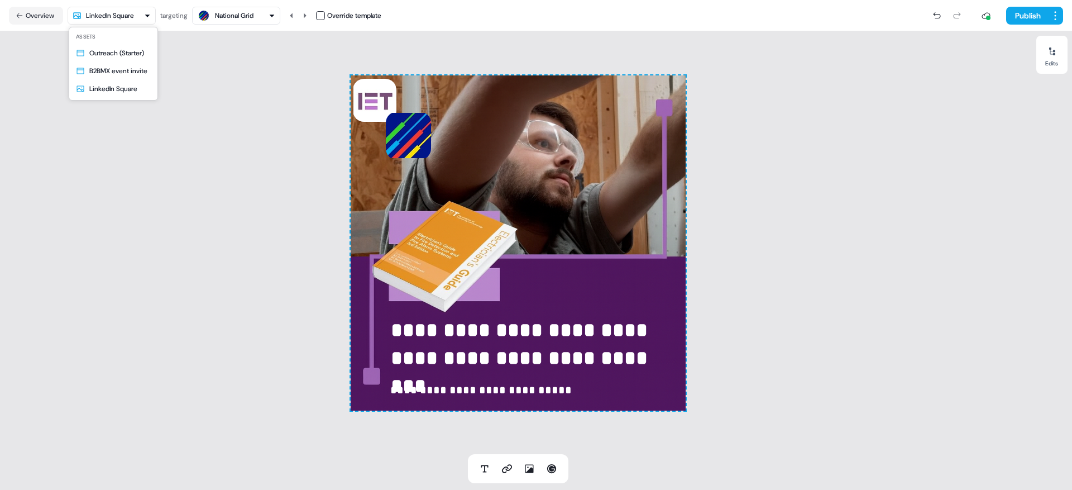
click at [136, 8] on html "**********" at bounding box center [536, 245] width 1072 height 490
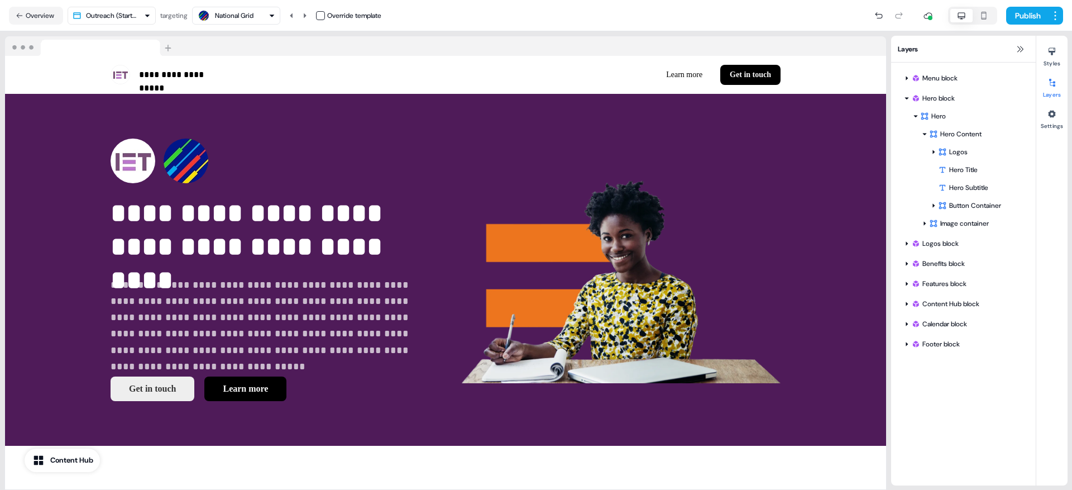
click at [250, 17] on div "National Grid" at bounding box center [234, 15] width 39 height 11
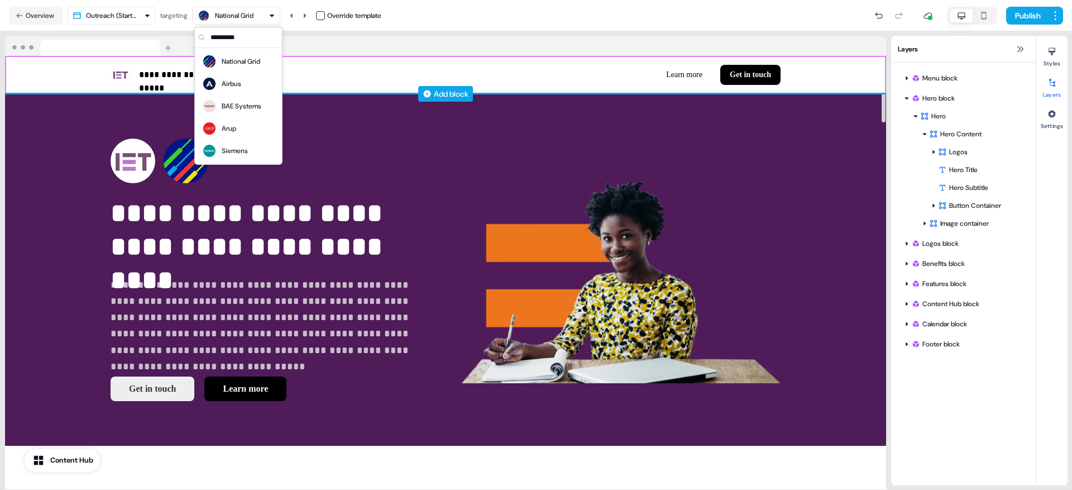
click at [75, 63] on div "**********" at bounding box center [445, 75] width 881 height 38
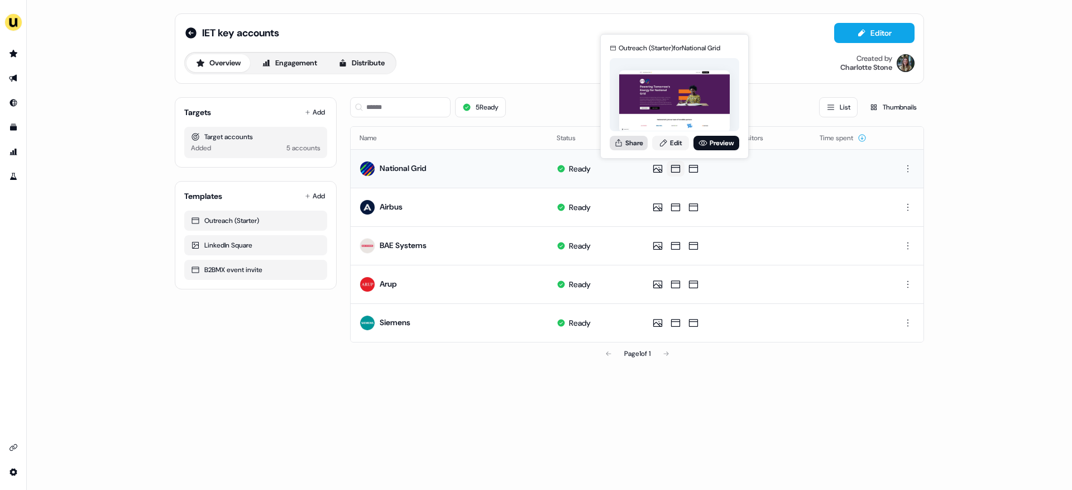
click at [628, 142] on button "Share" at bounding box center [629, 143] width 38 height 15
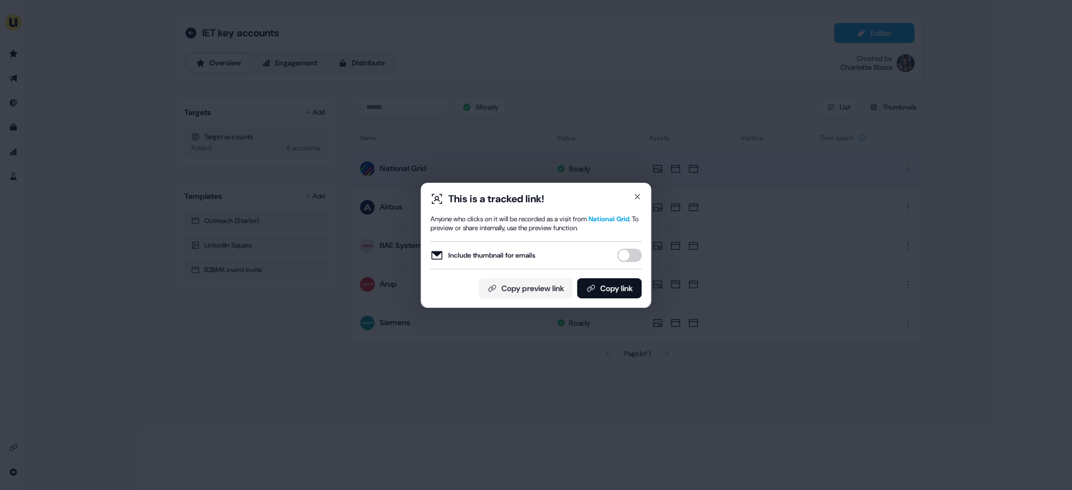
click at [629, 251] on button "Include thumbnail for emails" at bounding box center [630, 254] width 25 height 13
click at [601, 295] on button "Copy link" at bounding box center [609, 288] width 65 height 20
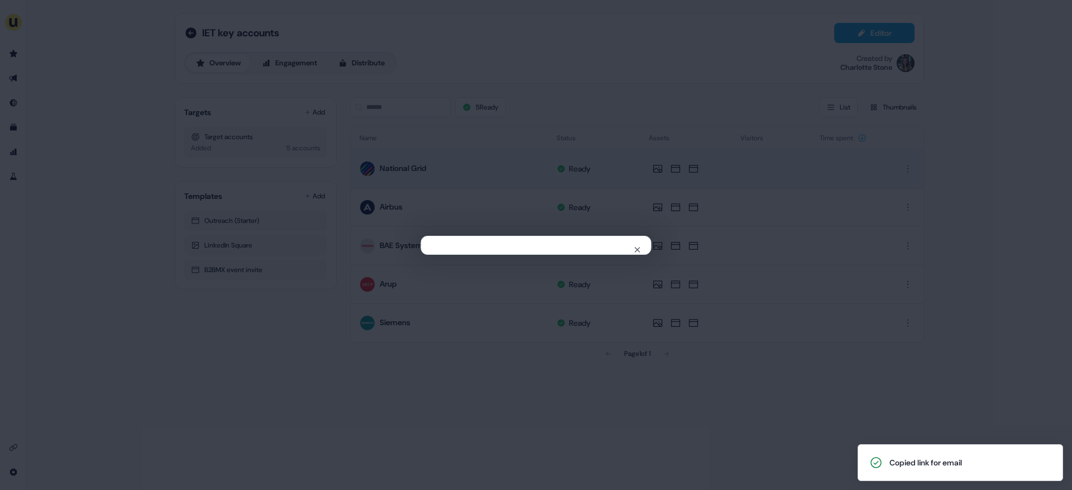
click at [298, 437] on div "Close" at bounding box center [536, 245] width 1072 height 490
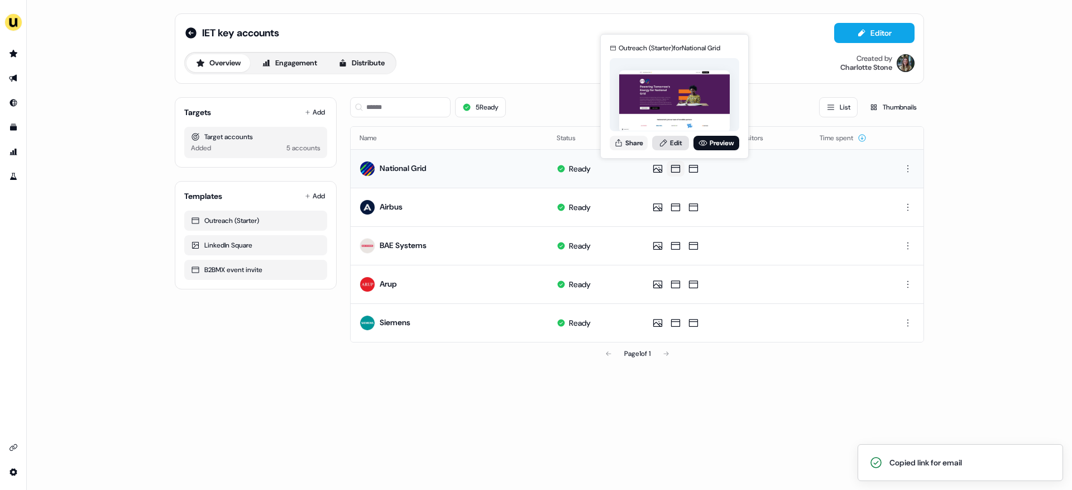
click at [669, 144] on link "Edit" at bounding box center [670, 143] width 37 height 15
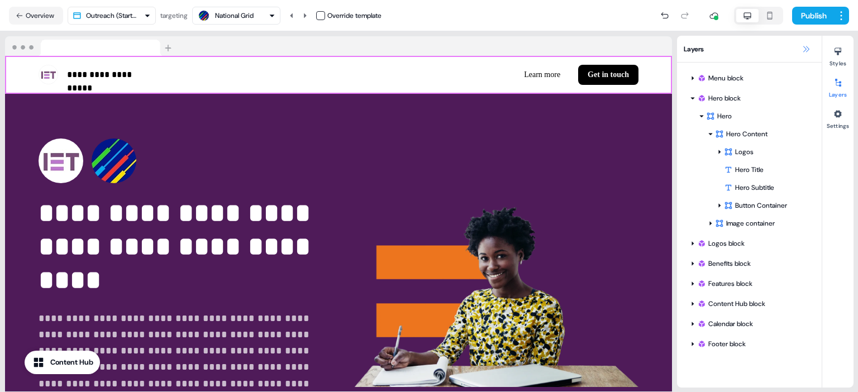
click at [807, 49] on icon at bounding box center [805, 49] width 9 height 9
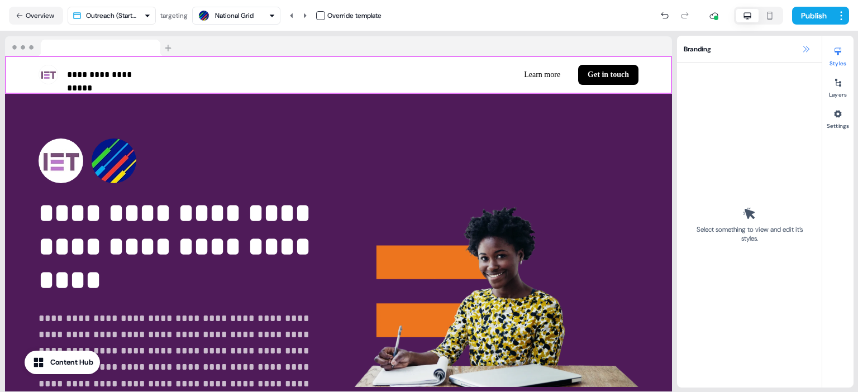
click at [807, 49] on icon at bounding box center [805, 49] width 9 height 9
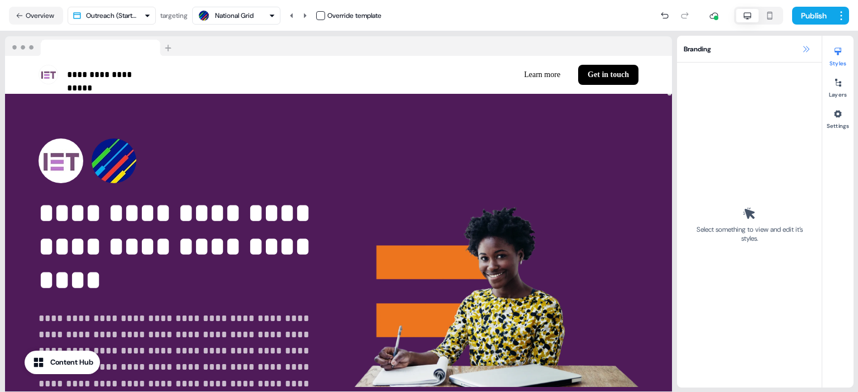
click at [805, 47] on icon at bounding box center [805, 49] width 9 height 9
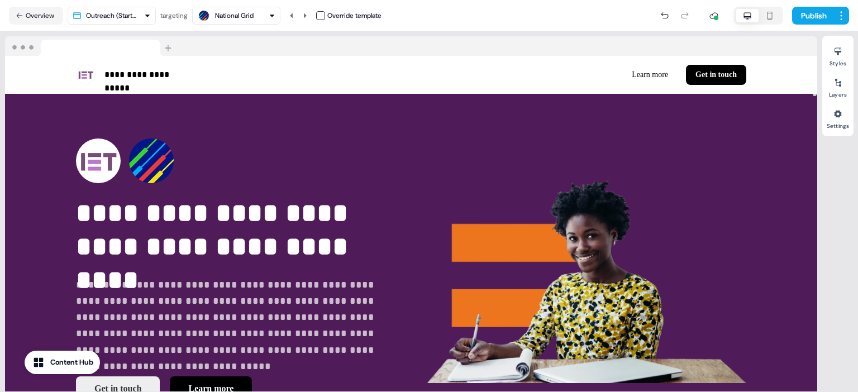
click at [245, 18] on div "National Grid" at bounding box center [234, 15] width 39 height 11
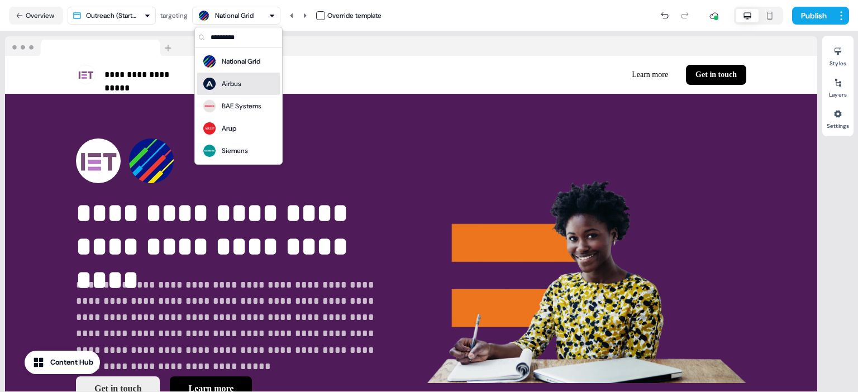
click at [238, 80] on div "Airbus" at bounding box center [232, 83] width 20 height 11
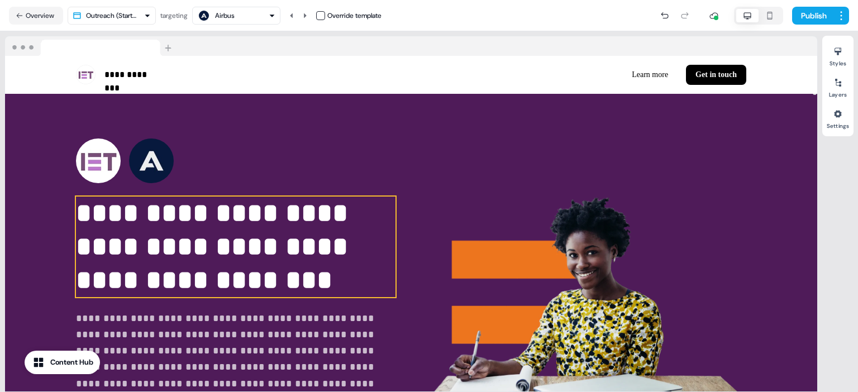
click at [128, 278] on p "**********" at bounding box center [235, 247] width 319 height 101
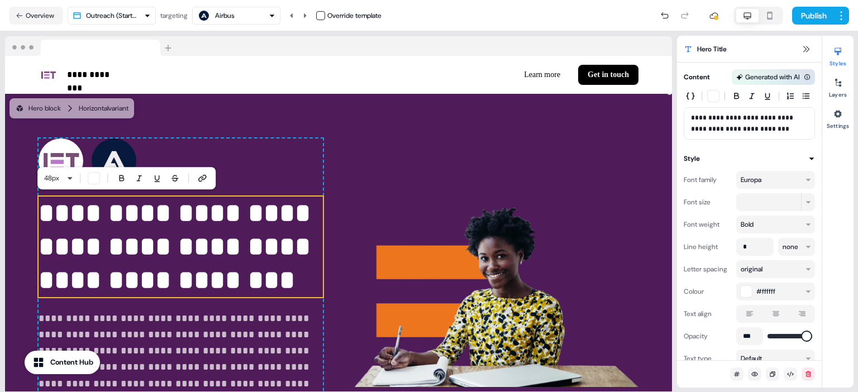
click at [338, 303] on div "**********" at bounding box center [338, 286] width 667 height 385
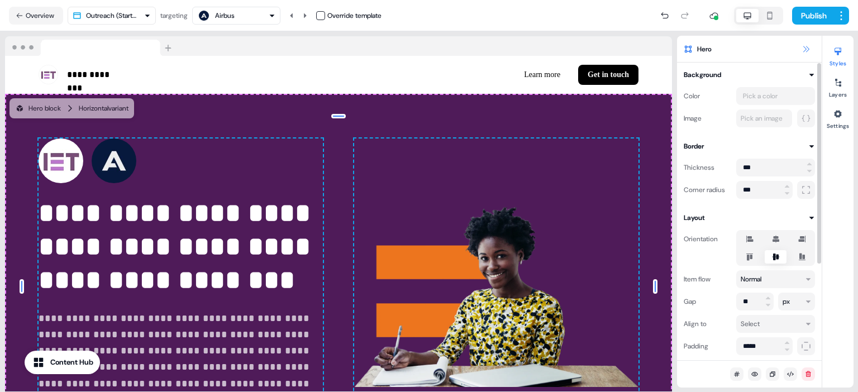
click at [807, 49] on icon at bounding box center [805, 49] width 9 height 9
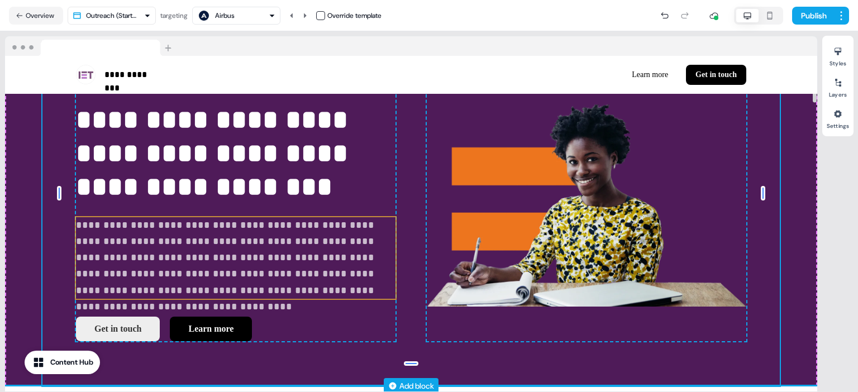
scroll to position [104, 0]
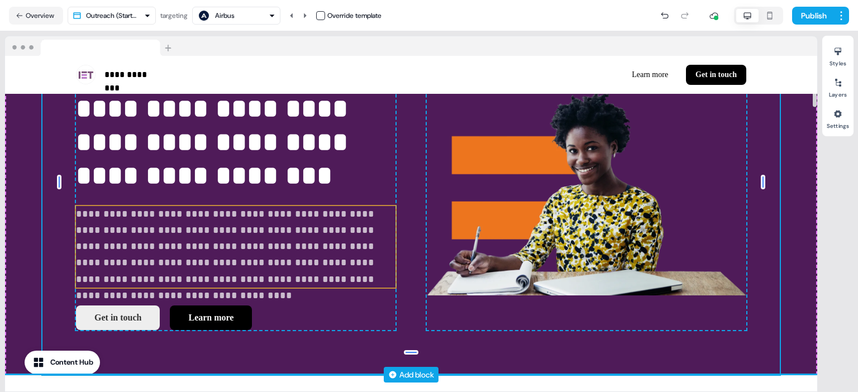
click at [176, 222] on p "**********" at bounding box center [235, 247] width 319 height 82
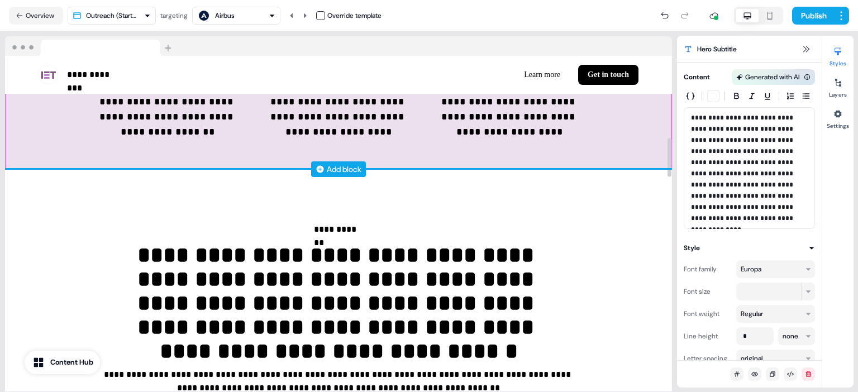
scroll to position [851, 0]
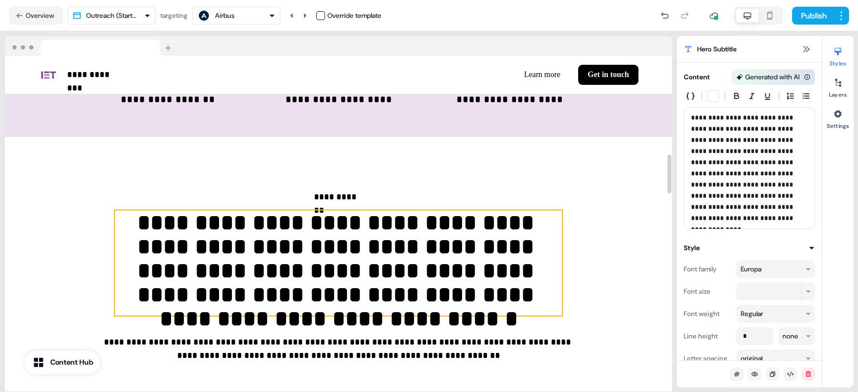
click at [268, 295] on p "**********" at bounding box center [338, 264] width 447 height 106
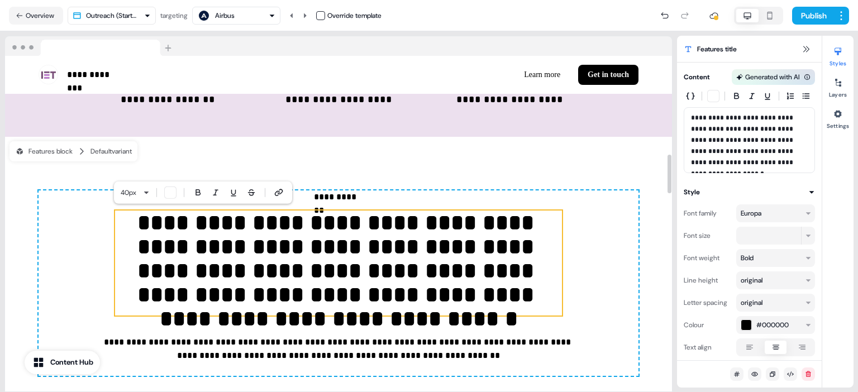
click at [76, 237] on div "**********" at bounding box center [339, 283] width 600 height 186
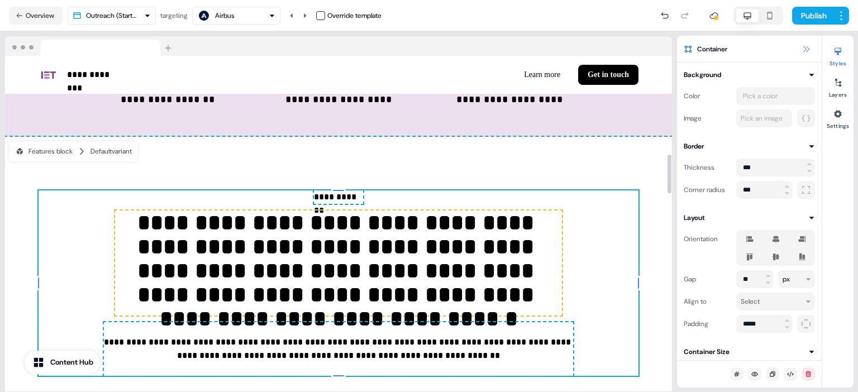
click at [807, 50] on icon at bounding box center [805, 49] width 9 height 9
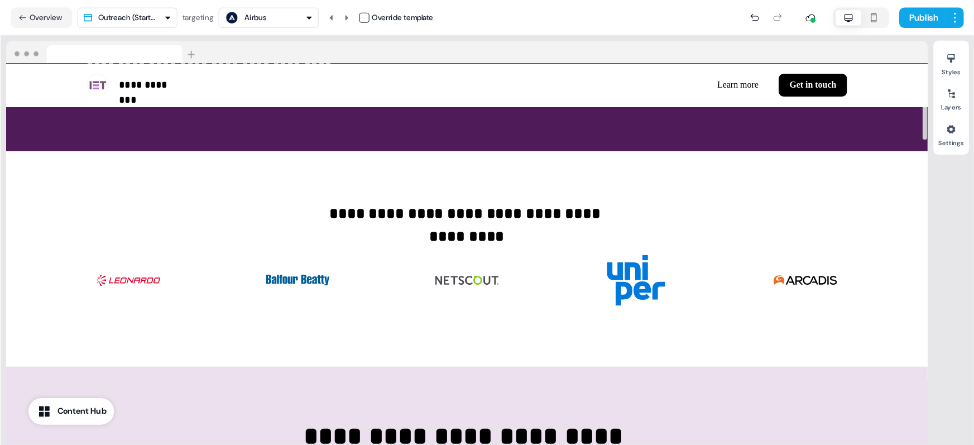
scroll to position [0, 0]
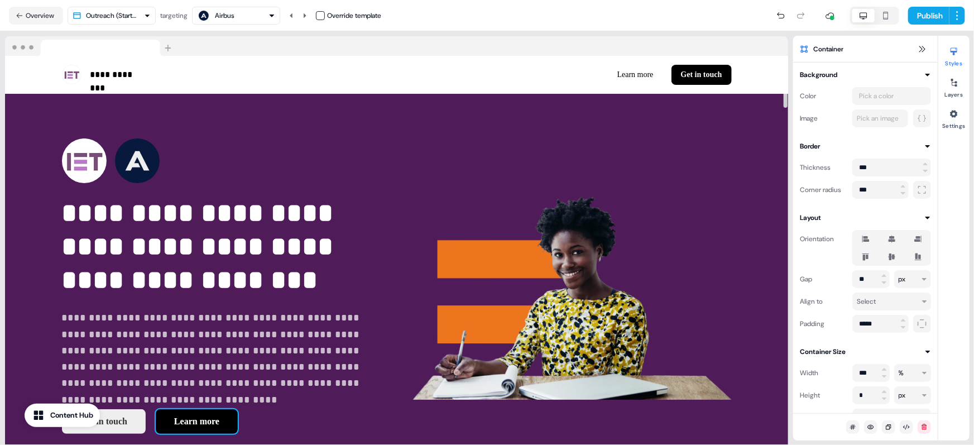
click at [214, 417] on button "Learn more" at bounding box center [197, 421] width 82 height 25
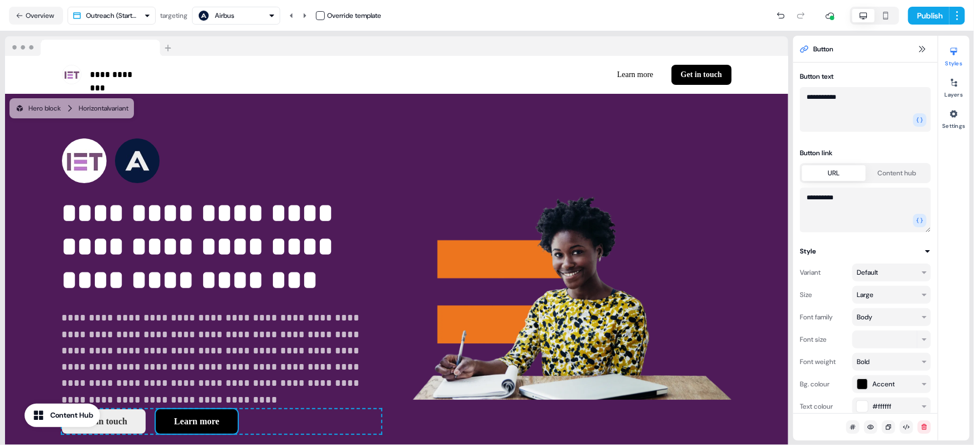
click at [413, 323] on img at bounding box center [572, 286] width 319 height 296
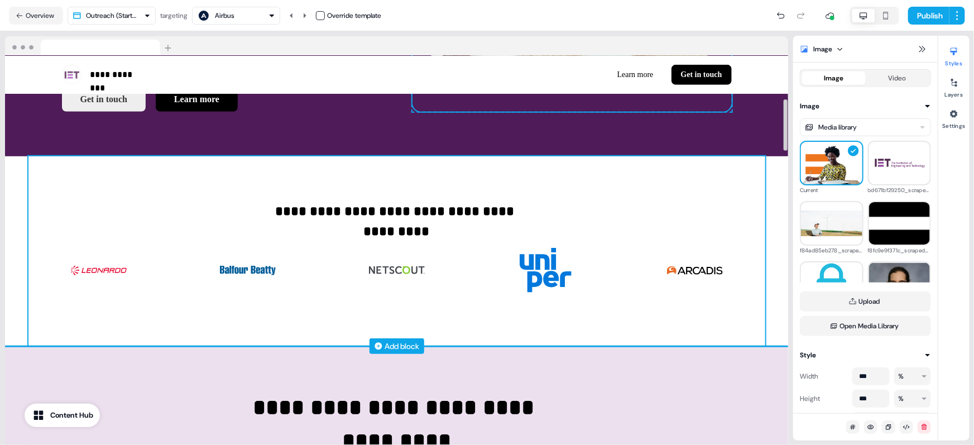
scroll to position [293, 0]
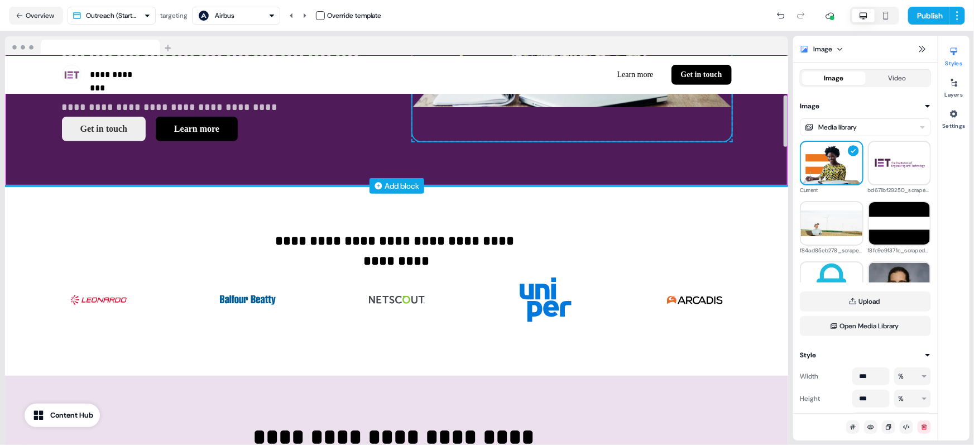
click at [391, 188] on div "Add block" at bounding box center [402, 185] width 35 height 11
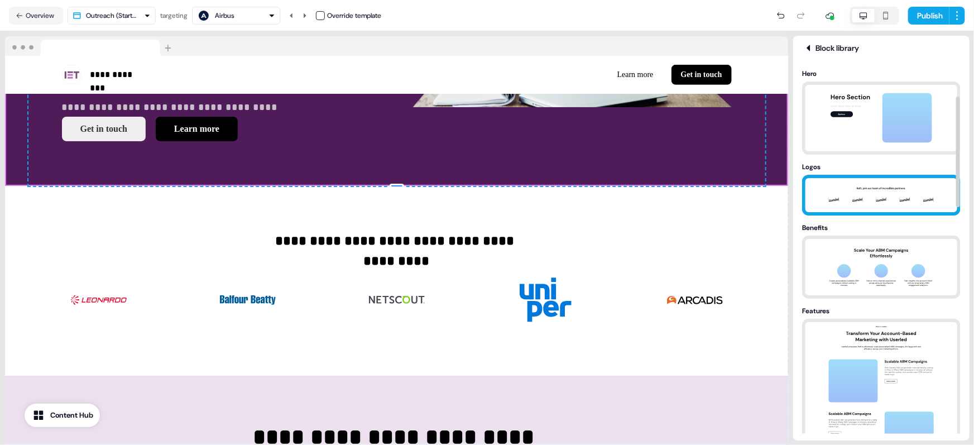
scroll to position [146, 0]
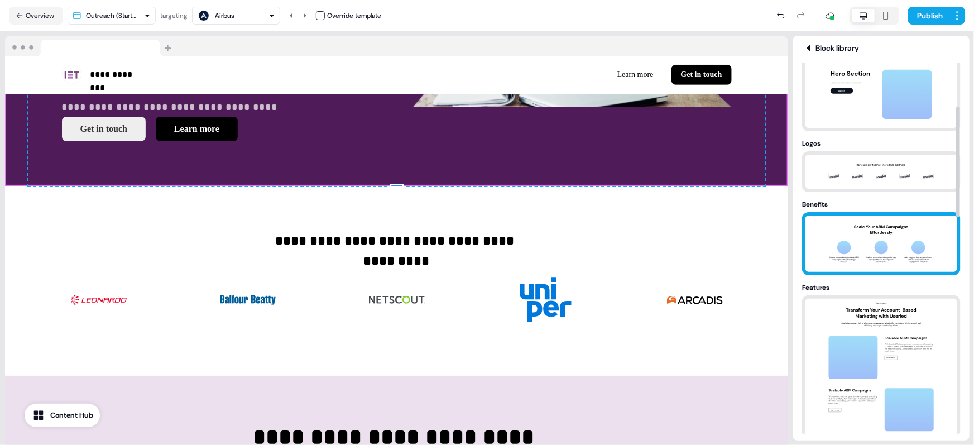
click at [878, 253] on img at bounding box center [881, 244] width 117 height 56
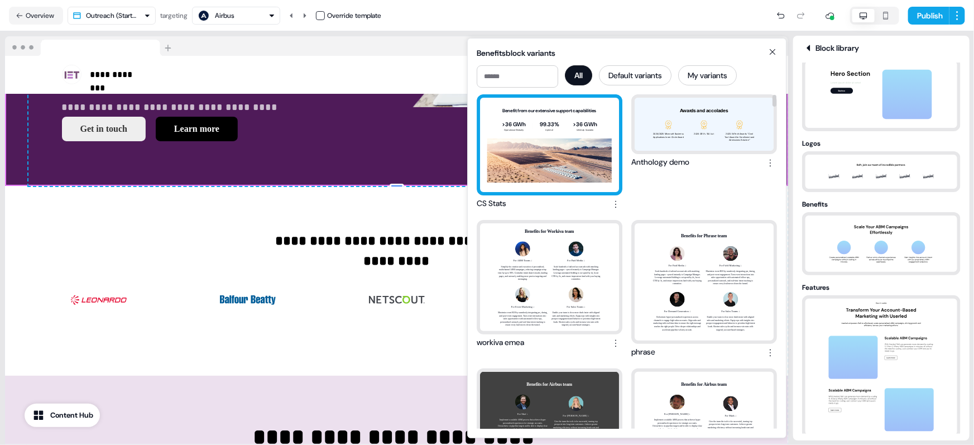
click at [544, 156] on div "Benefit from our extensive support capabilities >36 GWh Operational Globally 99…" at bounding box center [549, 145] width 139 height 94
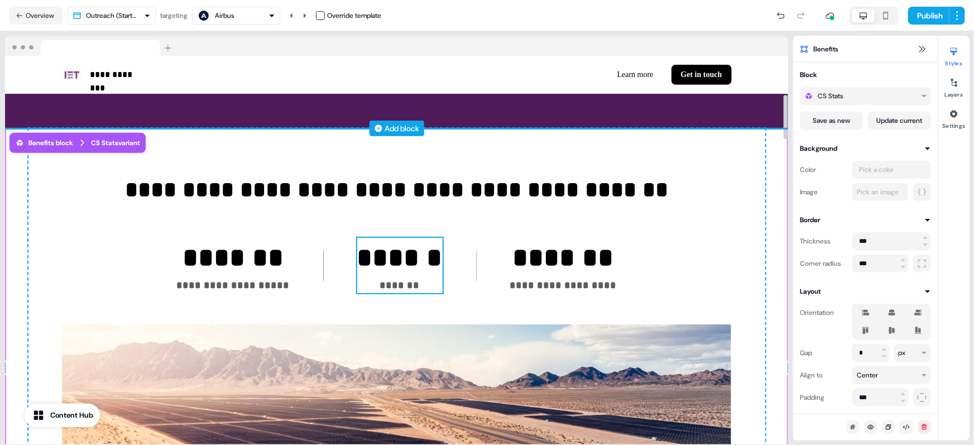
scroll to position [413, 0]
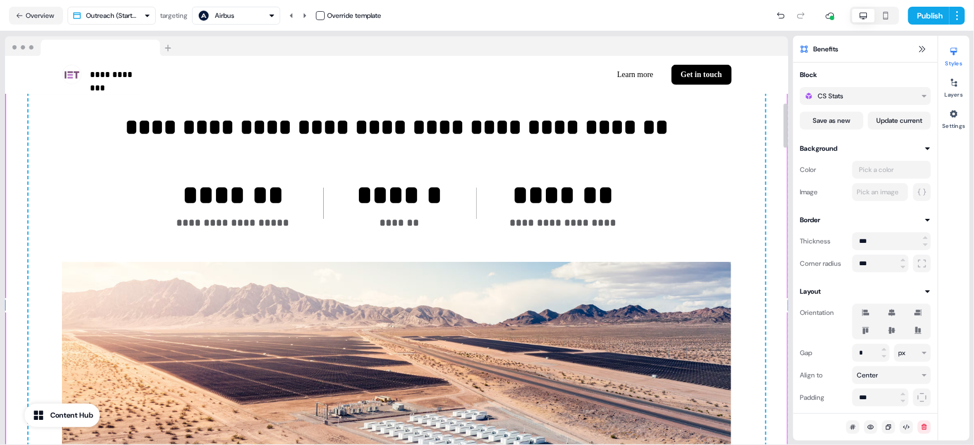
click at [779, 303] on div "**********" at bounding box center [396, 305] width 783 height 479
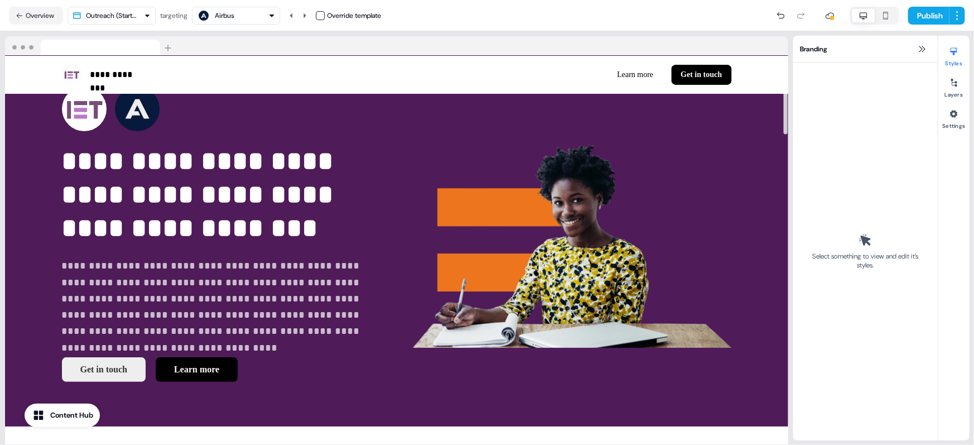
scroll to position [0, 0]
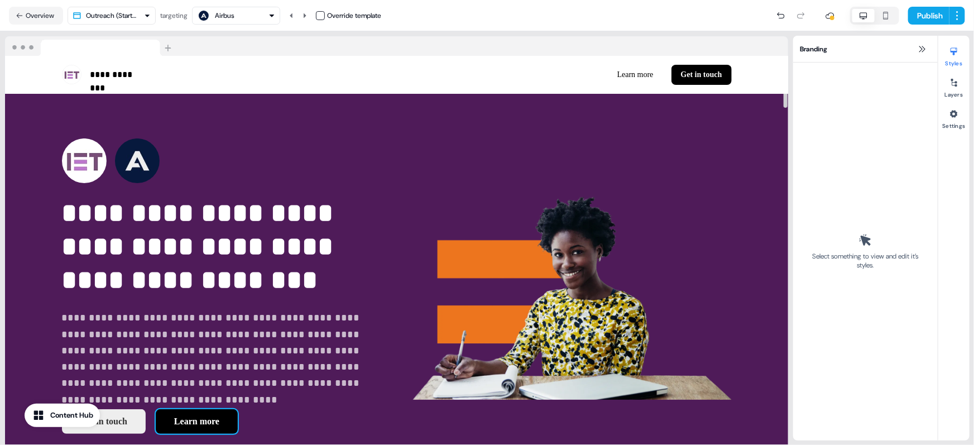
click at [187, 422] on button "Learn more" at bounding box center [197, 421] width 82 height 25
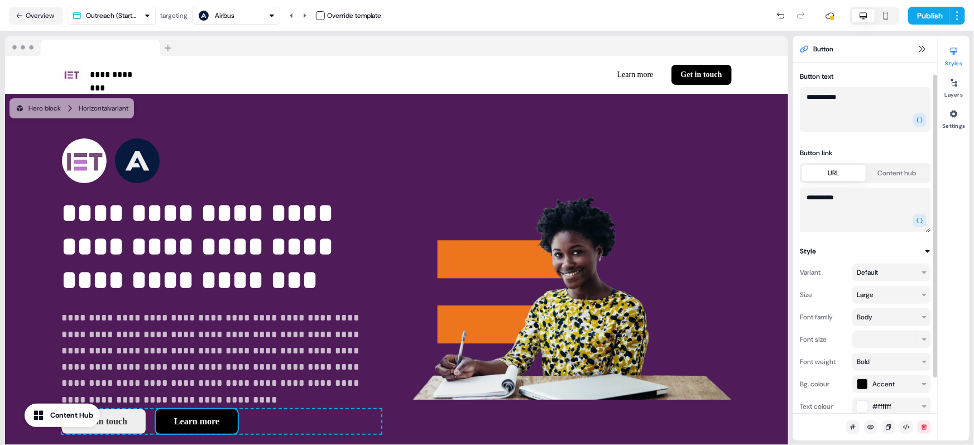
scroll to position [28, 0]
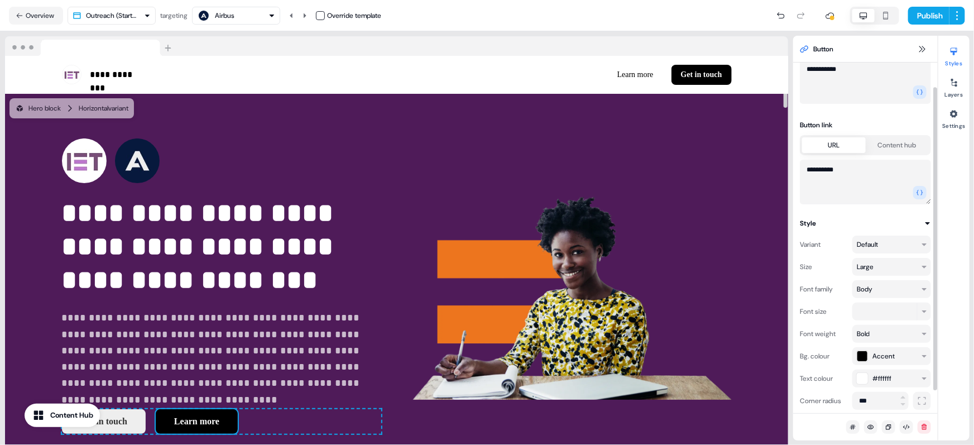
click at [895, 141] on button "Content hub" at bounding box center [898, 145] width 64 height 16
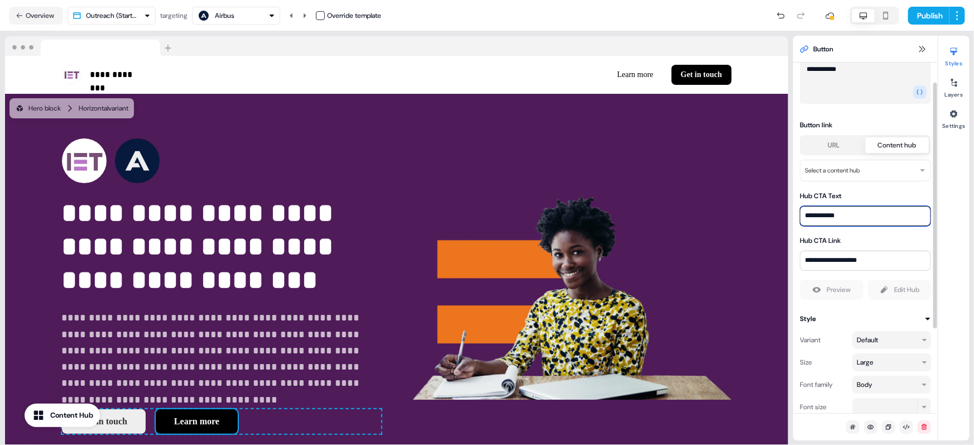
click at [840, 212] on input "**********" at bounding box center [865, 216] width 131 height 20
click at [836, 175] on html "**********" at bounding box center [487, 222] width 974 height 445
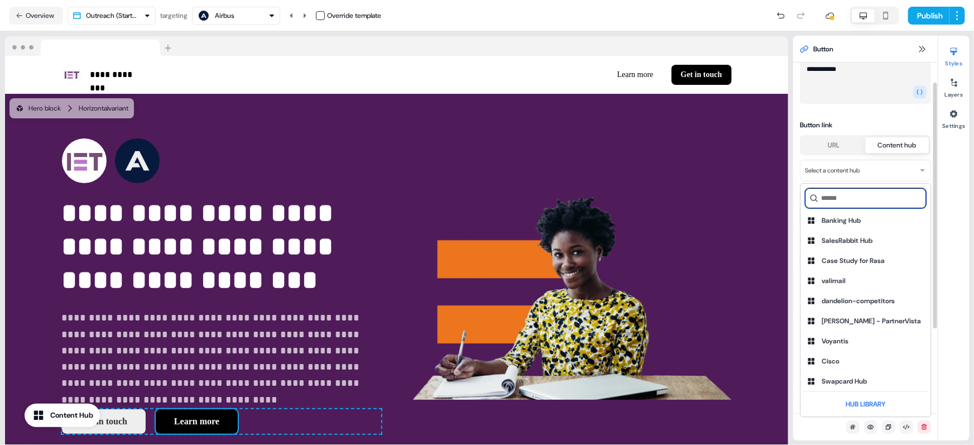
click at [834, 192] on input at bounding box center [866, 198] width 121 height 20
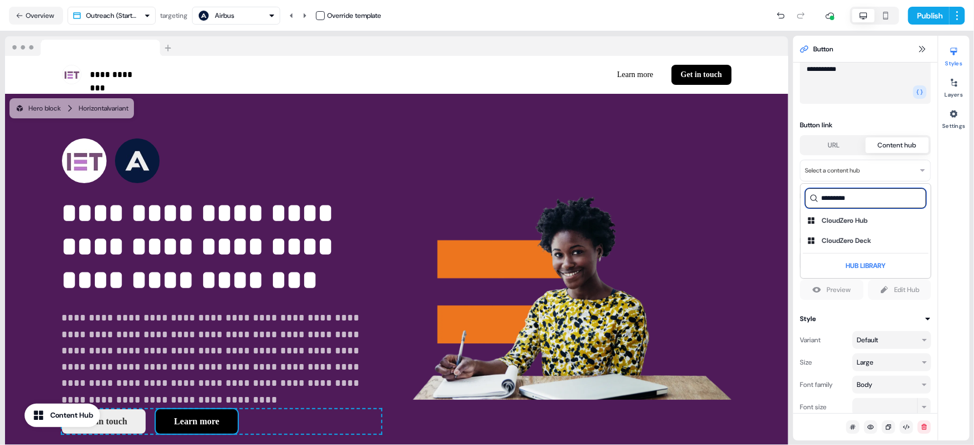
type input "*********"
click at [854, 222] on div "CloudZero Hub" at bounding box center [845, 220] width 46 height 11
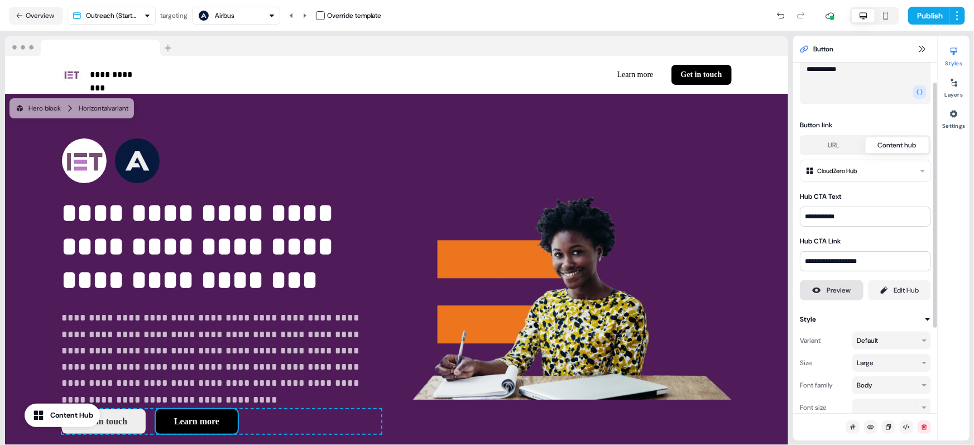
click at [835, 290] on div "Preview" at bounding box center [839, 290] width 24 height 11
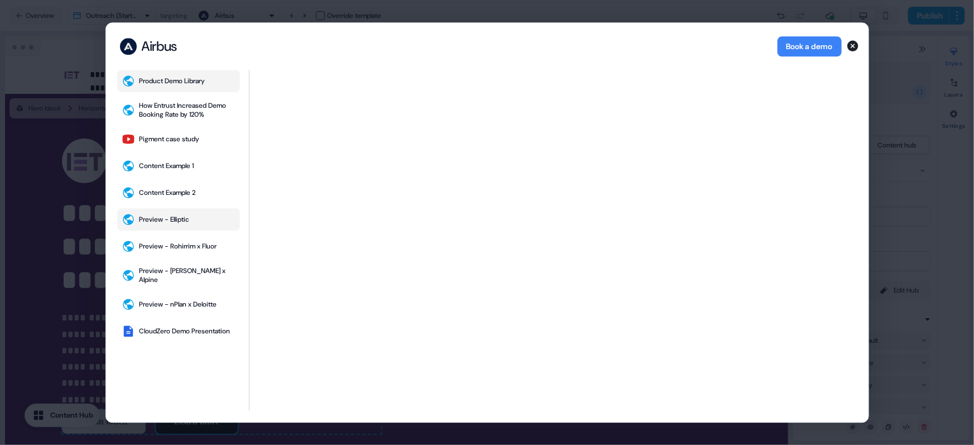
click at [180, 221] on div "Preview - Elliptic" at bounding box center [165, 219] width 50 height 9
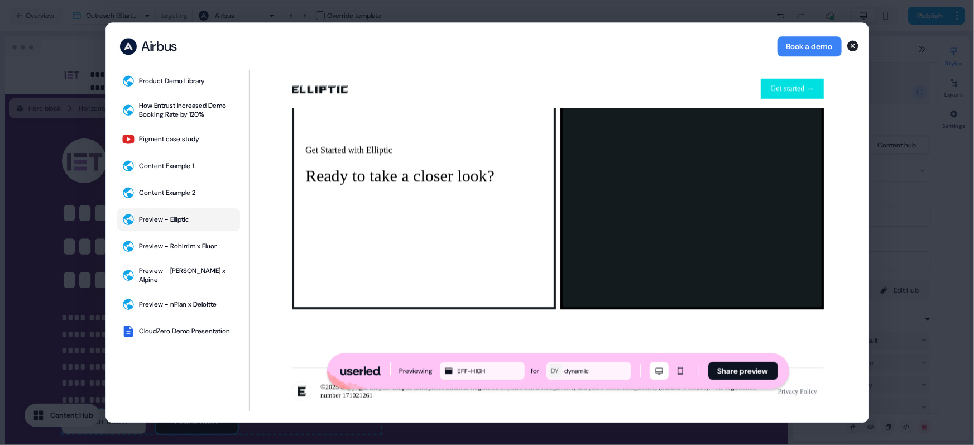
scroll to position [2193, 0]
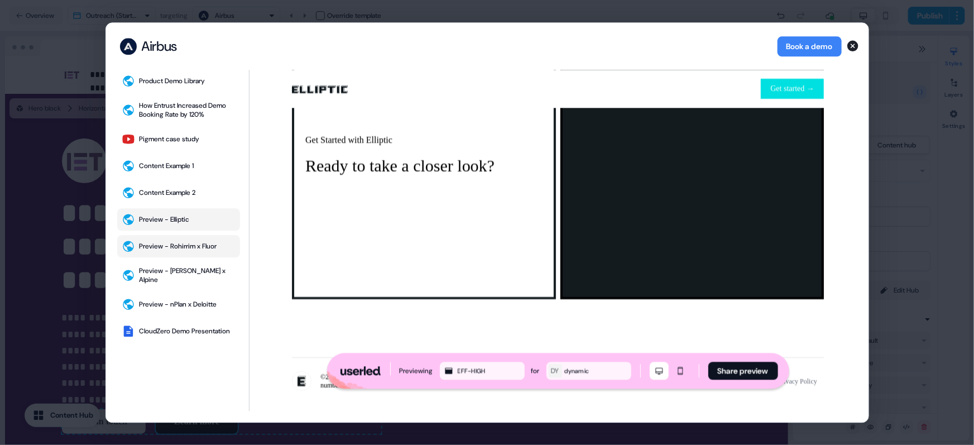
click at [180, 247] on div "Preview - Rohirrim x Fluor" at bounding box center [179, 246] width 78 height 9
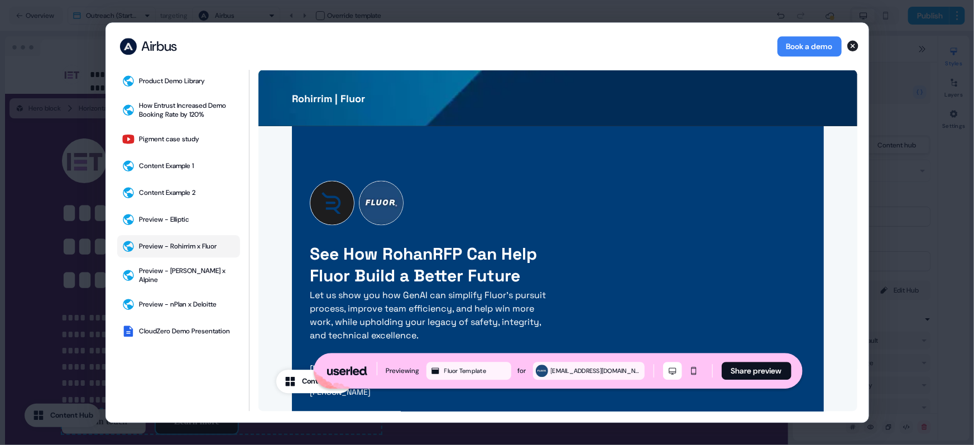
scroll to position [3108, 0]
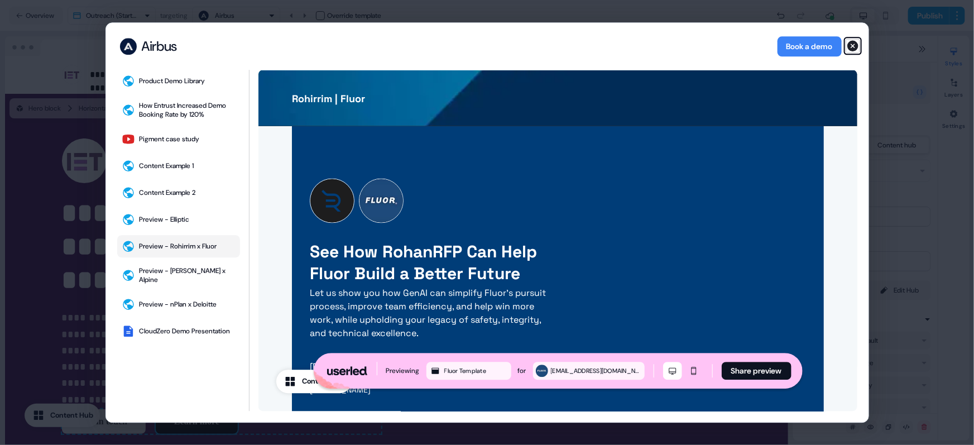
click at [855, 44] on icon "button" at bounding box center [853, 45] width 11 height 11
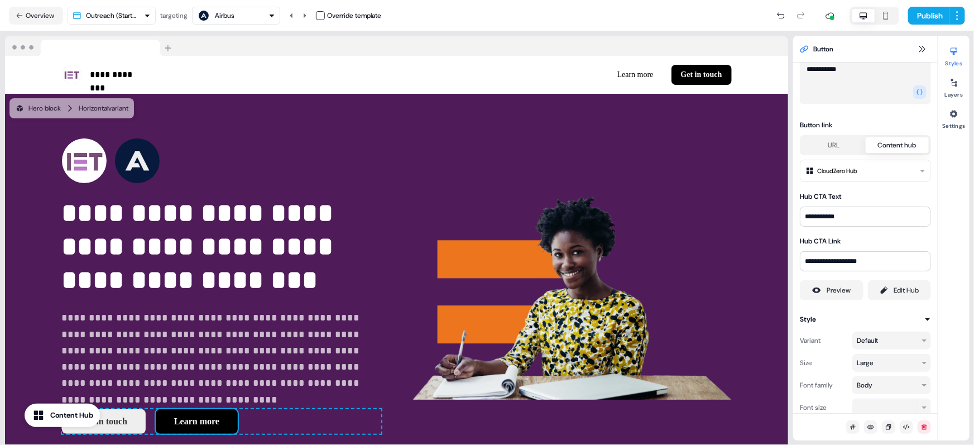
scroll to position [28, 0]
click at [122, 10] on html "**********" at bounding box center [487, 222] width 974 height 445
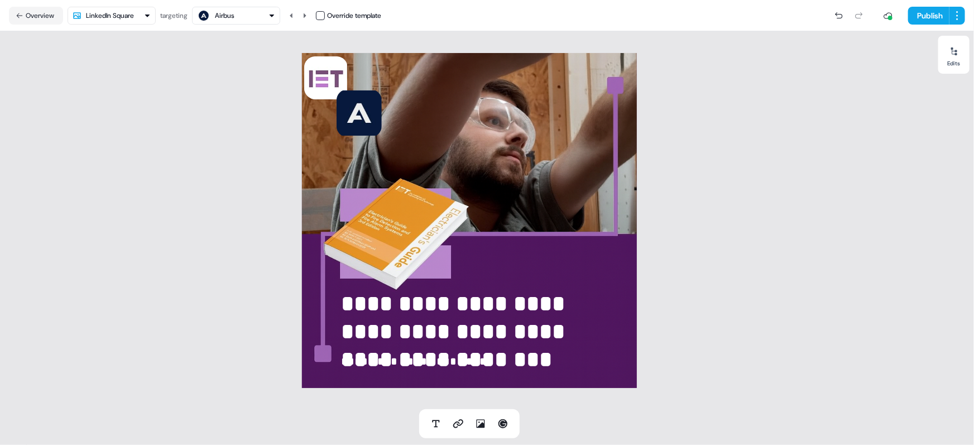
click at [235, 16] on div "Airbus" at bounding box center [225, 15] width 20 height 11
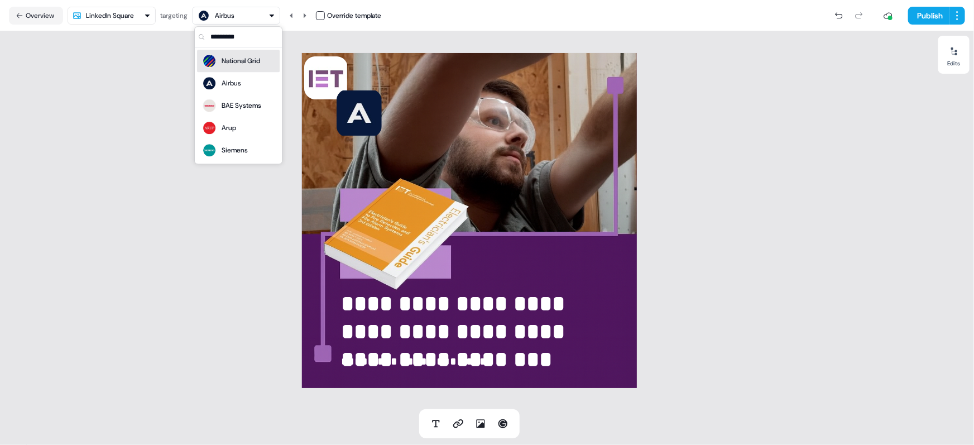
click at [240, 56] on div "National Grid" at bounding box center [241, 60] width 39 height 11
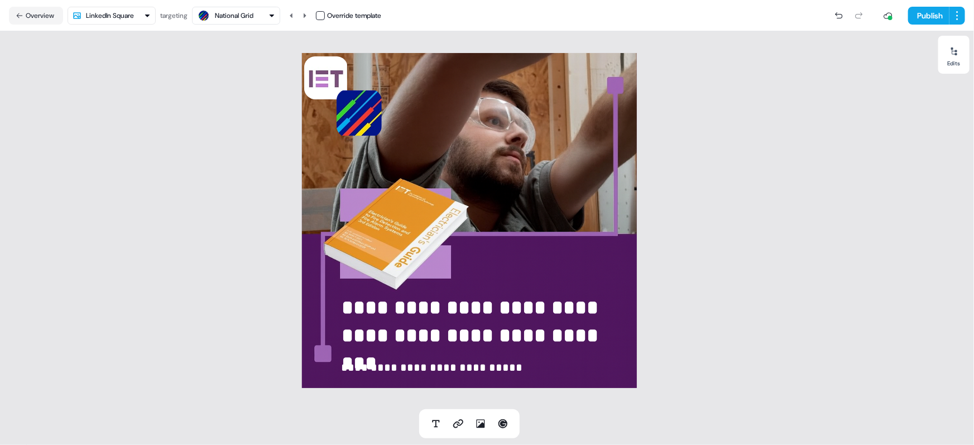
click at [243, 16] on div "National Grid" at bounding box center [234, 15] width 39 height 11
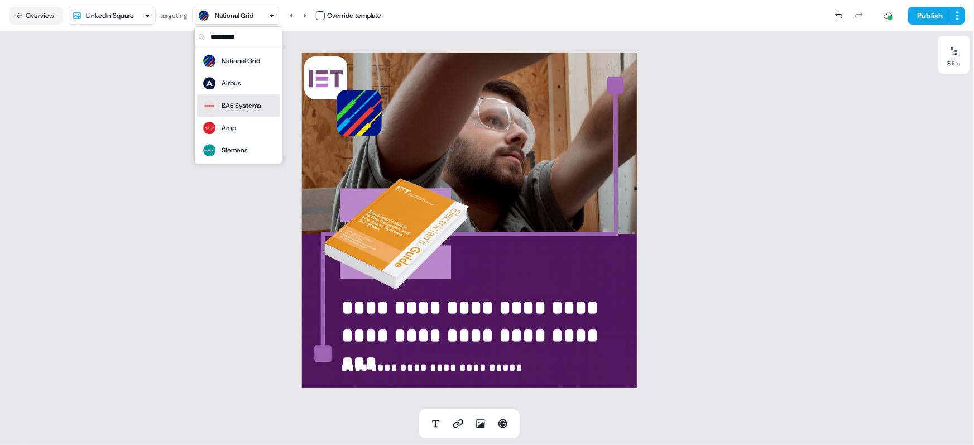
click at [241, 103] on div "BAE Systems" at bounding box center [242, 105] width 40 height 11
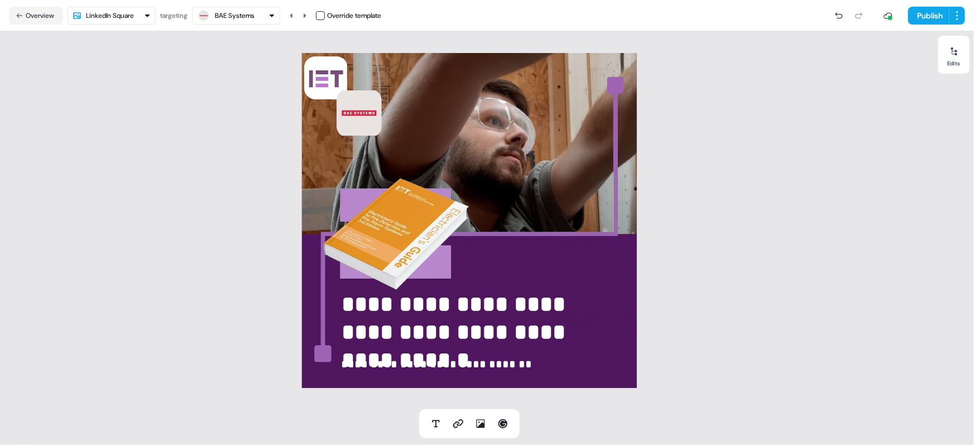
click at [246, 12] on div "BAE Systems" at bounding box center [235, 15] width 40 height 11
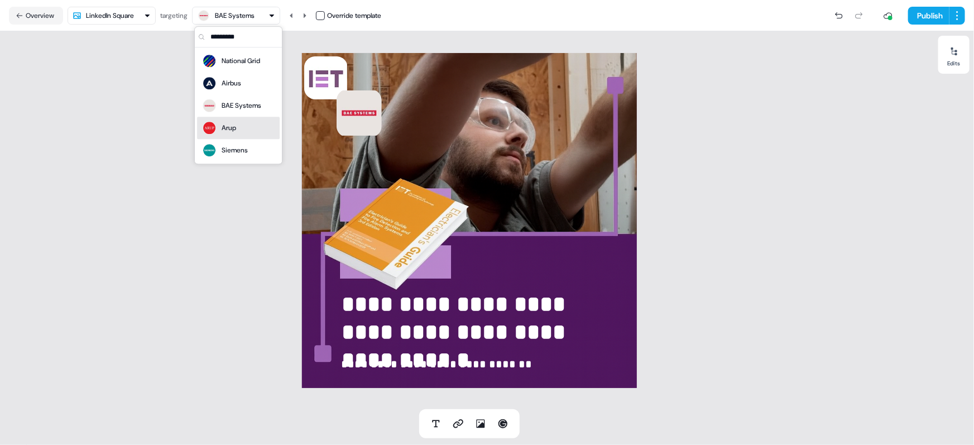
click at [241, 128] on div "Arup" at bounding box center [239, 128] width 74 height 16
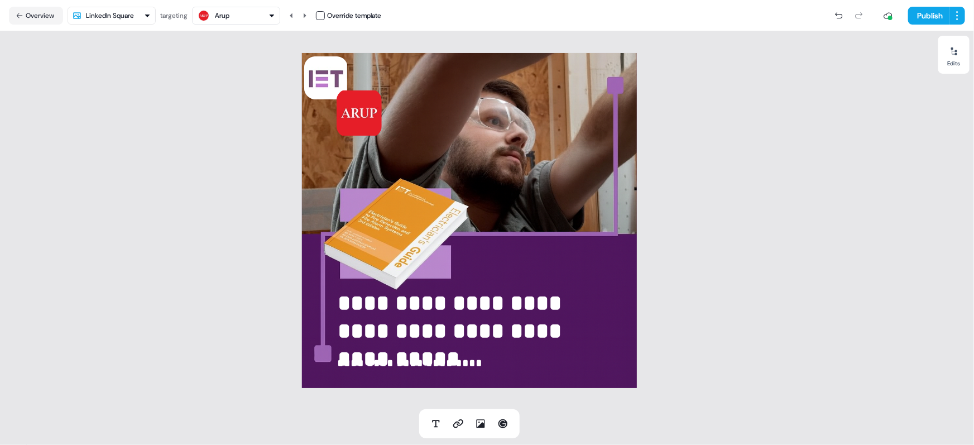
click at [233, 17] on div "Arup" at bounding box center [236, 15] width 78 height 13
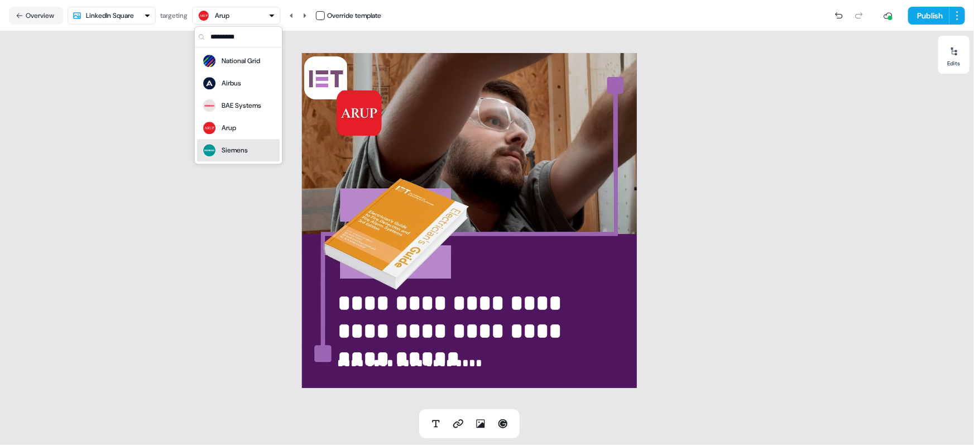
click at [241, 157] on div "Siemens" at bounding box center [225, 150] width 46 height 16
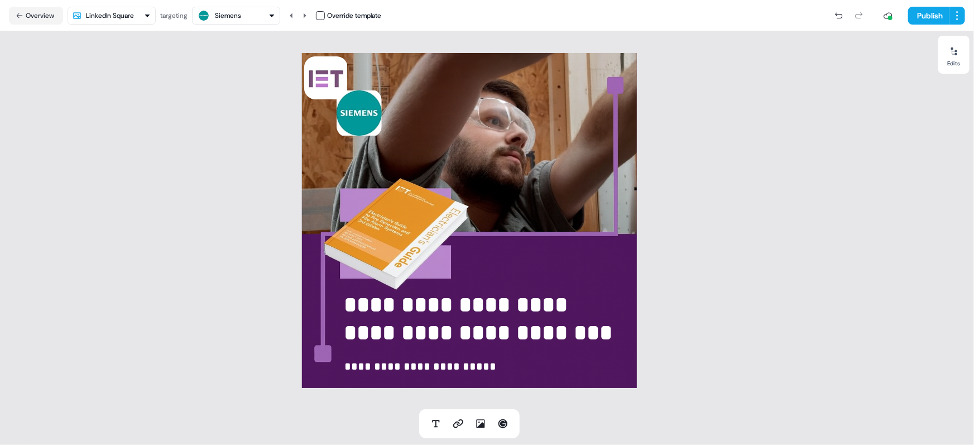
click at [128, 16] on html "**********" at bounding box center [487, 222] width 974 height 445
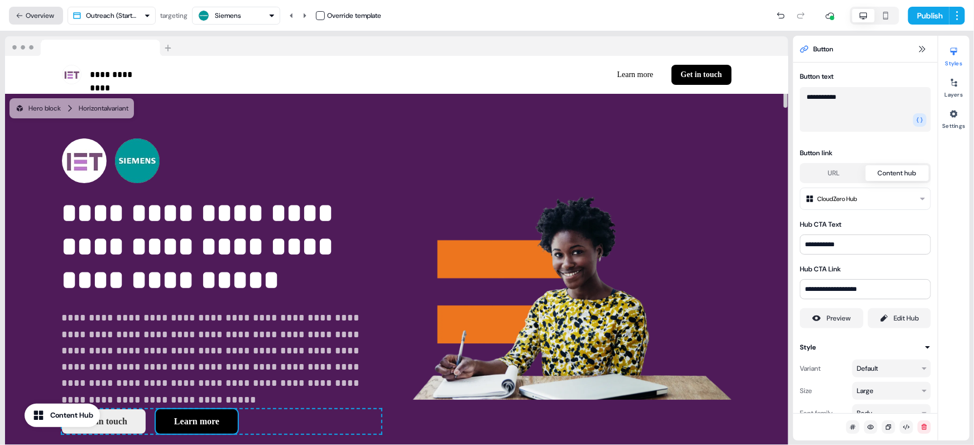
click at [45, 15] on button "Overview" at bounding box center [36, 16] width 54 height 18
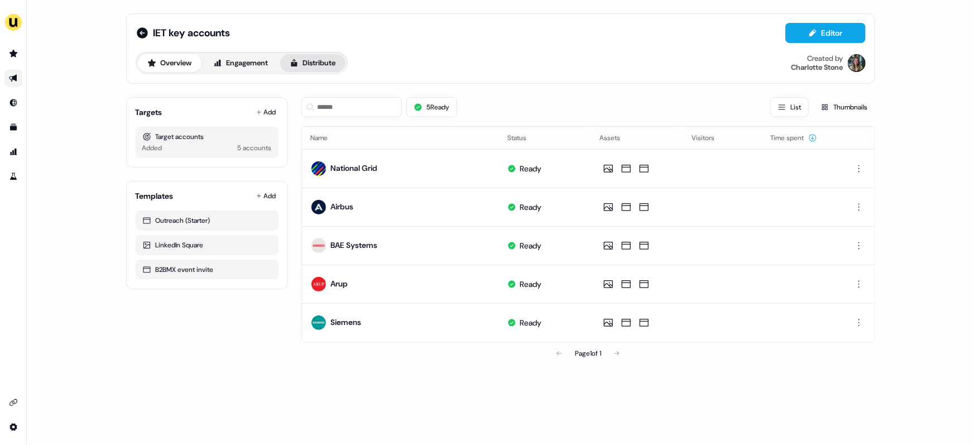
click at [318, 69] on button "Distribute" at bounding box center [312, 63] width 65 height 18
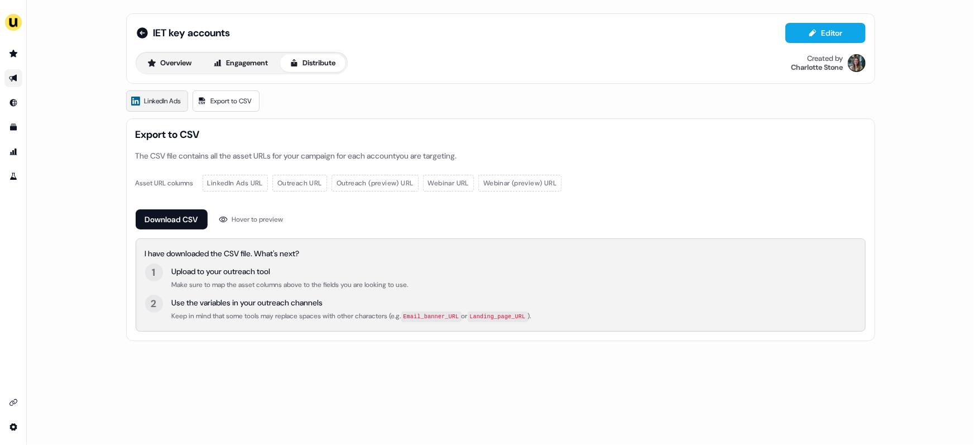
click at [150, 104] on span "LinkedIn Ads" at bounding box center [163, 100] width 36 height 11
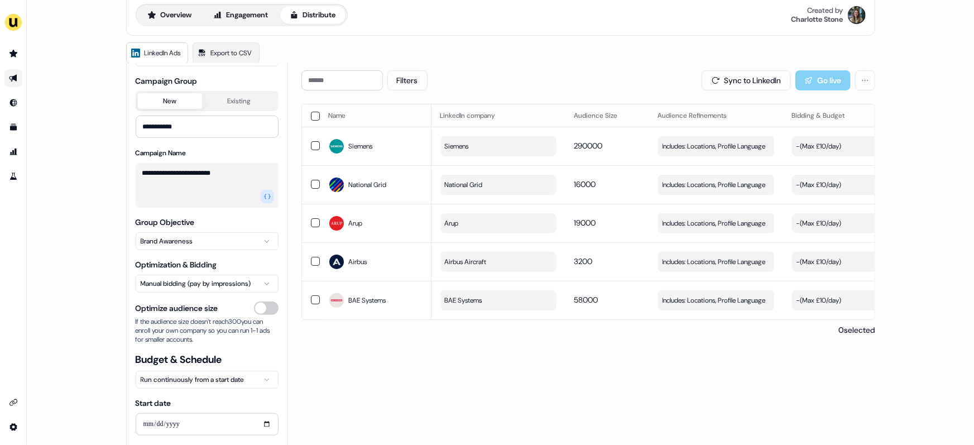
scroll to position [83, 0]
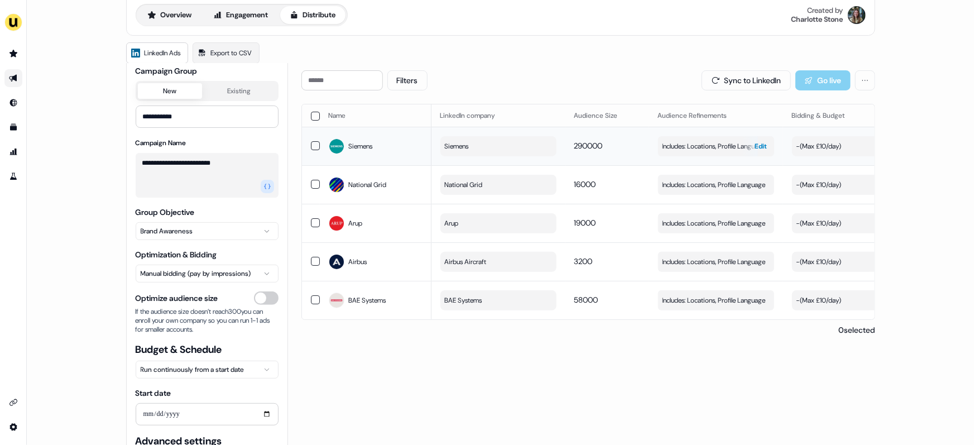
click at [713, 144] on span "Includes: Locations, Profile Language" at bounding box center [714, 146] width 103 height 11
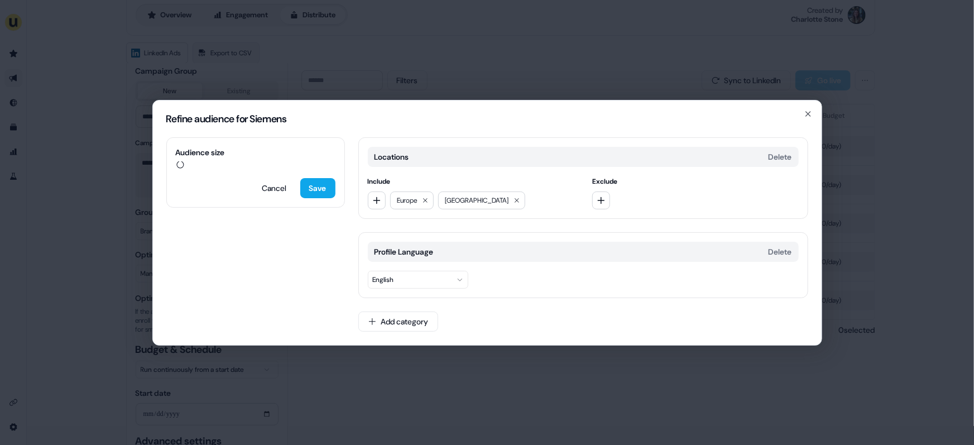
click at [396, 402] on div "Refine audience for Siemens Audience size Cancel Save Locations Delete Include …" at bounding box center [487, 222] width 974 height 445
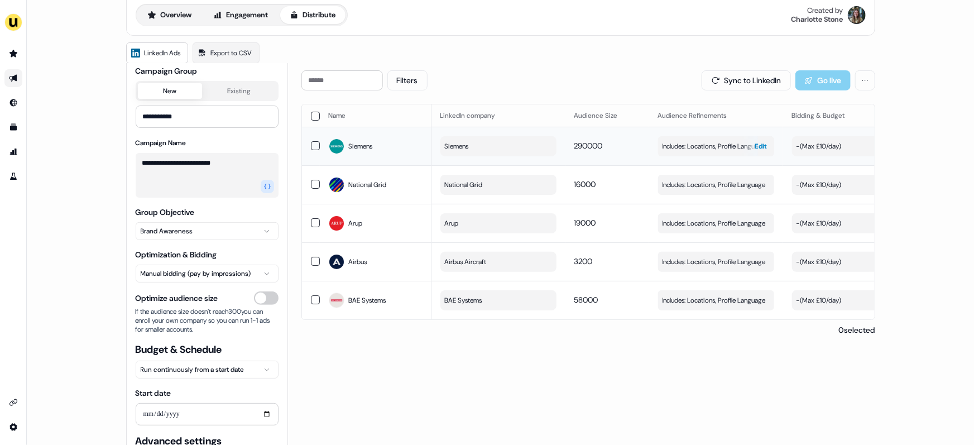
click at [715, 147] on span "Includes: Locations, Profile Language" at bounding box center [714, 146] width 103 height 11
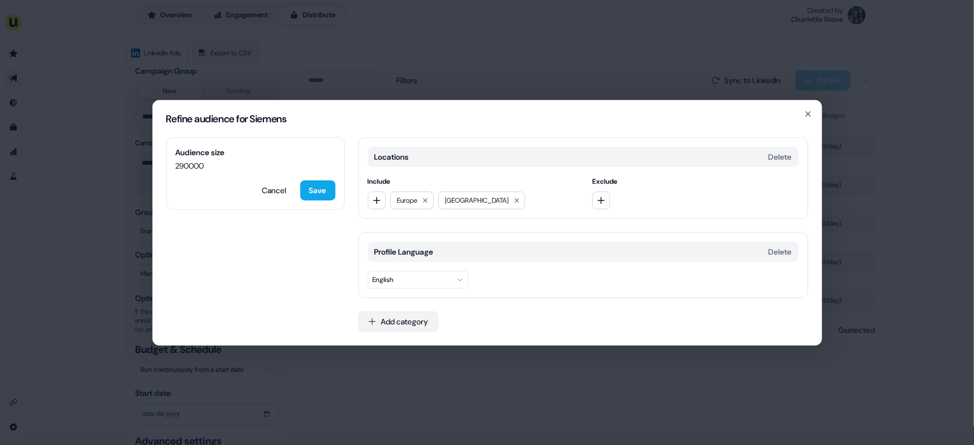
click at [391, 313] on button "Add category" at bounding box center [398, 322] width 80 height 20
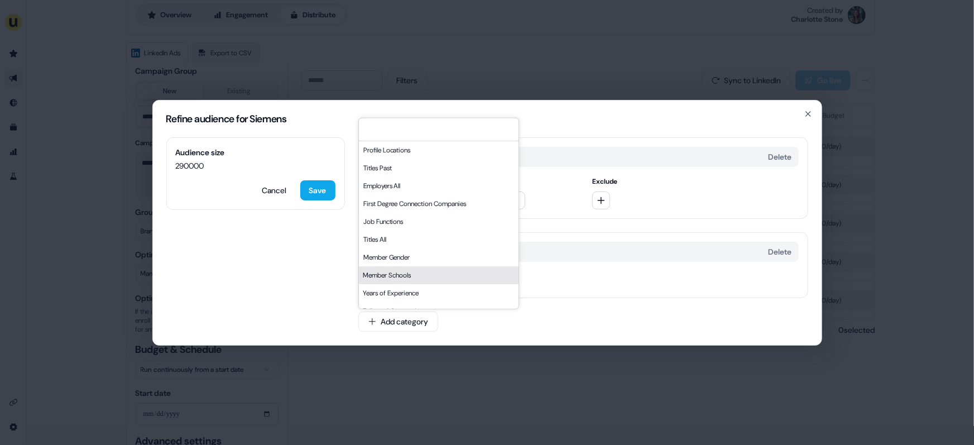
click at [407, 414] on div "Refine audience for Siemens Audience size 290000 Cancel Save Locations Delete I…" at bounding box center [487, 222] width 974 height 445
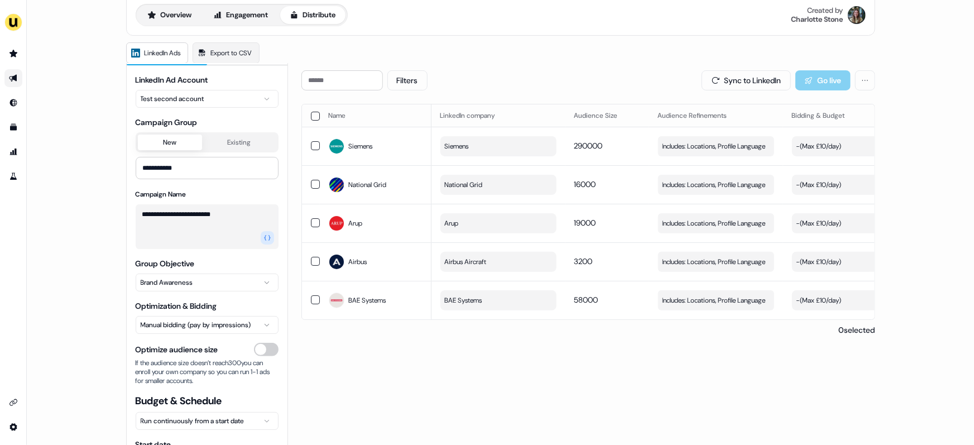
scroll to position [0, 0]
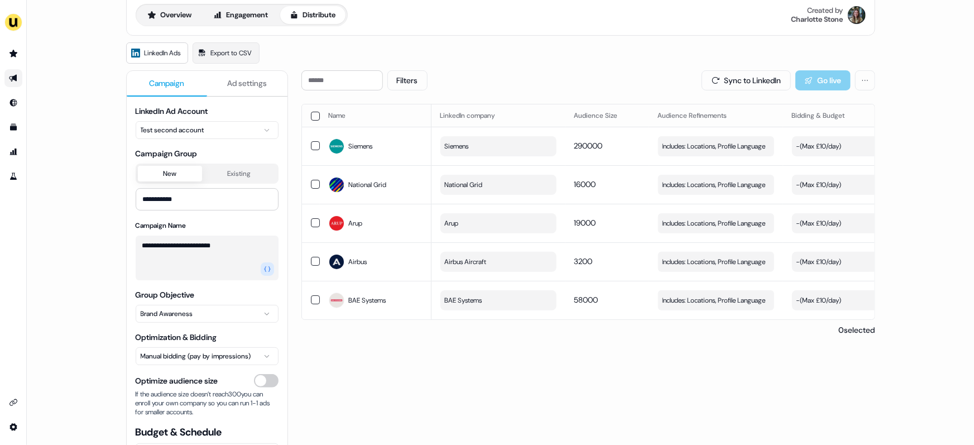
click at [236, 85] on span "Ad settings" at bounding box center [247, 83] width 40 height 11
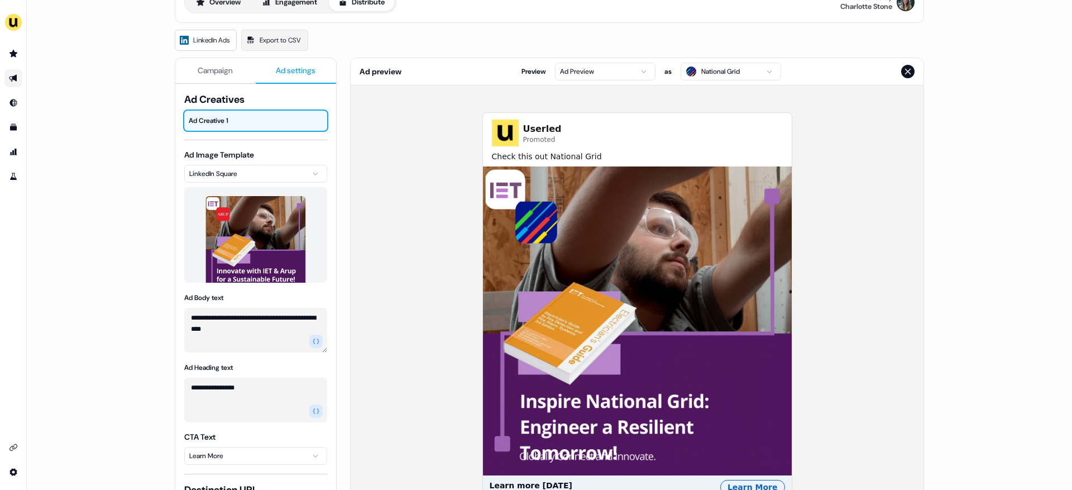
scroll to position [61, 0]
click at [736, 82] on div "Ad preview Preview Ad Preview as National Grid" at bounding box center [637, 71] width 573 height 27
click at [735, 65] on html "**********" at bounding box center [536, 245] width 1072 height 490
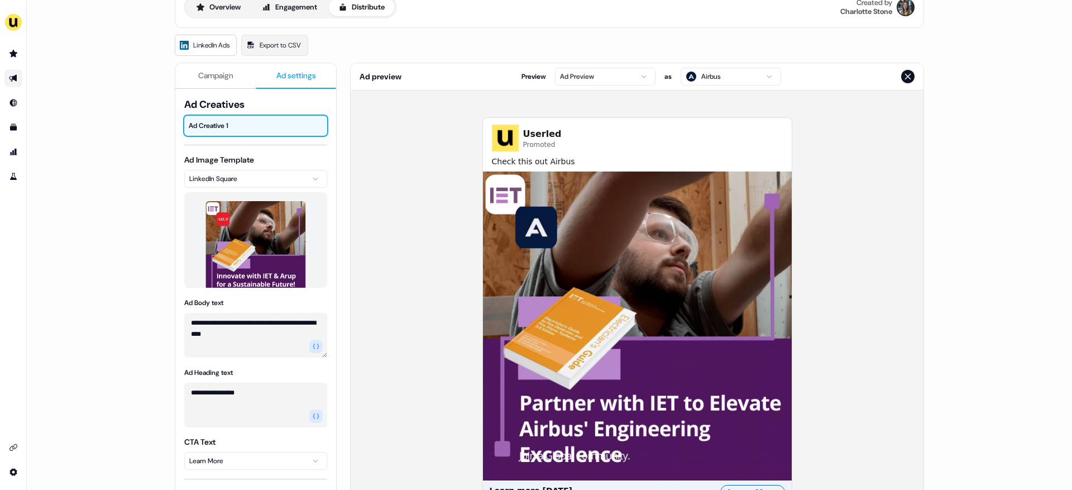
scroll to position [76, 0]
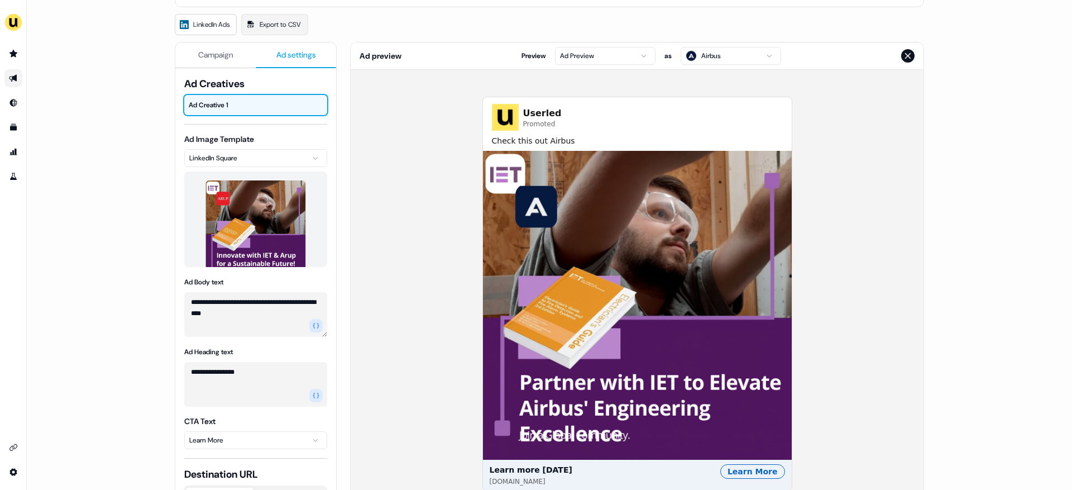
click at [609, 229] on img at bounding box center [637, 305] width 309 height 309
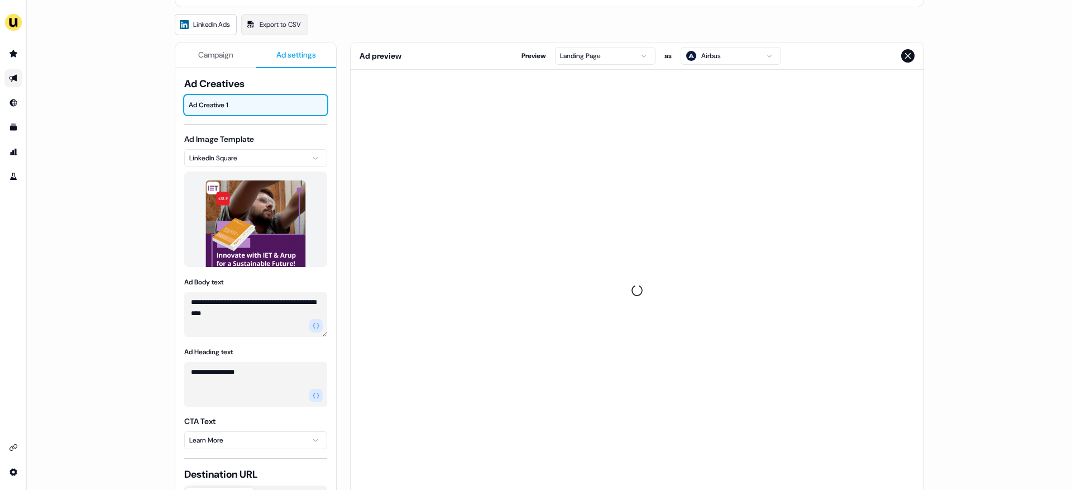
scroll to position [0, 0]
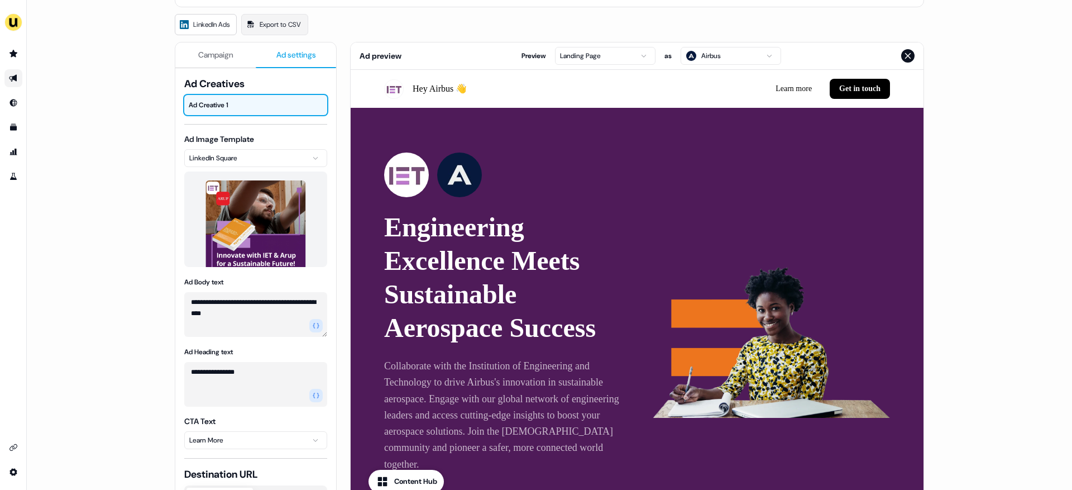
click at [910, 52] on icon "Close preview" at bounding box center [907, 55] width 9 height 9
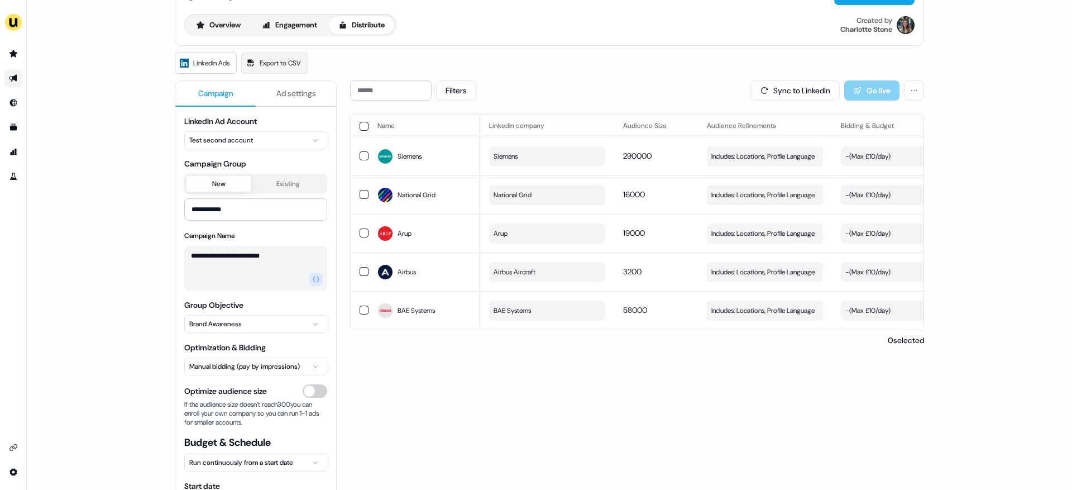
scroll to position [20, 0]
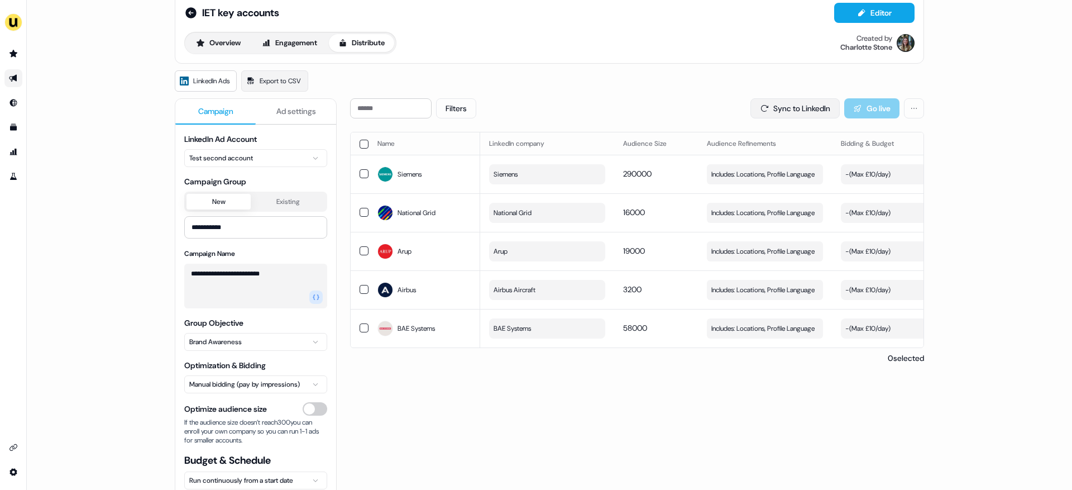
click at [787, 102] on button "Sync to LinkedIn" at bounding box center [794, 108] width 89 height 20
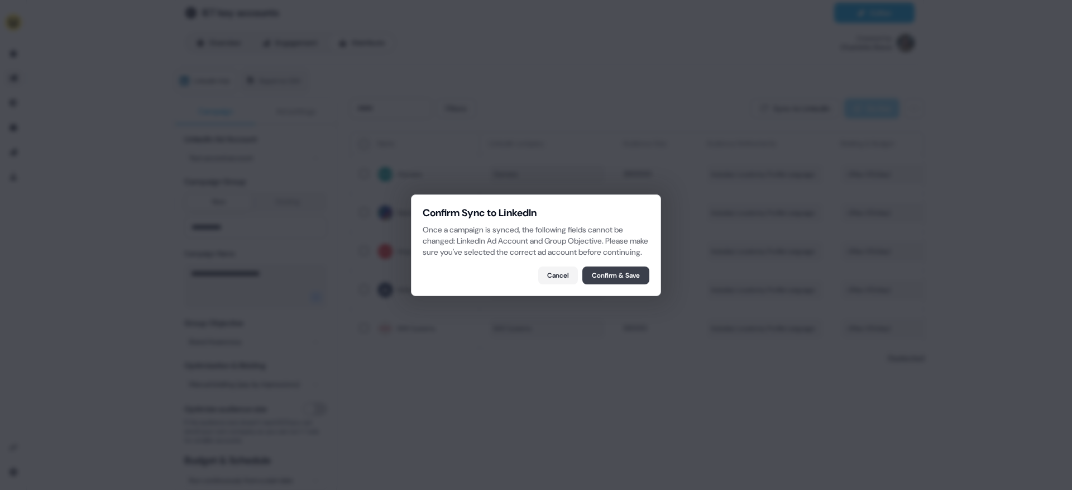
click at [600, 284] on button "Confirm & Save" at bounding box center [615, 275] width 67 height 18
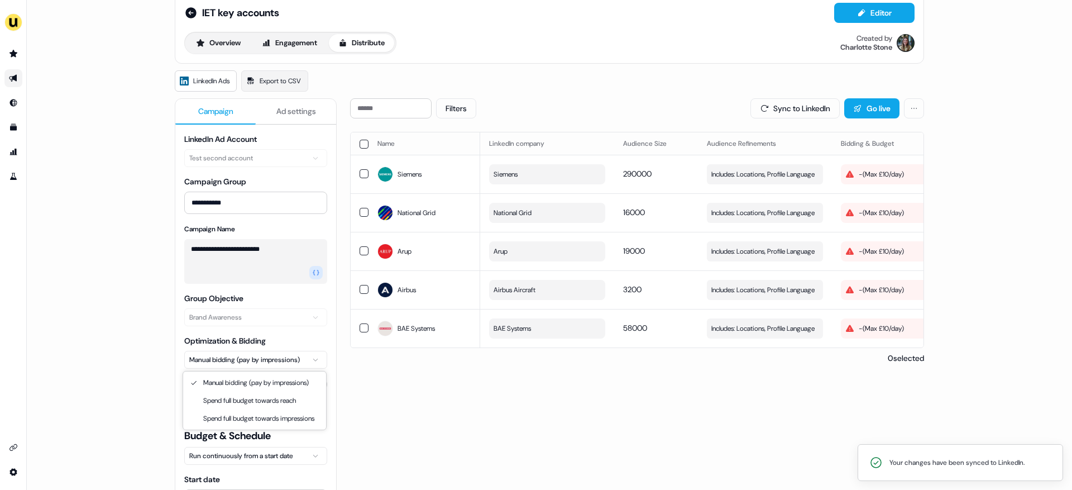
click at [238, 356] on html "**********" at bounding box center [536, 245] width 1072 height 490
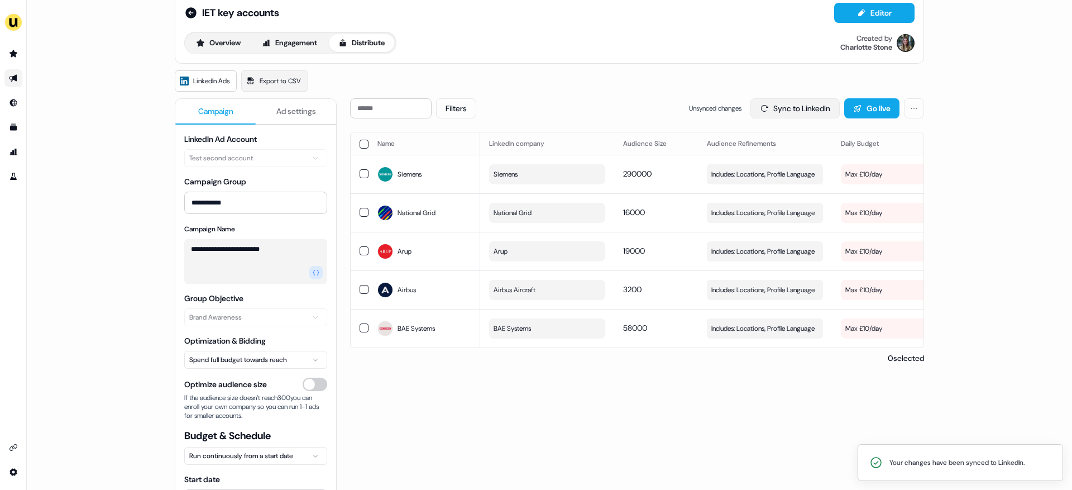
click at [793, 109] on button "Sync to LinkedIn" at bounding box center [794, 108] width 89 height 20
click at [211, 42] on button "Overview" at bounding box center [218, 43] width 64 height 18
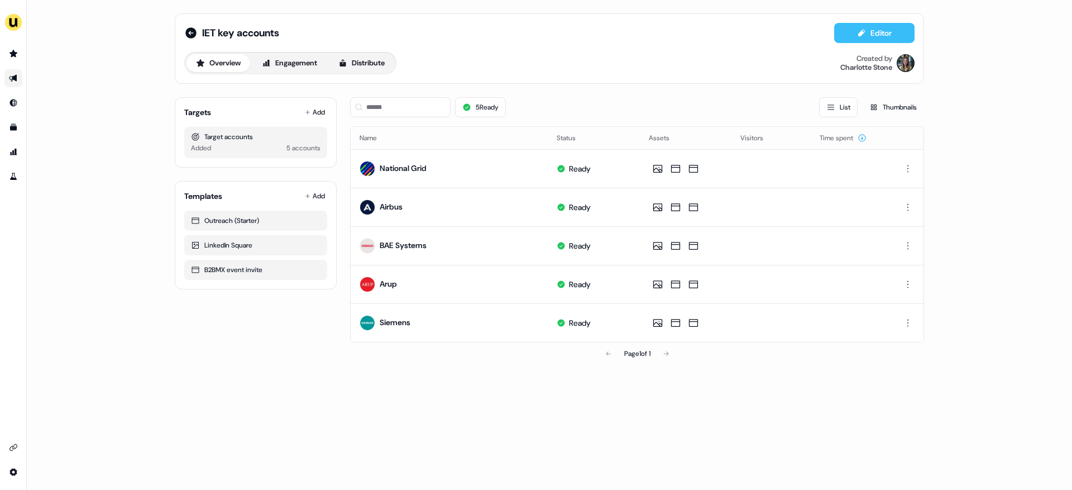
click at [857, 31] on icon at bounding box center [861, 32] width 9 height 9
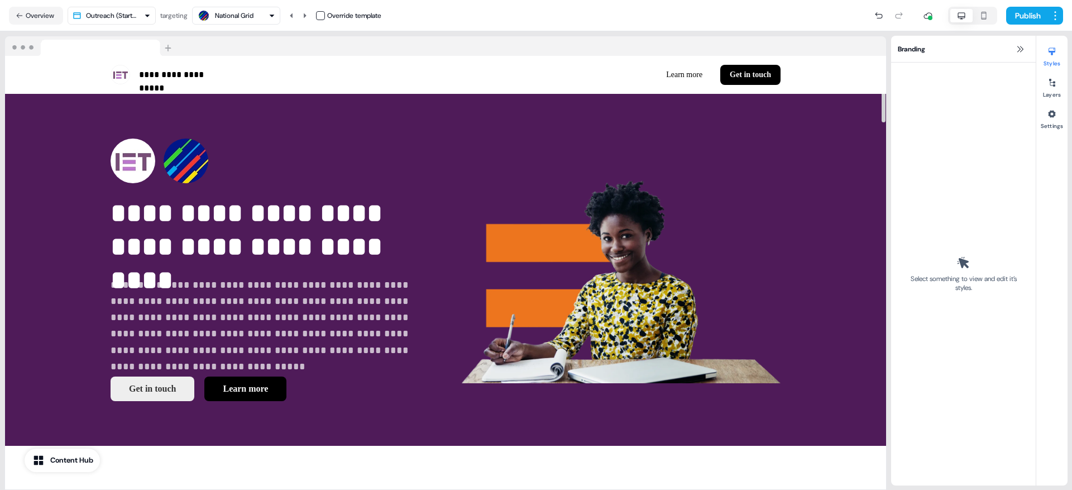
click at [126, 15] on html "**********" at bounding box center [536, 245] width 1072 height 490
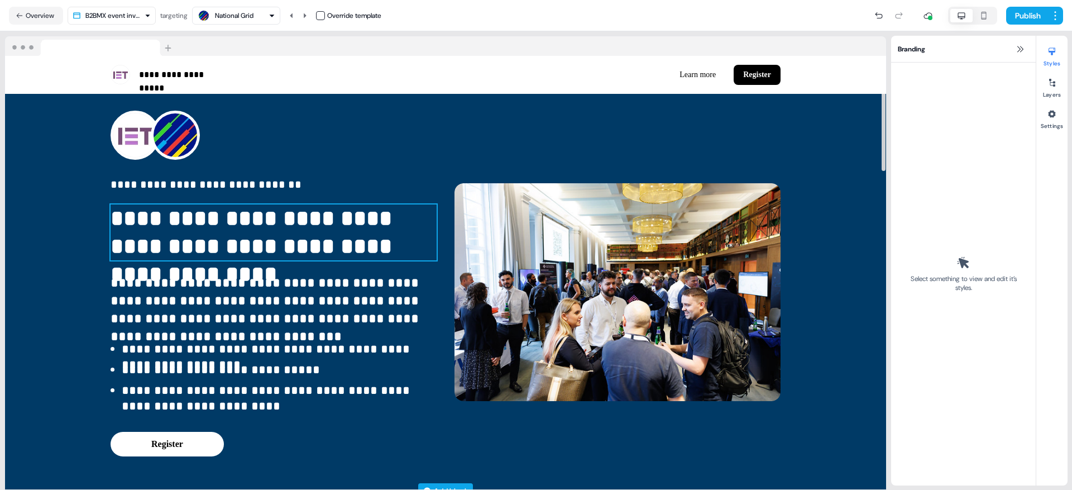
click at [164, 219] on p "**********" at bounding box center [274, 232] width 326 height 56
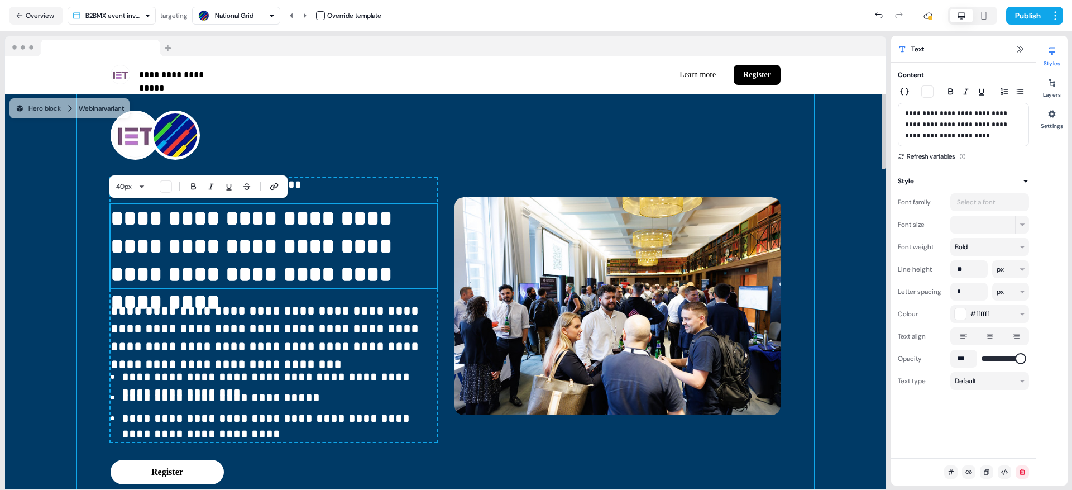
click at [82, 246] on div "**********" at bounding box center [445, 306] width 737 height 425
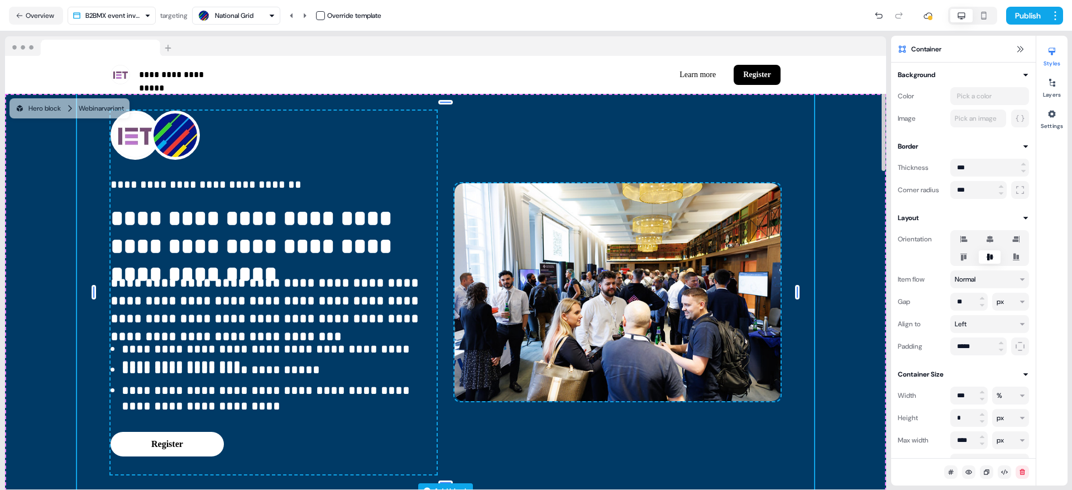
click at [47, 224] on div "**********" at bounding box center [445, 292] width 881 height 397
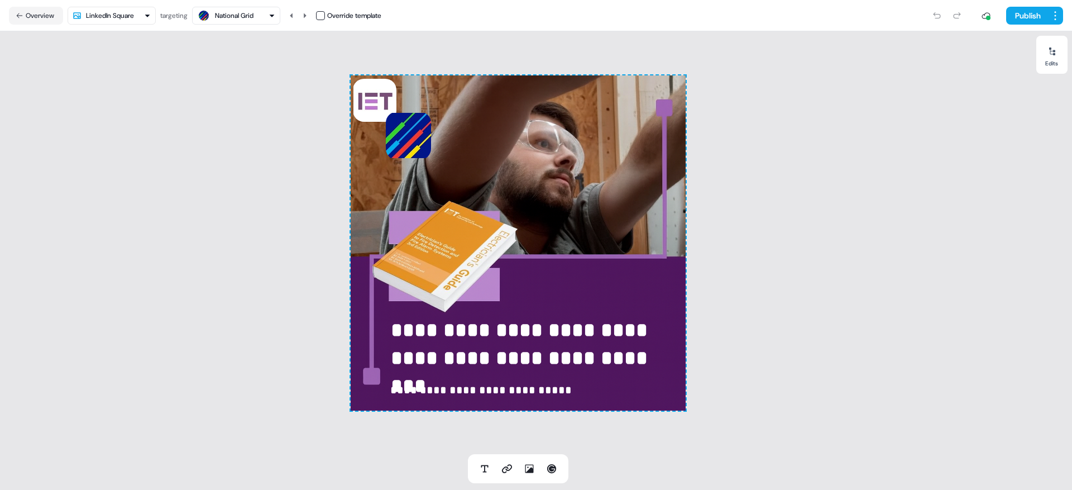
click at [116, 1] on nav "Overview LinkedIn Square targeting National Grid Override template Publish" at bounding box center [536, 15] width 1072 height 31
click at [46, 19] on button "Overview" at bounding box center [36, 16] width 54 height 18
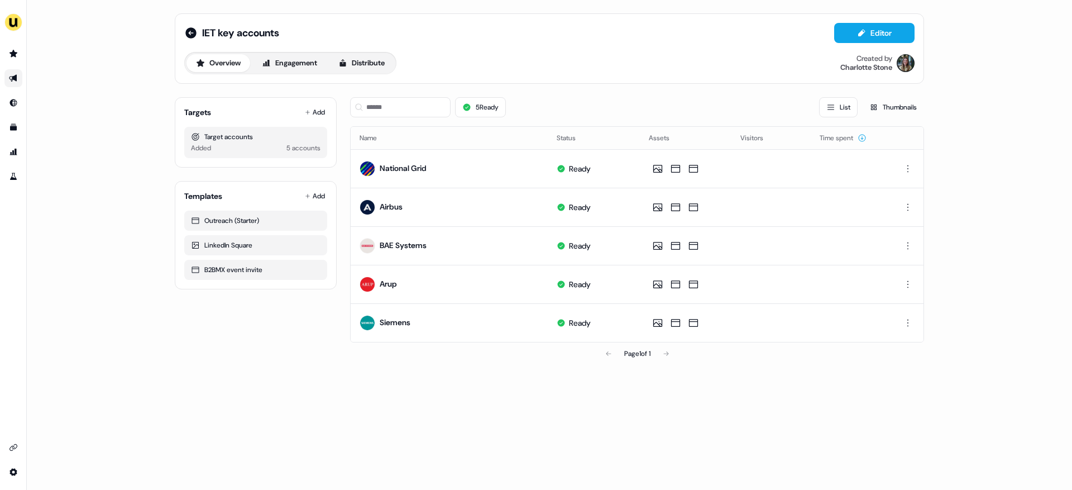
click at [12, 76] on icon "Go to outbound experience" at bounding box center [13, 78] width 9 height 9
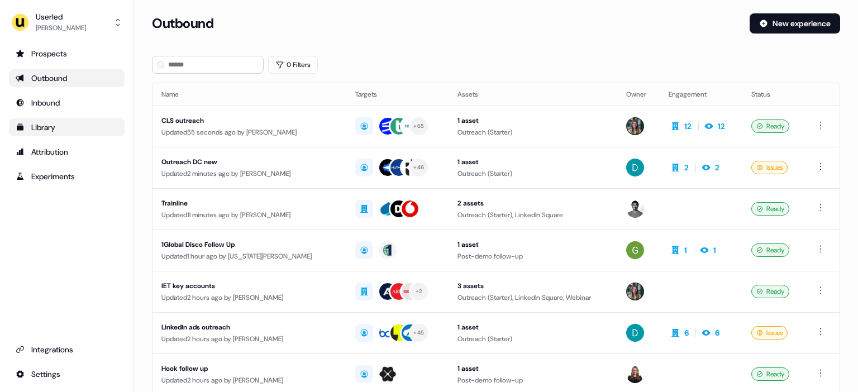
click at [66, 124] on div "Library" at bounding box center [67, 127] width 102 height 11
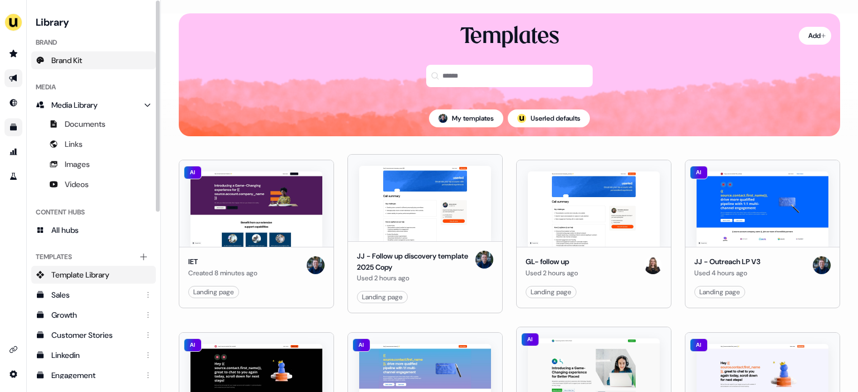
click at [103, 56] on link "Brand Kit" at bounding box center [93, 60] width 125 height 18
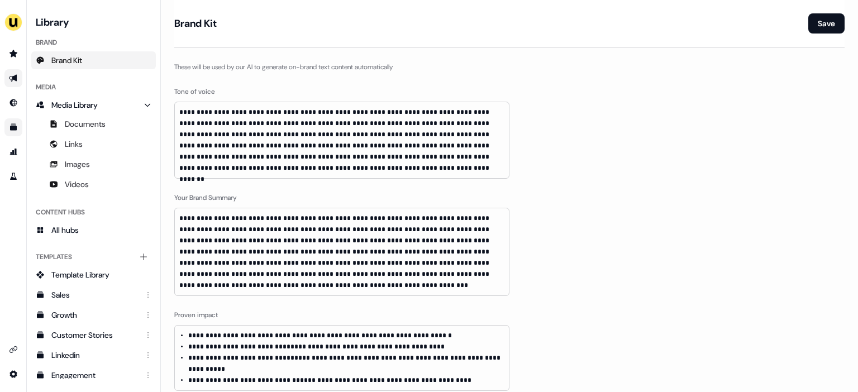
scroll to position [608, 0]
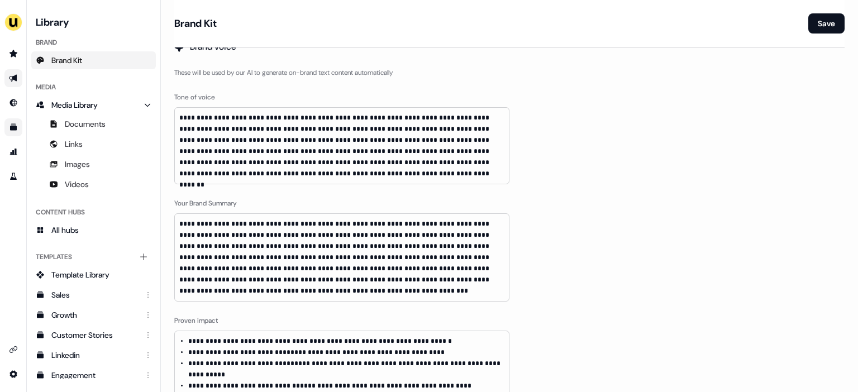
click at [16, 75] on icon "Go to outbound experience" at bounding box center [13, 78] width 8 height 7
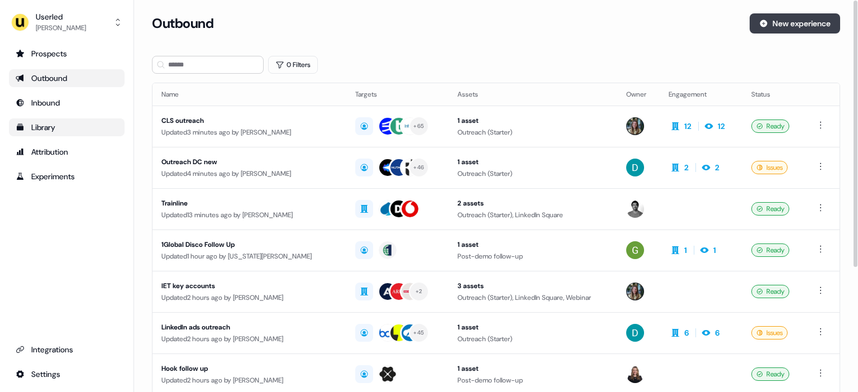
click at [796, 21] on button "New experience" at bounding box center [794, 23] width 90 height 20
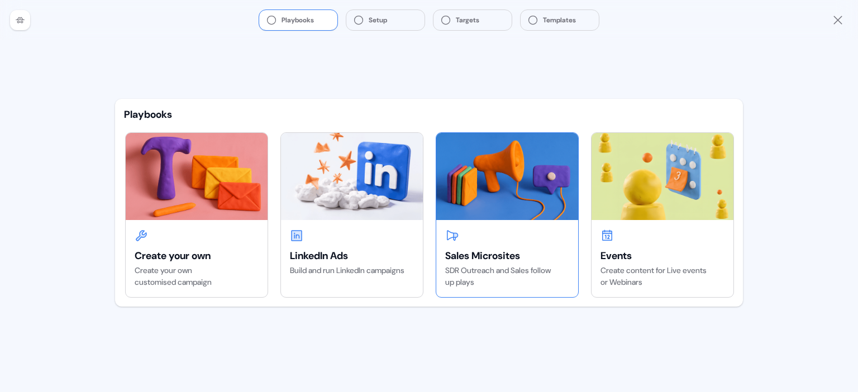
click at [493, 235] on div at bounding box center [507, 235] width 124 height 13
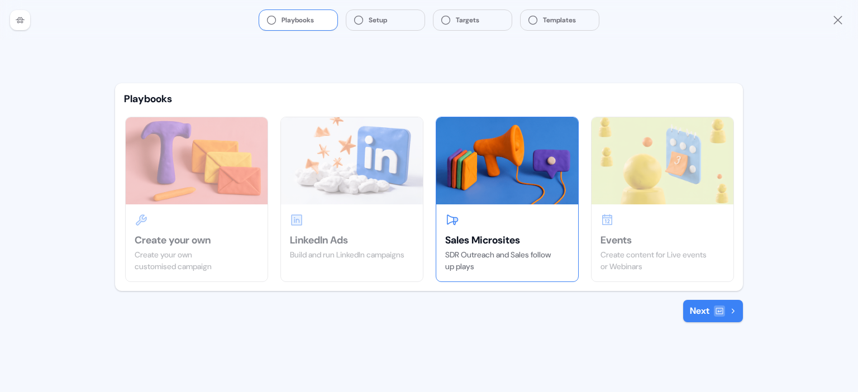
click at [702, 305] on button "Next" at bounding box center [713, 311] width 60 height 22
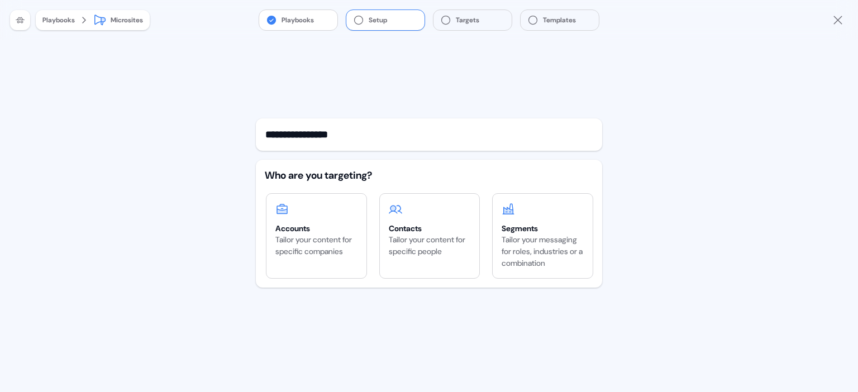
type input "**********"
click at [17, 16] on icon at bounding box center [20, 20] width 9 height 9
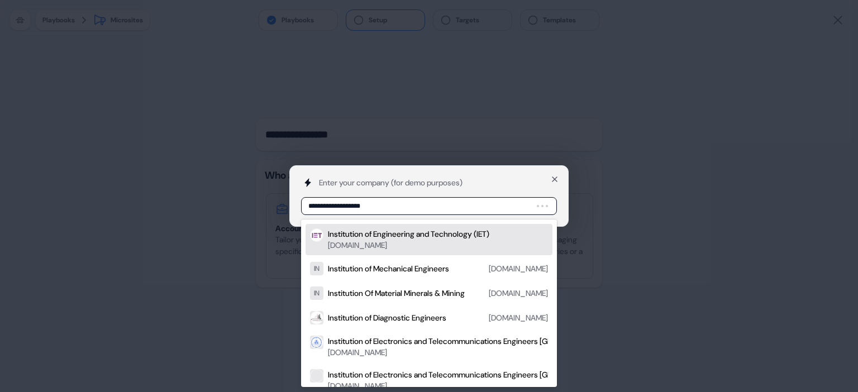
type input "**********"
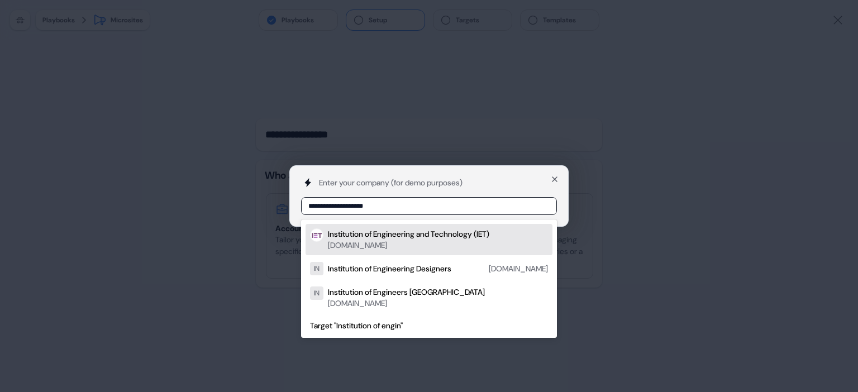
click at [358, 237] on div "Institution of Engineering and Technology (IET)" at bounding box center [408, 233] width 161 height 11
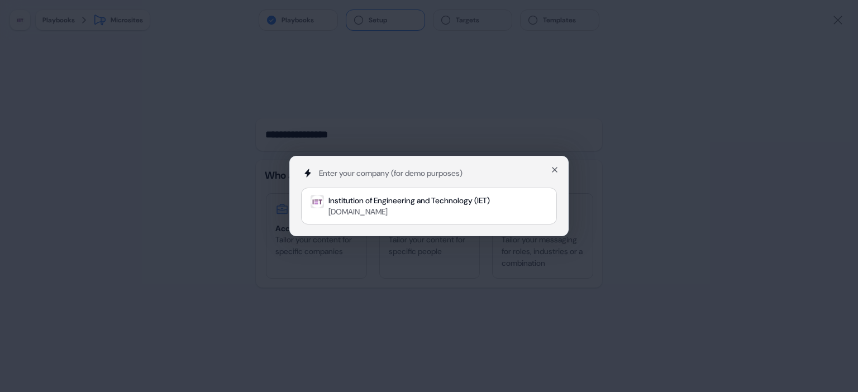
click at [342, 299] on div "Enter your company (for demo purposes) Institution of Engineering and Technolog…" at bounding box center [429, 196] width 858 height 392
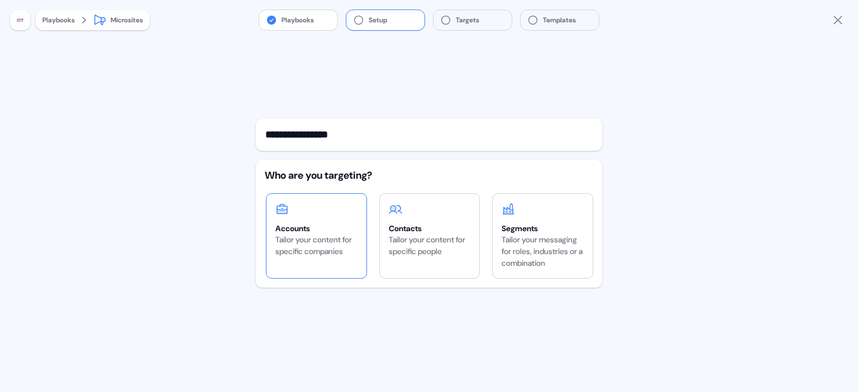
click at [318, 223] on div "Accounts" at bounding box center [316, 228] width 82 height 11
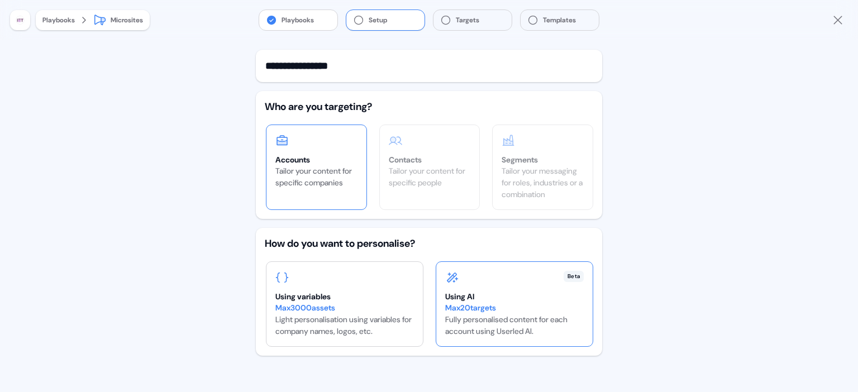
click at [508, 298] on div "Using AI" at bounding box center [514, 296] width 138 height 11
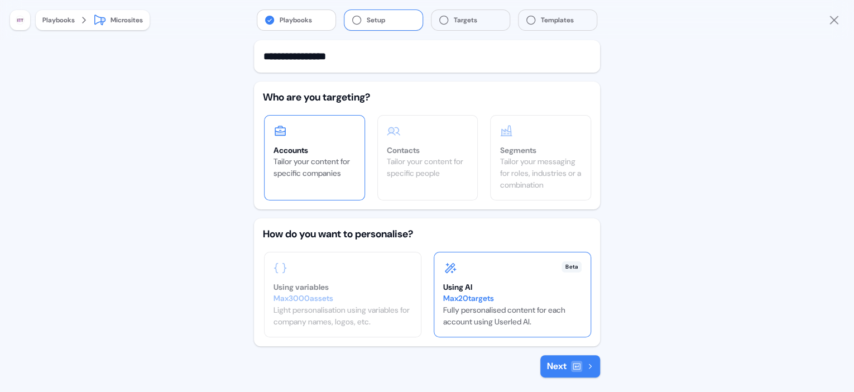
click at [563, 367] on button "Next" at bounding box center [570, 366] width 60 height 22
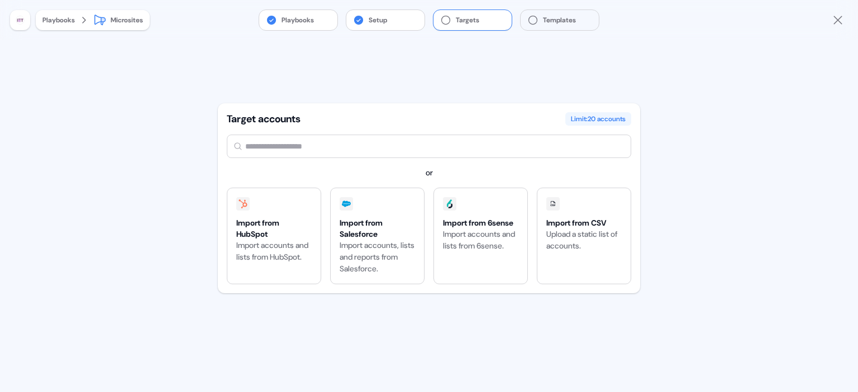
click at [307, 144] on input "text" at bounding box center [429, 146] width 404 height 23
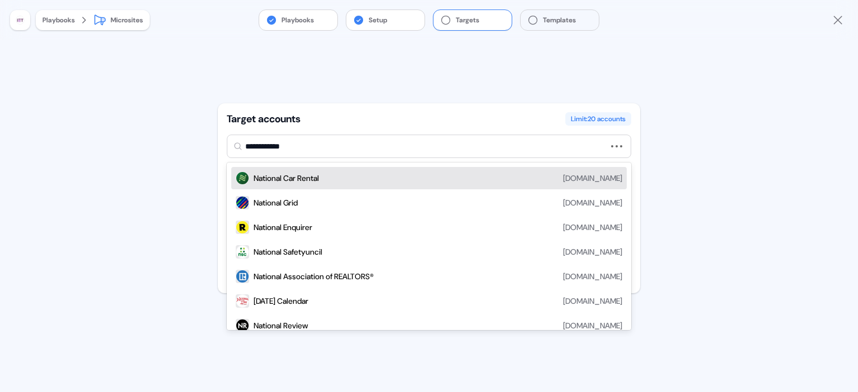
type input "**********"
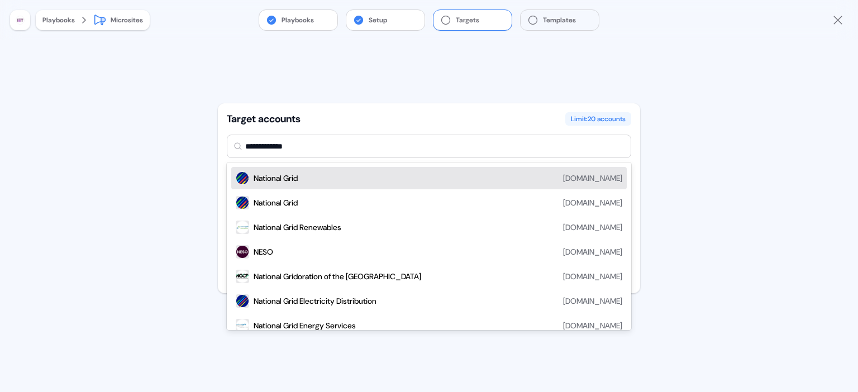
click at [312, 171] on div "National Grid nationalgridus.com" at bounding box center [437, 177] width 369 height 13
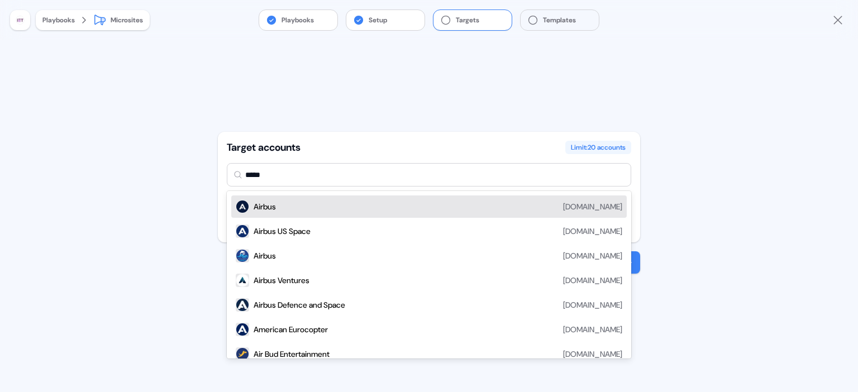
type input "******"
click at [303, 200] on div "Airbus airbus.com" at bounding box center [437, 206] width 369 height 13
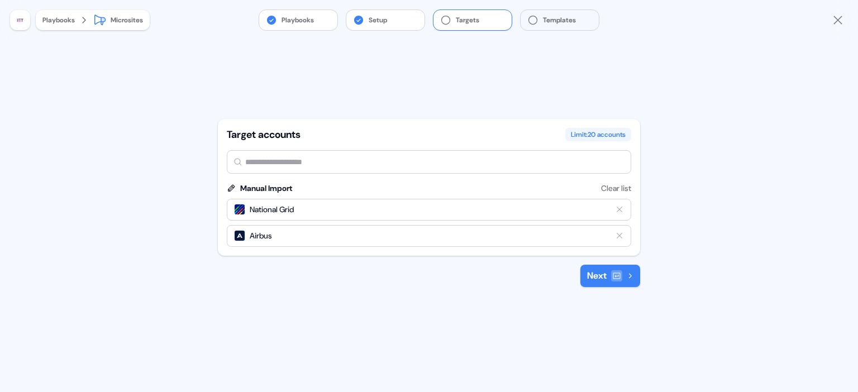
click at [598, 276] on button "Next" at bounding box center [610, 276] width 60 height 22
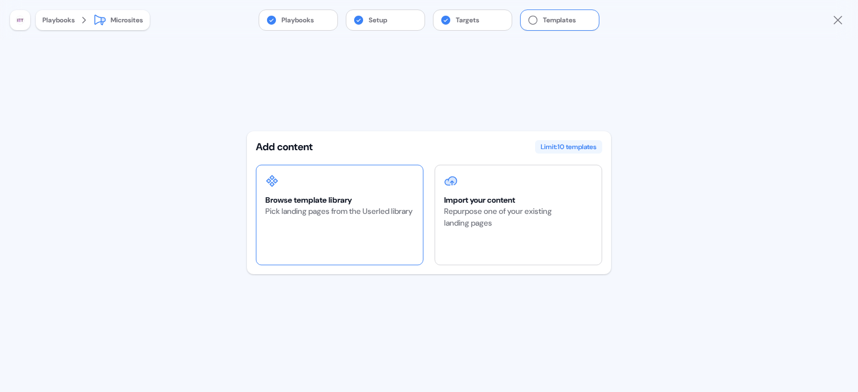
click at [337, 212] on div "Pick landing pages from the Userled library" at bounding box center [338, 211] width 147 height 12
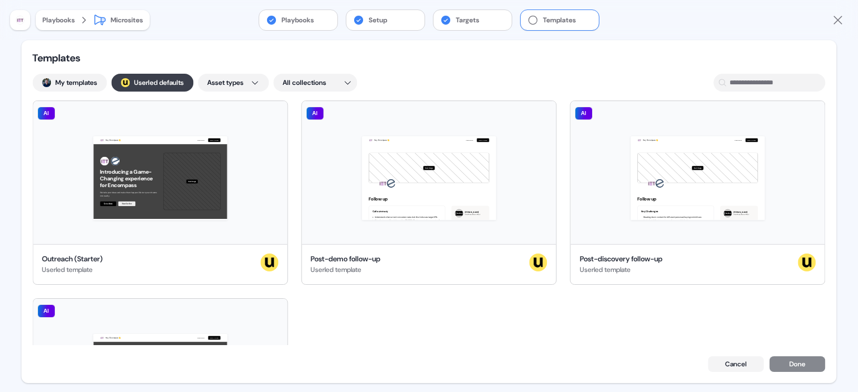
click at [136, 83] on button "; Userled defaults" at bounding box center [152, 83] width 82 height 18
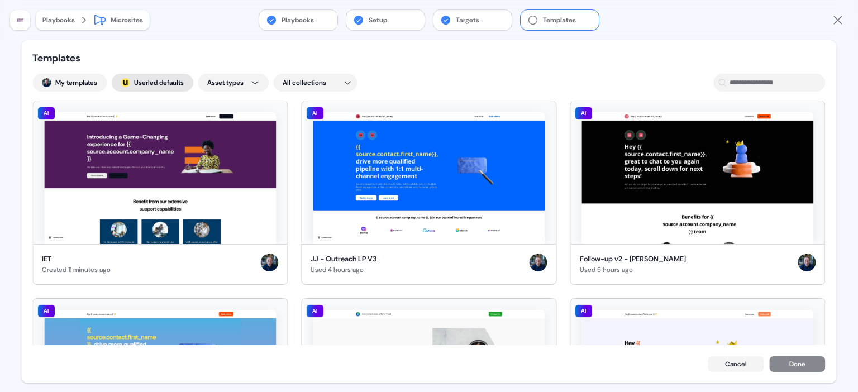
click at [145, 83] on button "; Userled defaults" at bounding box center [152, 83] width 82 height 18
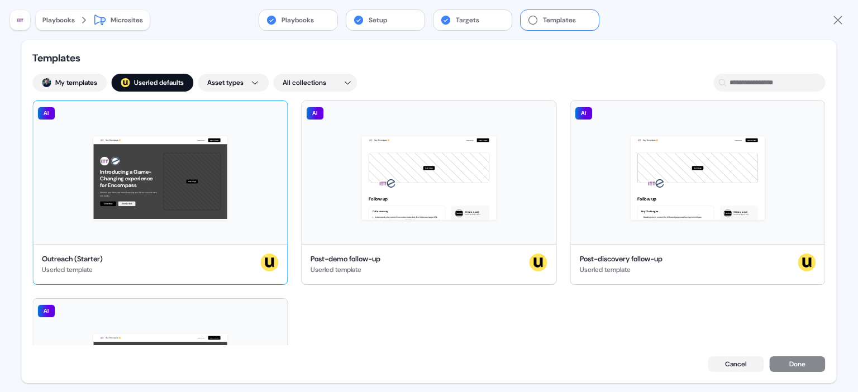
click at [154, 156] on div "Hey Encompass 👋 Learn more Book a demo Introducing a Game-Changing experience f…" at bounding box center [160, 172] width 254 height 143
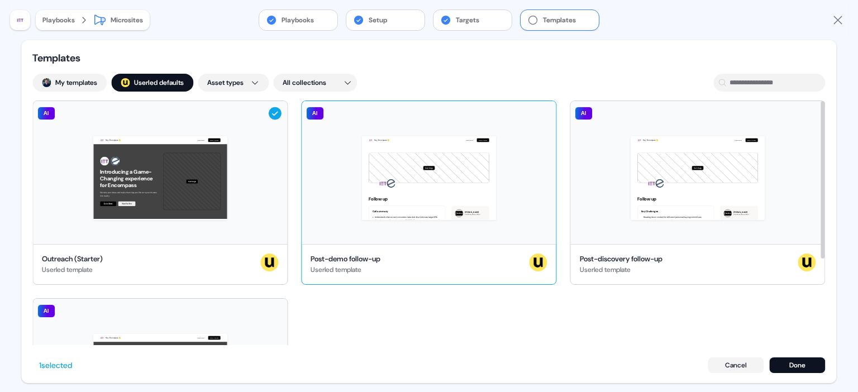
click at [414, 168] on div "Hey Encompass 👋 Learn more Book a demo Your image Follow up Call summary Unders…" at bounding box center [429, 172] width 254 height 143
click at [806, 366] on button "Done" at bounding box center [797, 365] width 56 height 16
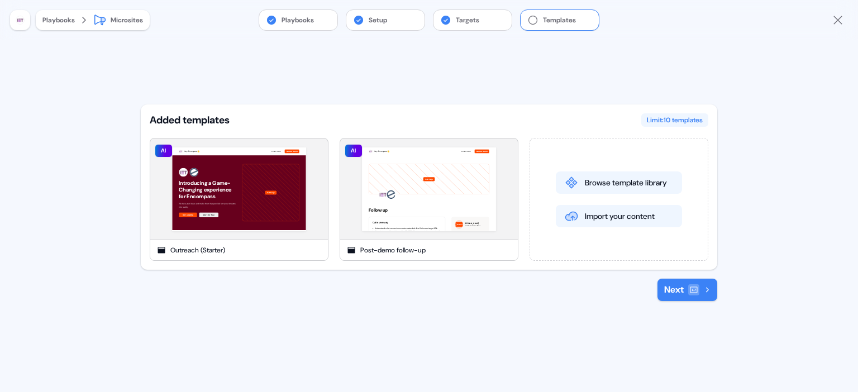
click at [679, 291] on button "Next" at bounding box center [687, 290] width 60 height 22
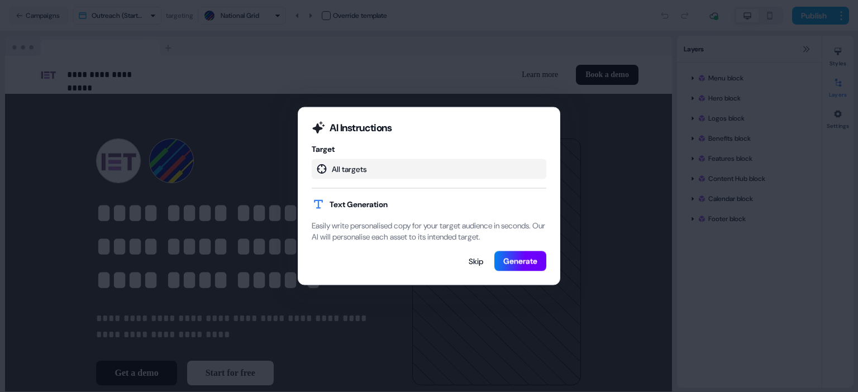
click at [519, 267] on button "Generate" at bounding box center [520, 261] width 52 height 20
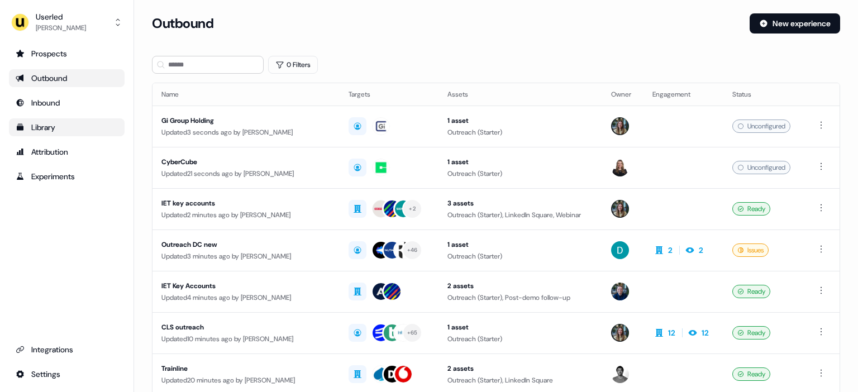
click at [65, 122] on div "Library" at bounding box center [67, 127] width 102 height 11
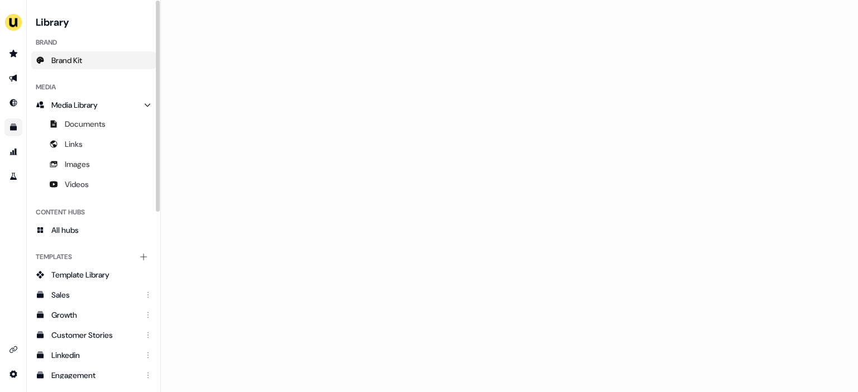
click at [94, 57] on link "Brand Kit" at bounding box center [93, 60] width 125 height 18
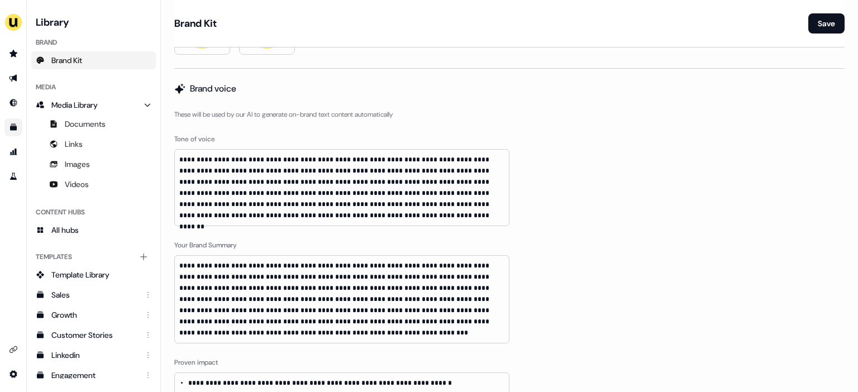
scroll to position [565, 0]
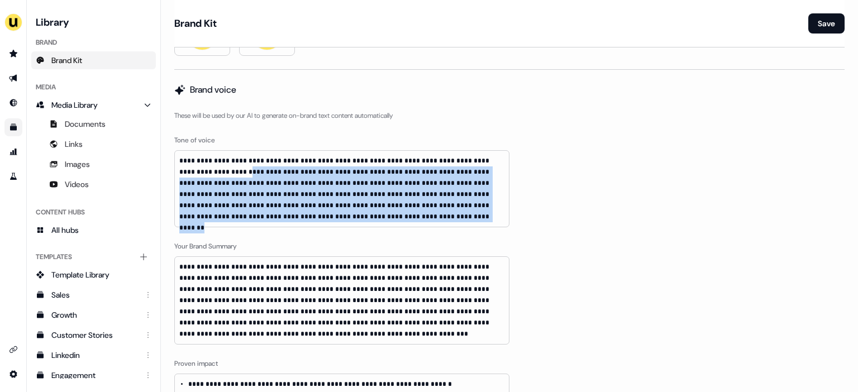
drag, startPoint x: 318, startPoint y: 219, endPoint x: 203, endPoint y: 173, distance: 124.7
click at [203, 173] on p "**********" at bounding box center [341, 188] width 325 height 67
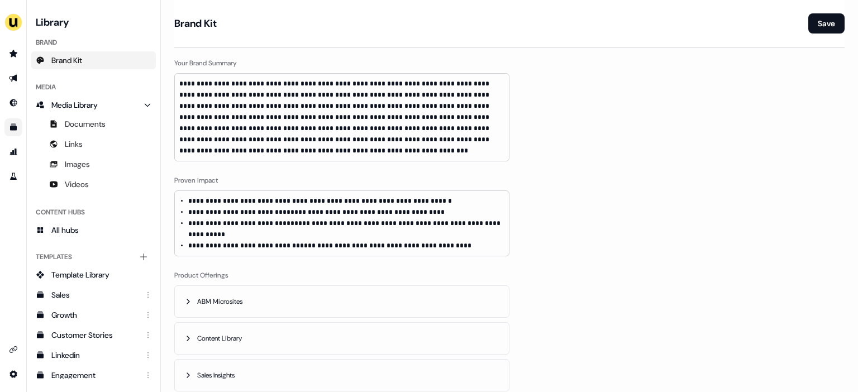
scroll to position [858, 0]
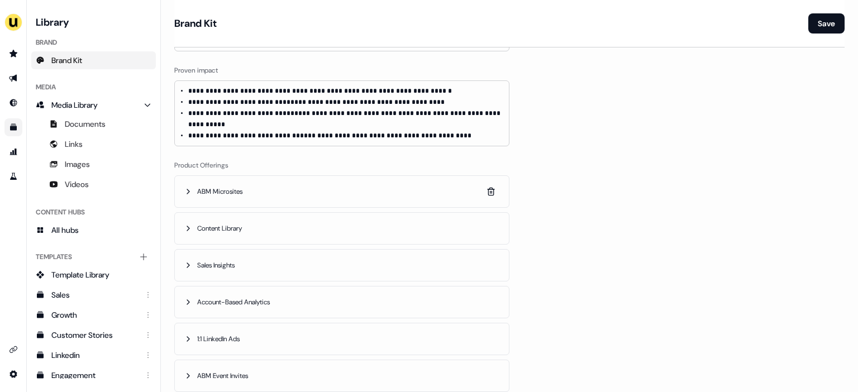
click at [231, 186] on span "ABM Microsites" at bounding box center [220, 191] width 47 height 11
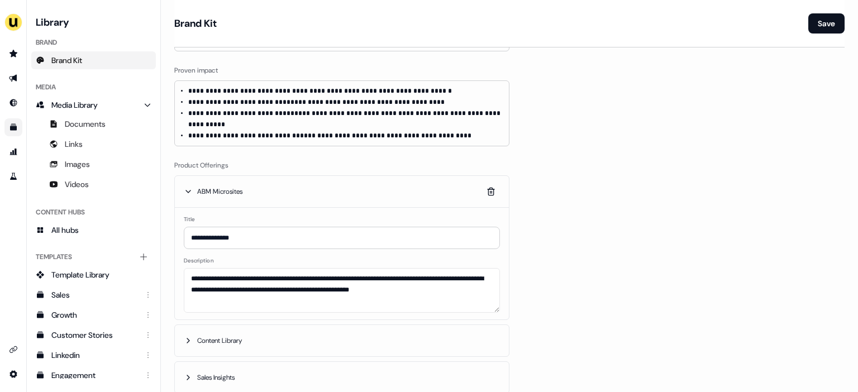
click at [239, 186] on span "ABM Microsites" at bounding box center [220, 191] width 47 height 11
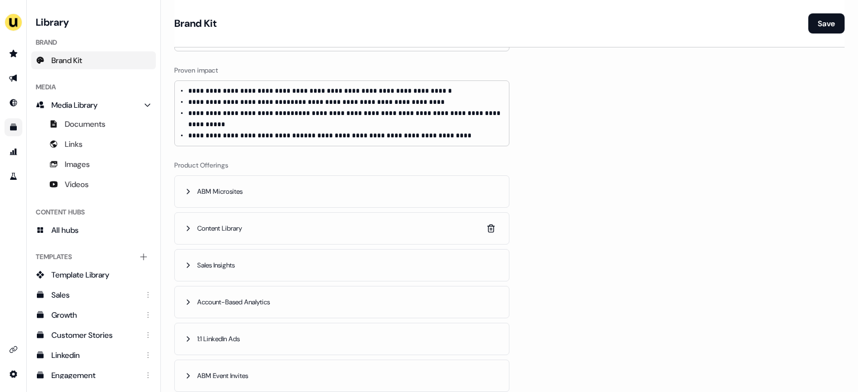
click at [236, 223] on span "Content Library" at bounding box center [220, 228] width 47 height 11
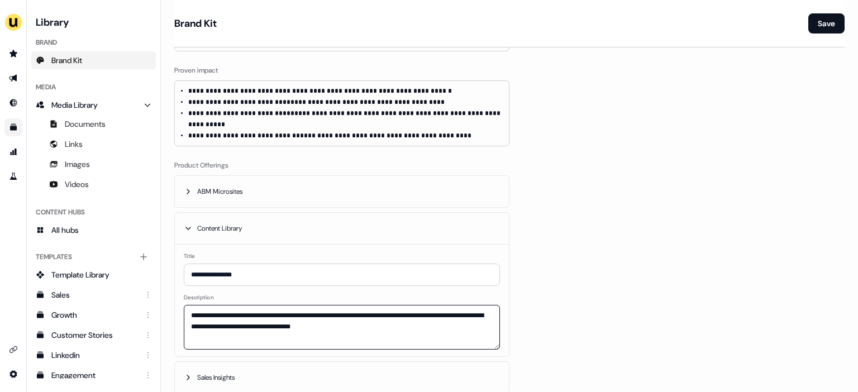
drag, startPoint x: 342, startPoint y: 318, endPoint x: 169, endPoint y: 303, distance: 173.8
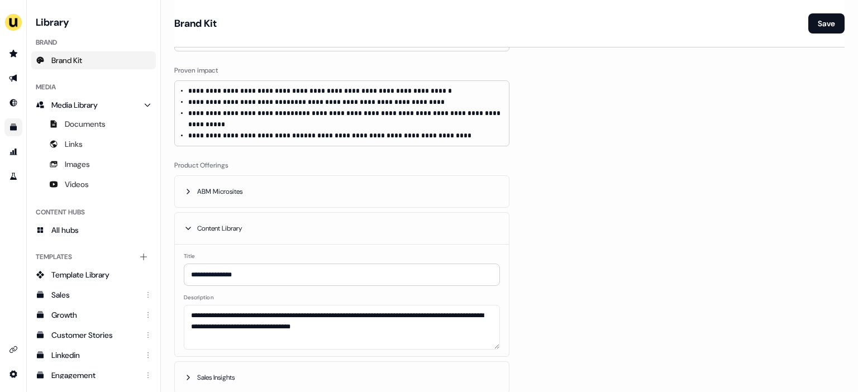
click at [15, 80] on icon "Go to outbound experience" at bounding box center [13, 78] width 9 height 9
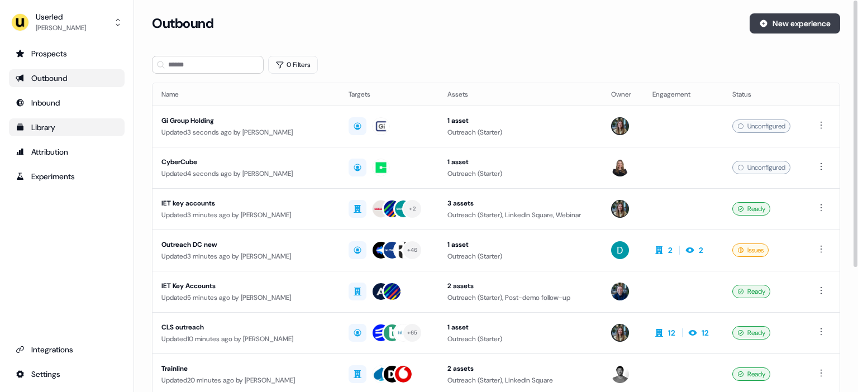
click at [786, 28] on button "New experience" at bounding box center [794, 23] width 90 height 20
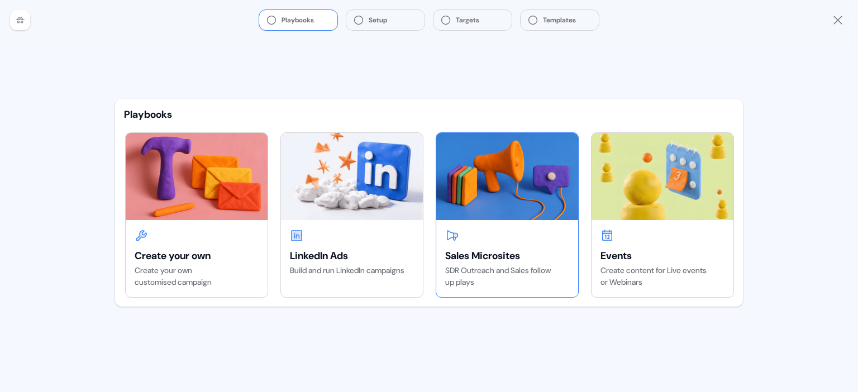
click at [480, 212] on img at bounding box center [507, 176] width 142 height 87
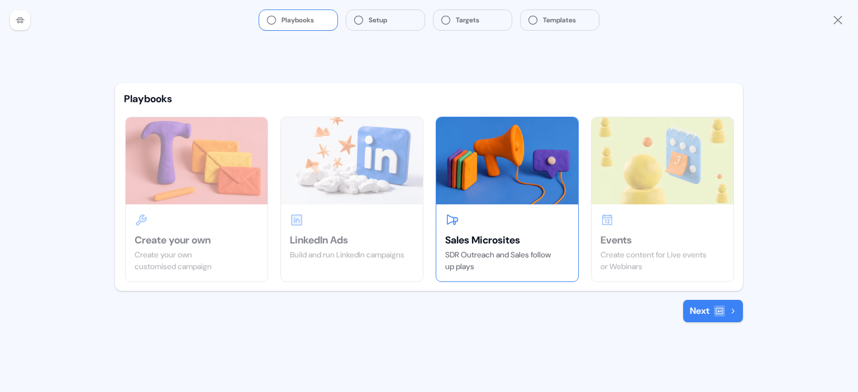
click at [701, 317] on button "Next" at bounding box center [713, 311] width 60 height 22
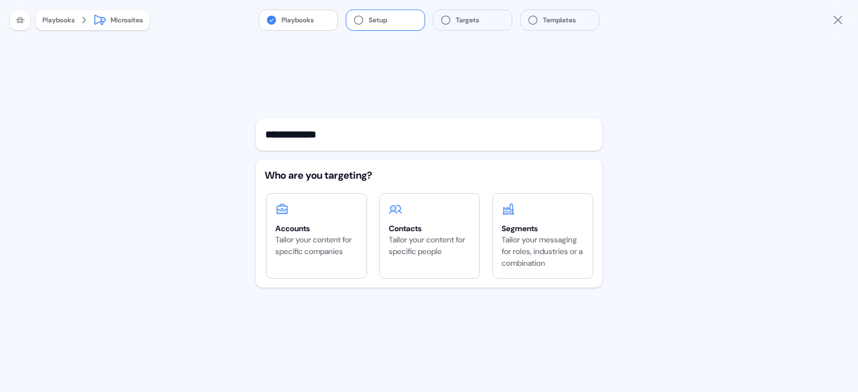
type input "**********"
click at [22, 22] on icon at bounding box center [20, 20] width 6 height 6
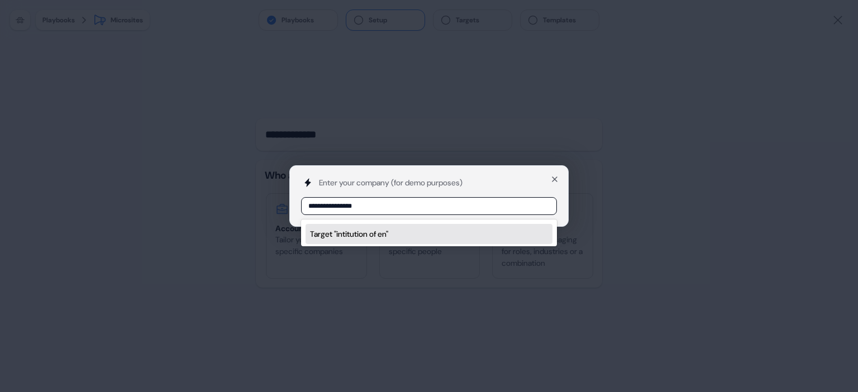
type input "**********"
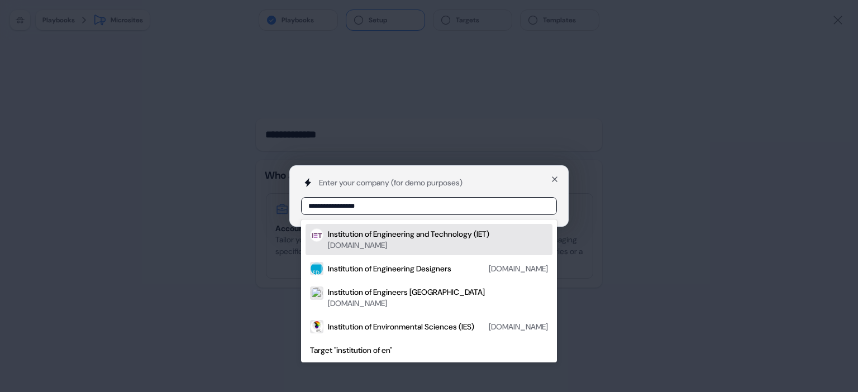
click at [363, 202] on input "**********" at bounding box center [429, 206] width 256 height 18
click at [366, 233] on div "Institution of Engineering and Technology (IET)" at bounding box center [408, 233] width 161 height 11
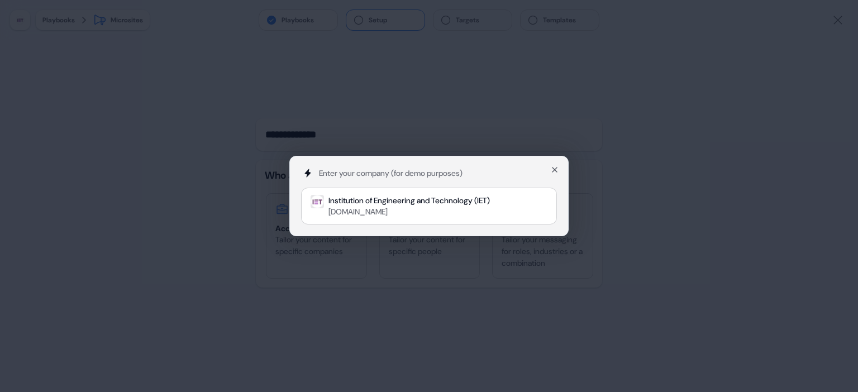
click at [183, 274] on div "Enter your company (for demo purposes) Institution of Engineering and Technolog…" at bounding box center [429, 196] width 858 height 392
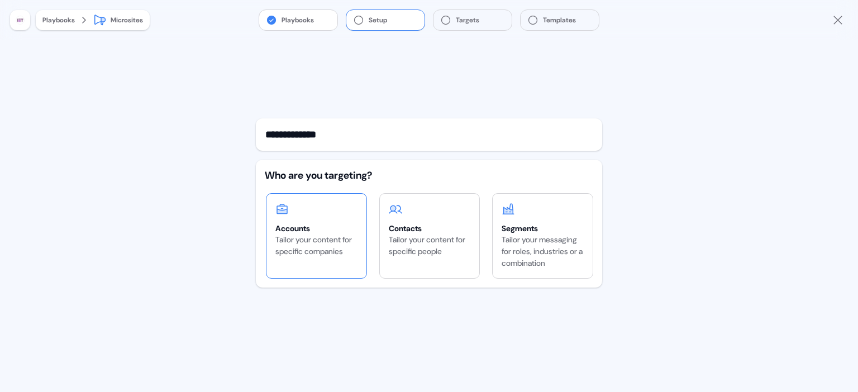
click at [314, 240] on div "Tailor your content for specific companies" at bounding box center [316, 245] width 82 height 23
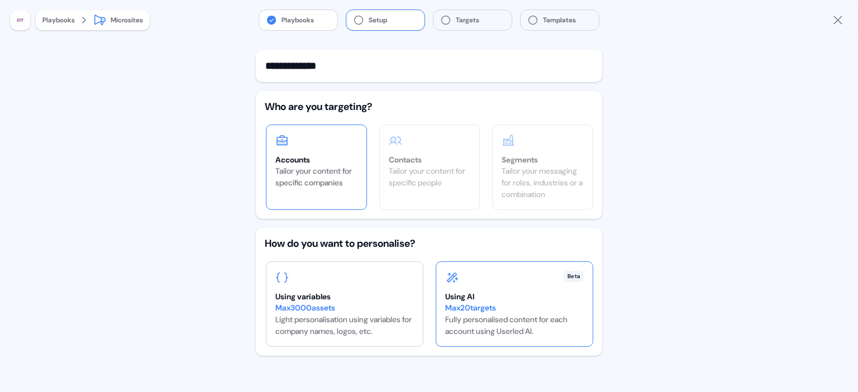
click at [499, 311] on div "Max 20 targets" at bounding box center [514, 308] width 138 height 12
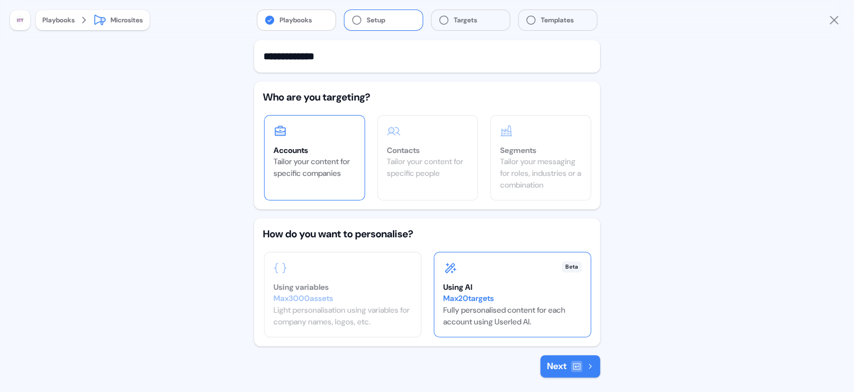
click at [572, 369] on icon at bounding box center [576, 366] width 9 height 9
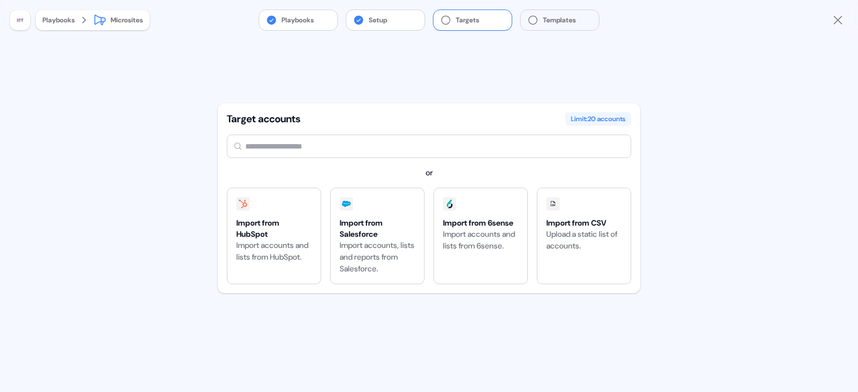
click at [322, 143] on input "text" at bounding box center [429, 146] width 404 height 23
type input "******"
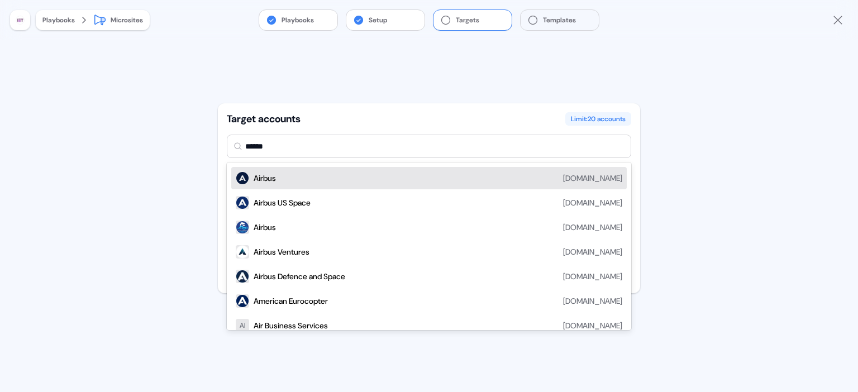
click at [267, 183] on div "Airbus" at bounding box center [264, 178] width 22 height 11
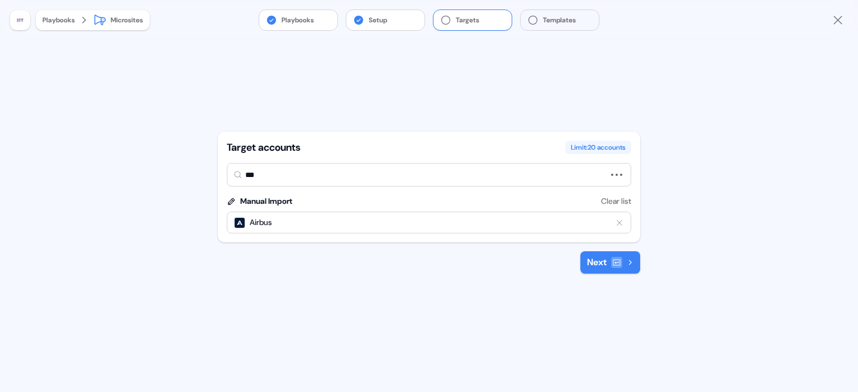
type input "****"
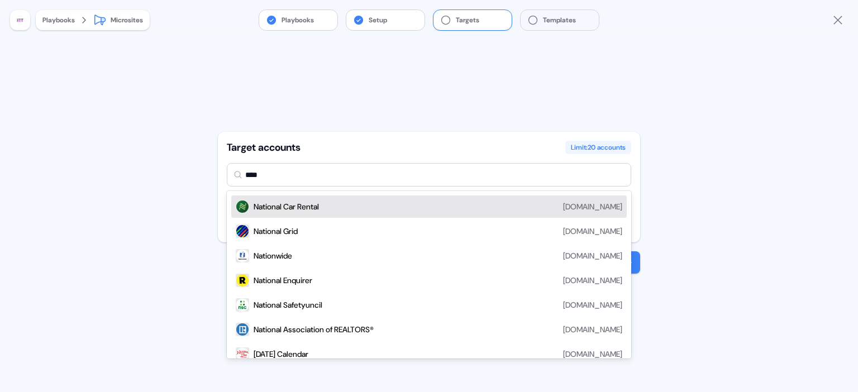
click at [275, 227] on div "National Grid" at bounding box center [275, 231] width 44 height 11
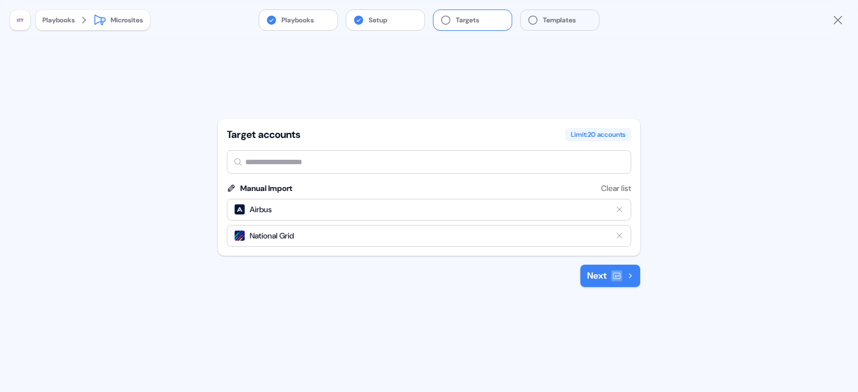
click at [595, 278] on button "Next" at bounding box center [610, 276] width 60 height 22
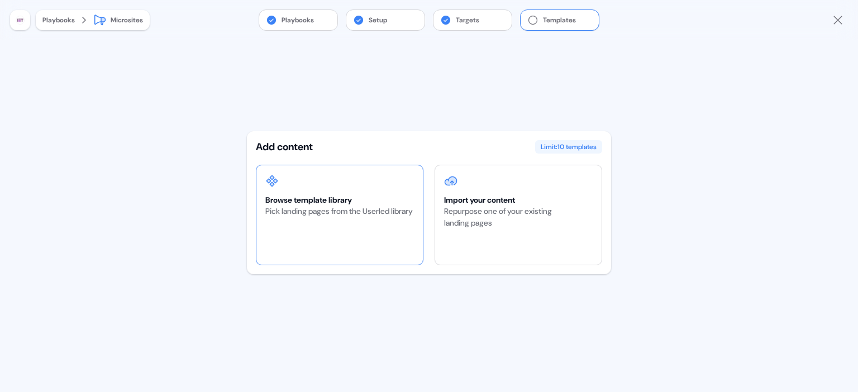
click at [353, 214] on div "Pick landing pages from the Userled library" at bounding box center [338, 211] width 147 height 12
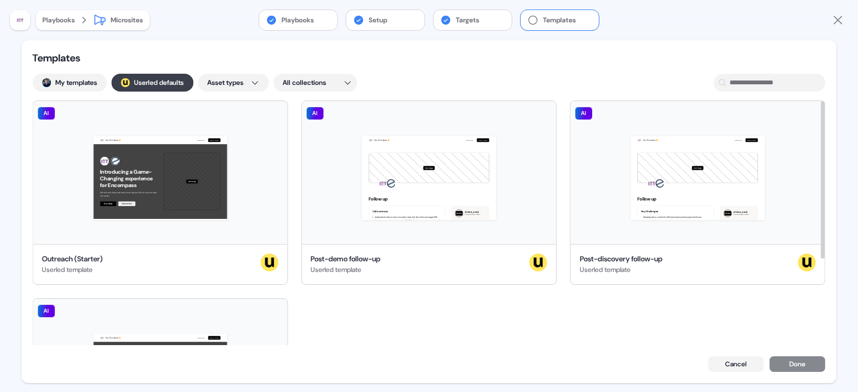
click at [168, 81] on button "; Userled defaults" at bounding box center [152, 83] width 82 height 18
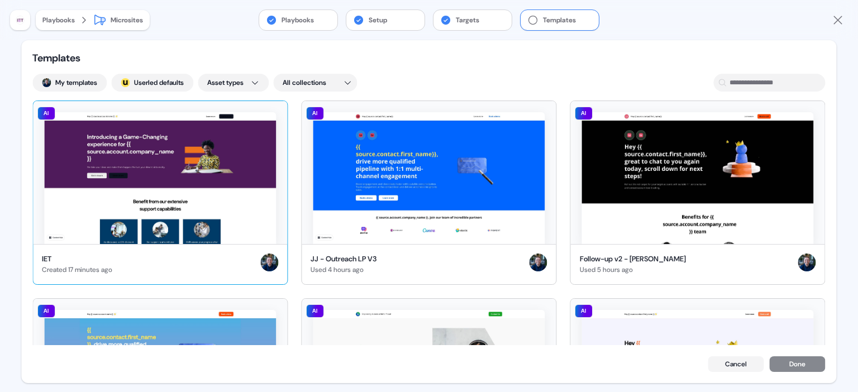
click at [175, 190] on img at bounding box center [160, 178] width 232 height 132
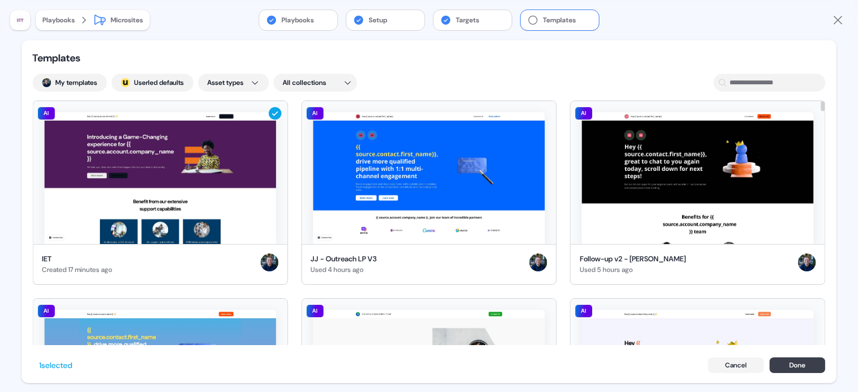
click at [798, 367] on button "Done" at bounding box center [797, 365] width 56 height 16
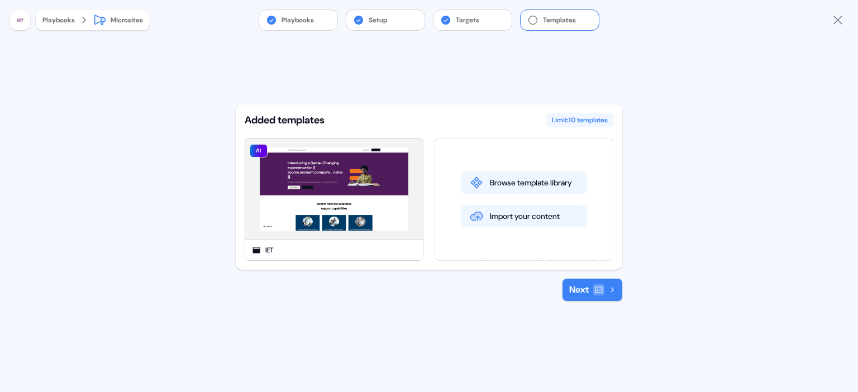
click at [583, 290] on button "Next" at bounding box center [592, 290] width 60 height 22
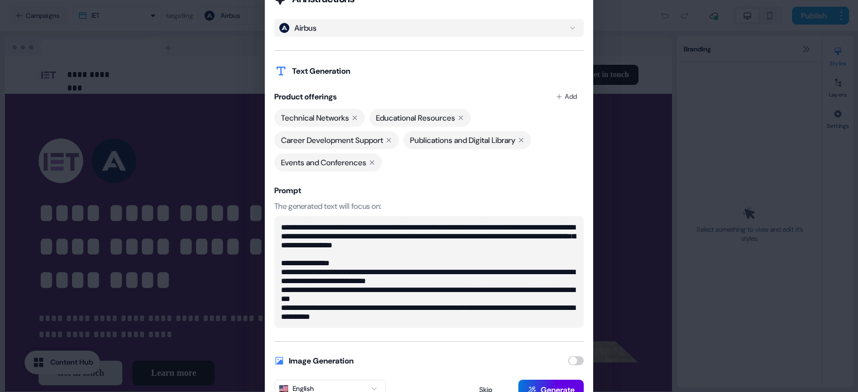
drag, startPoint x: 279, startPoint y: 227, endPoint x: 572, endPoint y: 245, distance: 293.1
click at [572, 245] on textarea "**********" at bounding box center [428, 272] width 309 height 112
click at [372, 255] on textarea "**********" at bounding box center [428, 272] width 309 height 112
click at [284, 227] on textarea "**********" at bounding box center [428, 272] width 309 height 112
type textarea "**********"
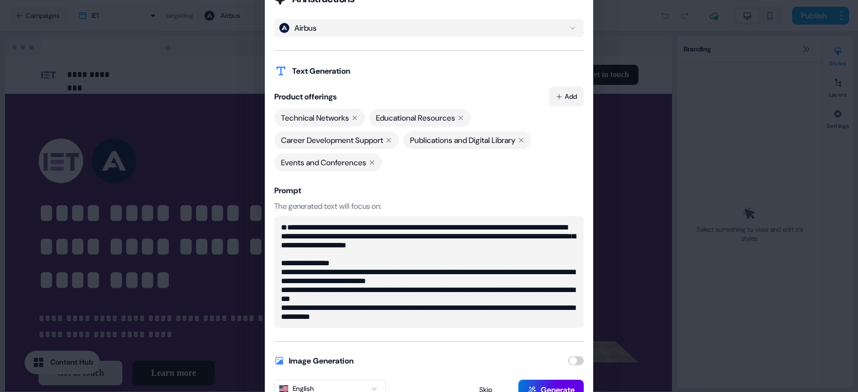
click at [565, 97] on button "Add" at bounding box center [566, 97] width 35 height 20
click at [420, 157] on div "Technical Networks Educational Resources Career Development Support Publication…" at bounding box center [428, 140] width 309 height 63
click at [543, 388] on button "Generate" at bounding box center [550, 390] width 65 height 20
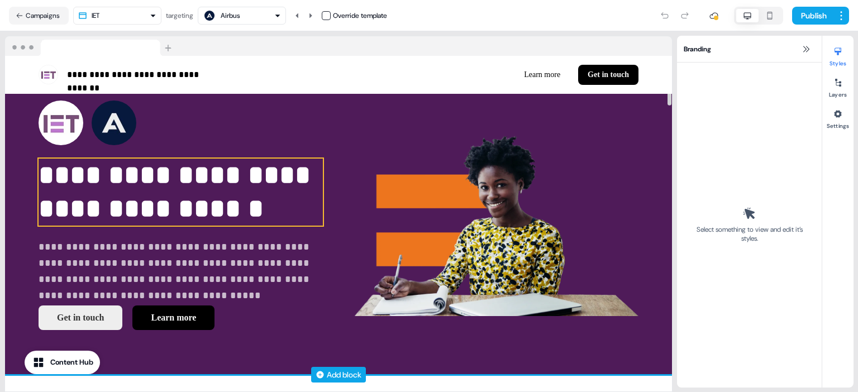
scroll to position [43, 0]
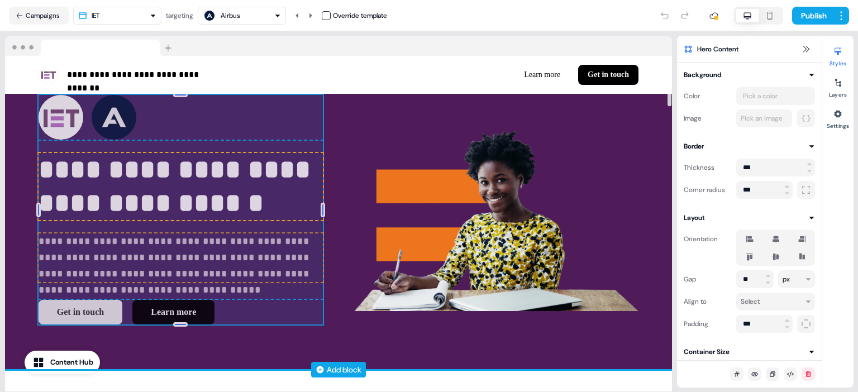
drag, startPoint x: 304, startPoint y: 224, endPoint x: 309, endPoint y: 247, distance: 23.0
click at [309, 247] on div "**********" at bounding box center [338, 210] width 667 height 319
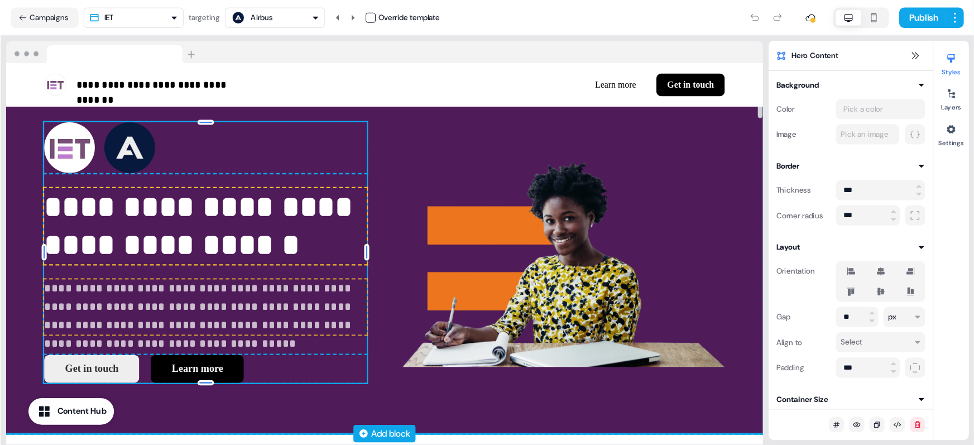
scroll to position [26, 0]
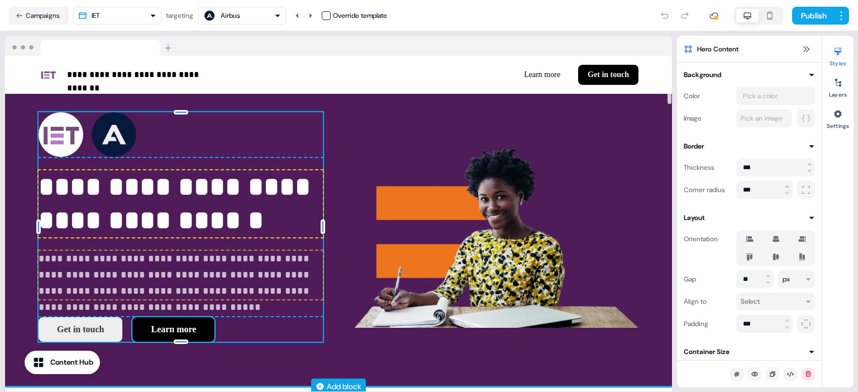
click at [185, 333] on button "Learn more" at bounding box center [173, 329] width 82 height 25
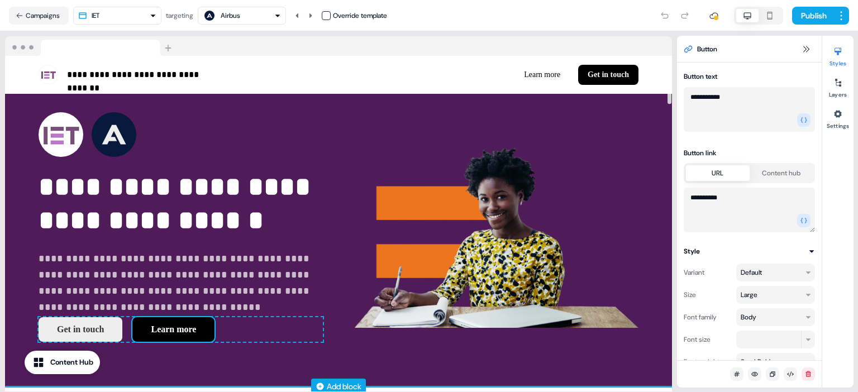
click at [189, 331] on button "Learn more" at bounding box center [173, 329] width 82 height 25
click at [169, 331] on button "Learn more" at bounding box center [173, 329] width 82 height 25
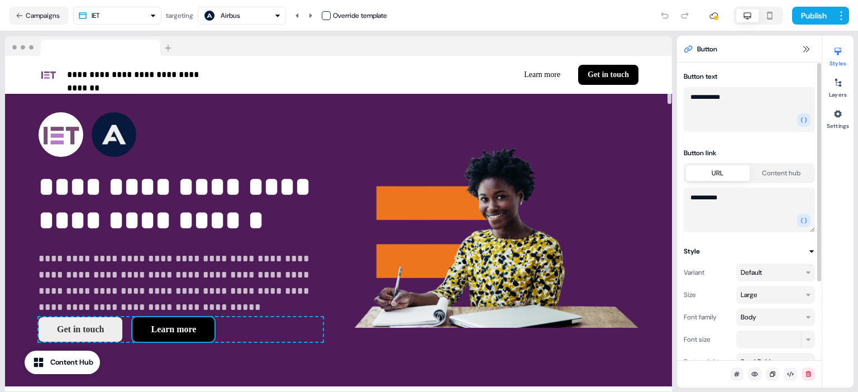
click at [781, 175] on button "Content hub" at bounding box center [781, 173] width 64 height 16
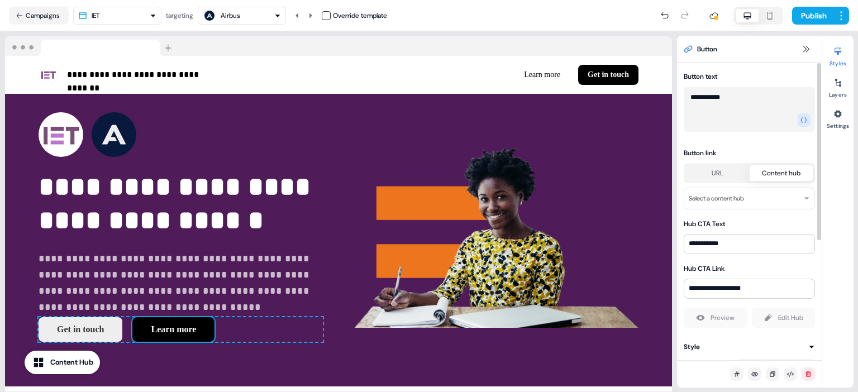
click at [731, 198] on html "**********" at bounding box center [429, 196] width 858 height 392
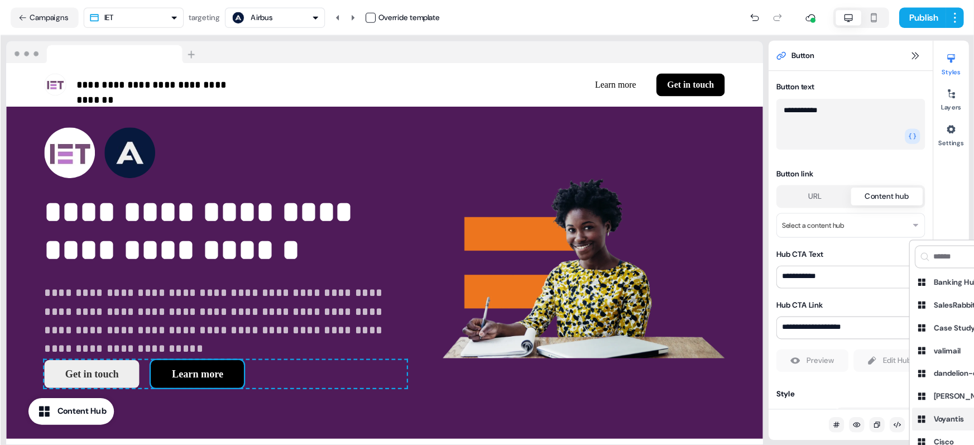
scroll to position [21, 0]
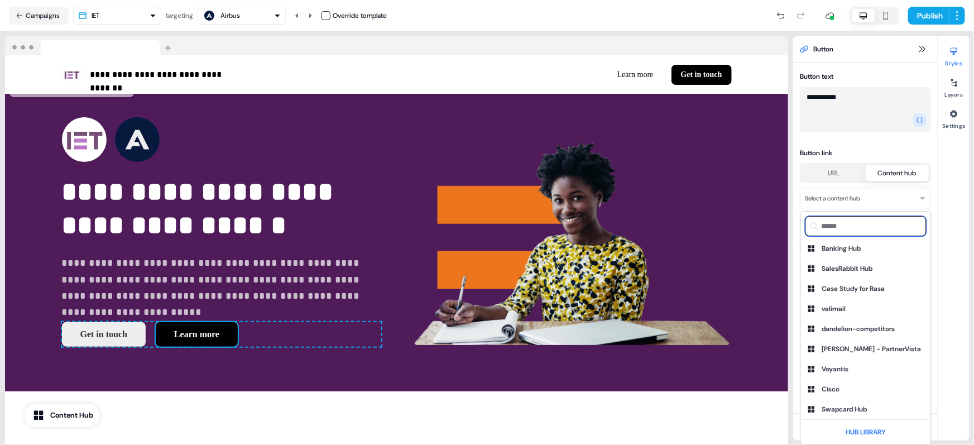
click at [844, 226] on input at bounding box center [866, 226] width 121 height 20
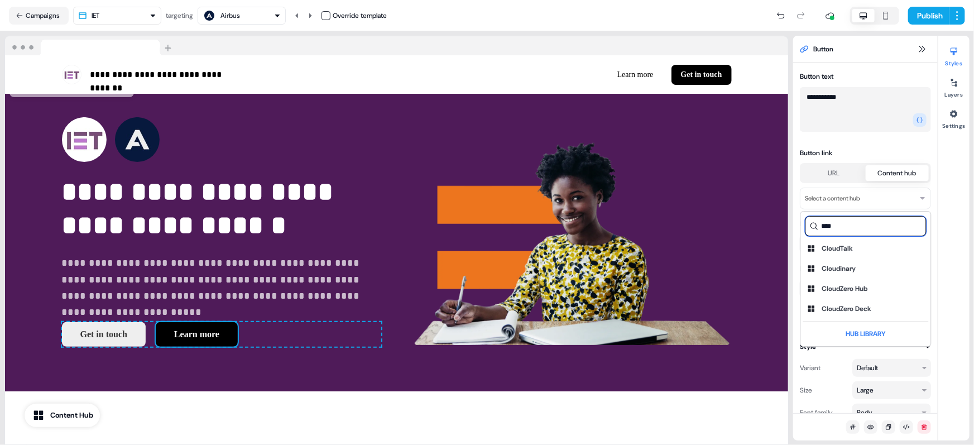
type input "****"
click at [848, 289] on div "CloudZero Hub" at bounding box center [845, 288] width 46 height 11
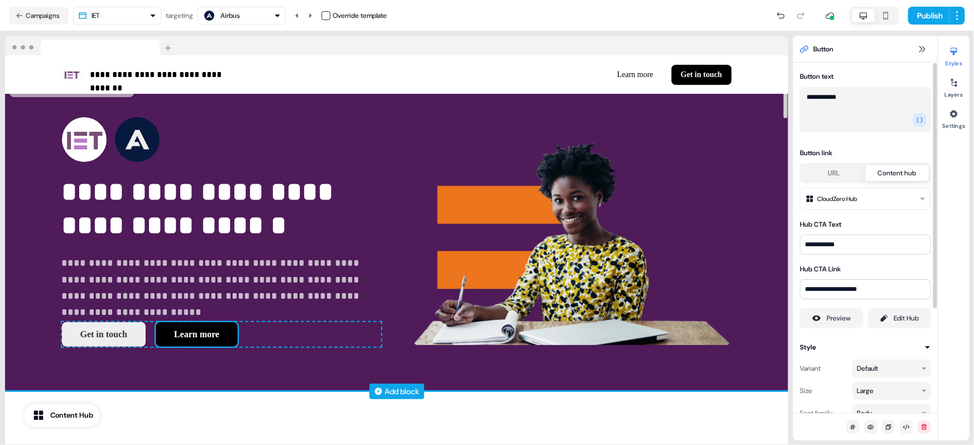
click at [198, 329] on button "Learn more" at bounding box center [197, 334] width 82 height 25
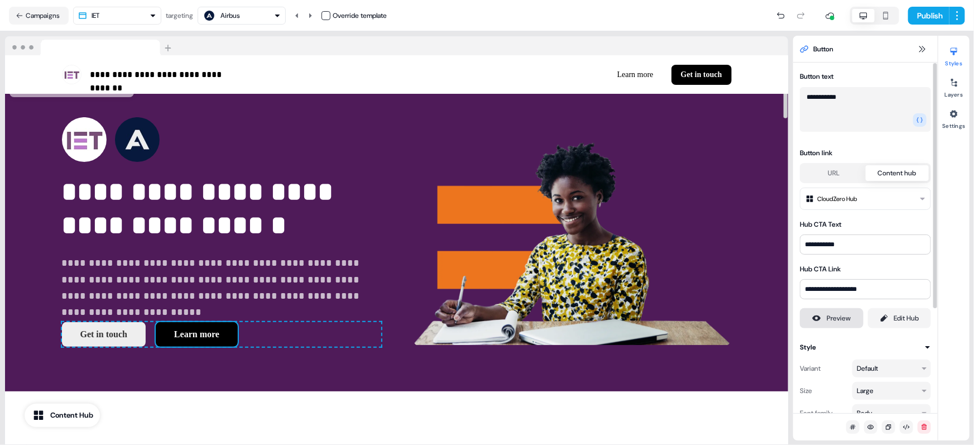
click at [831, 321] on div "Preview" at bounding box center [839, 318] width 24 height 11
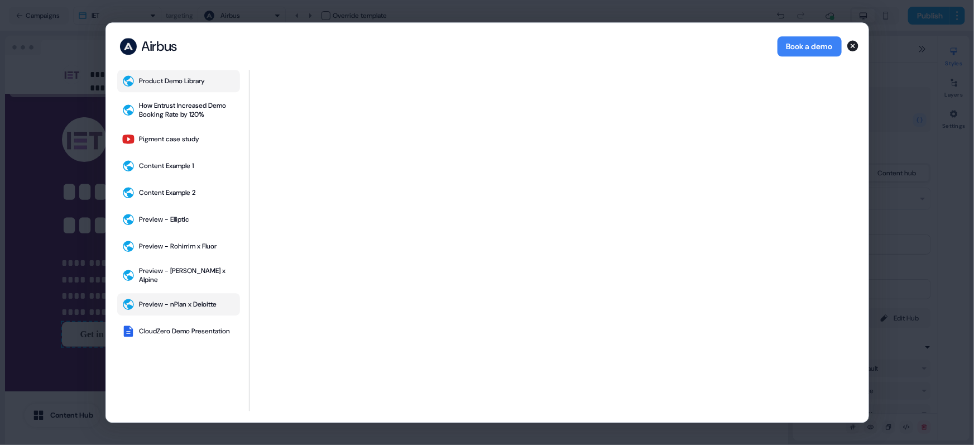
click at [196, 300] on div "Preview - nPlan x Deloitte" at bounding box center [179, 304] width 78 height 9
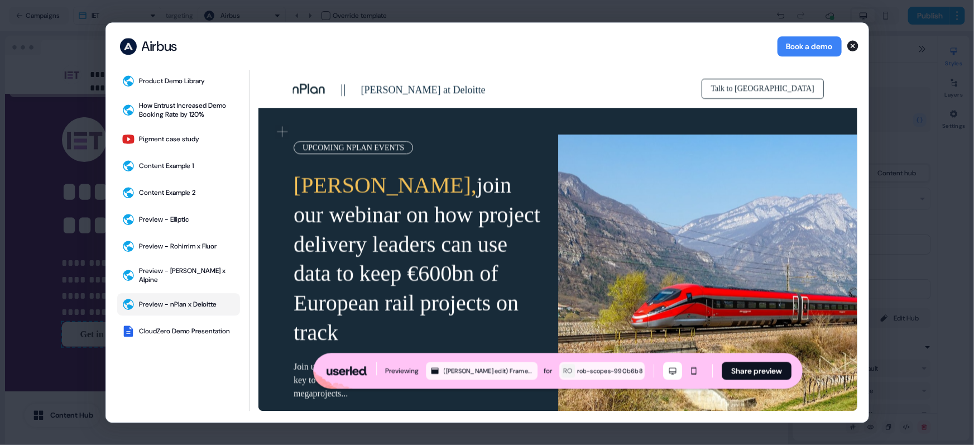
scroll to position [0, 0]
drag, startPoint x: 366, startPoint y: 89, endPoint x: 471, endPoint y: 89, distance: 104.4
click at [471, 89] on div "|| Rob at Deloitte" at bounding box center [422, 89] width 262 height 20
click at [444, 149] on div "UPCOMING NPLAN EVENTS Rob, join our webinar on how project delivery leaders can…" at bounding box center [417, 286] width 248 height 324
click at [173, 276] on div "Preview - Moss x Alpine" at bounding box center [188, 275] width 96 height 18
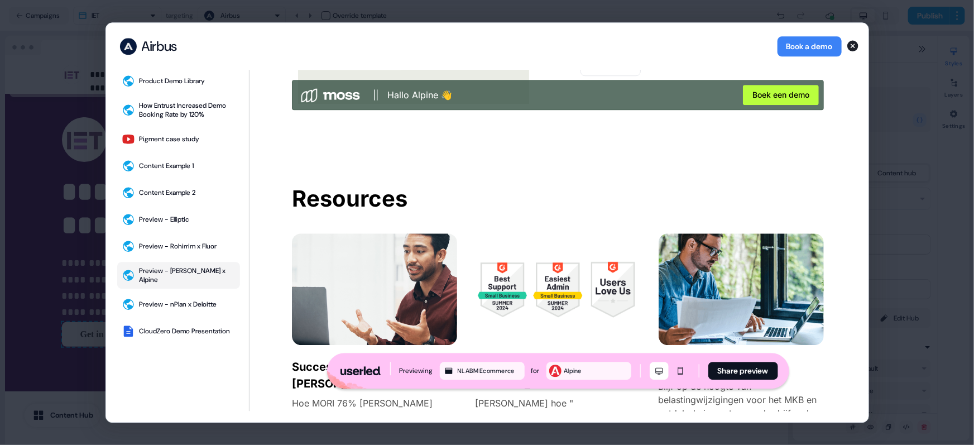
scroll to position [1616, 0]
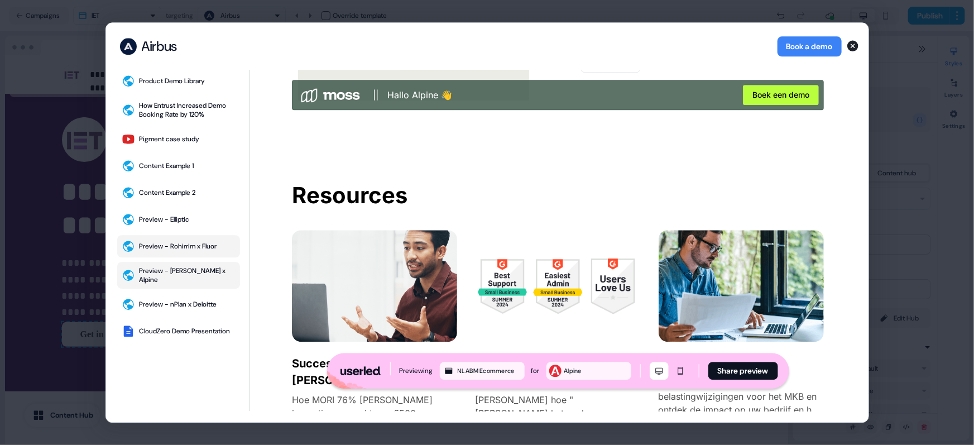
click at [178, 246] on div "Preview - Rohirrim x Fluor" at bounding box center [179, 246] width 78 height 9
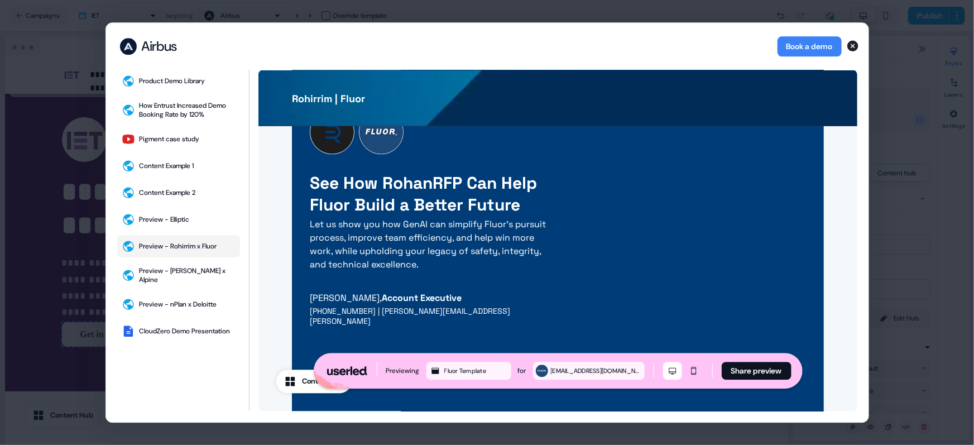
scroll to position [3178, 0]
click at [854, 42] on icon "button" at bounding box center [853, 45] width 11 height 11
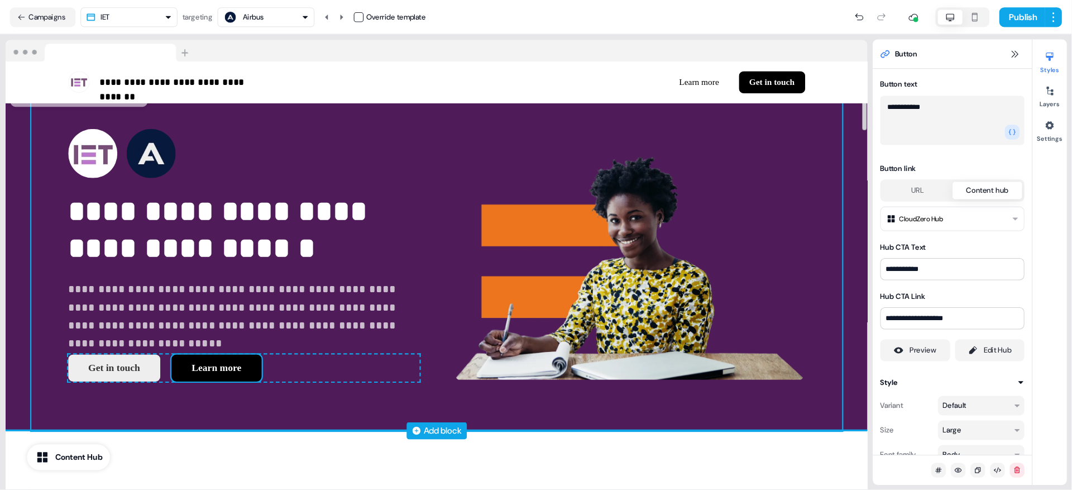
scroll to position [0, 0]
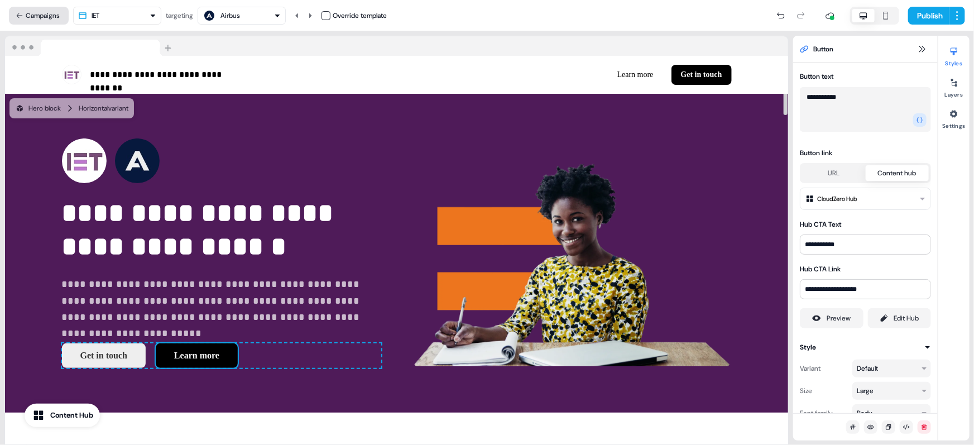
click at [44, 11] on button "Campaigns" at bounding box center [39, 16] width 60 height 18
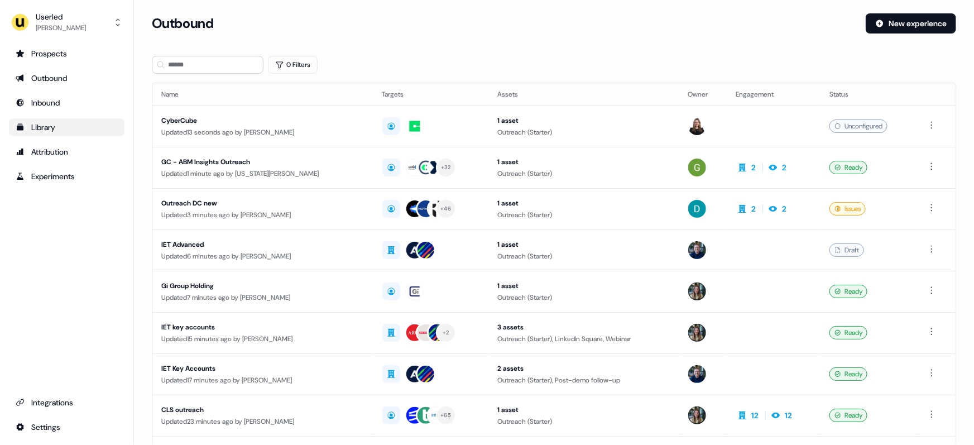
click at [61, 125] on div "Library" at bounding box center [67, 127] width 102 height 11
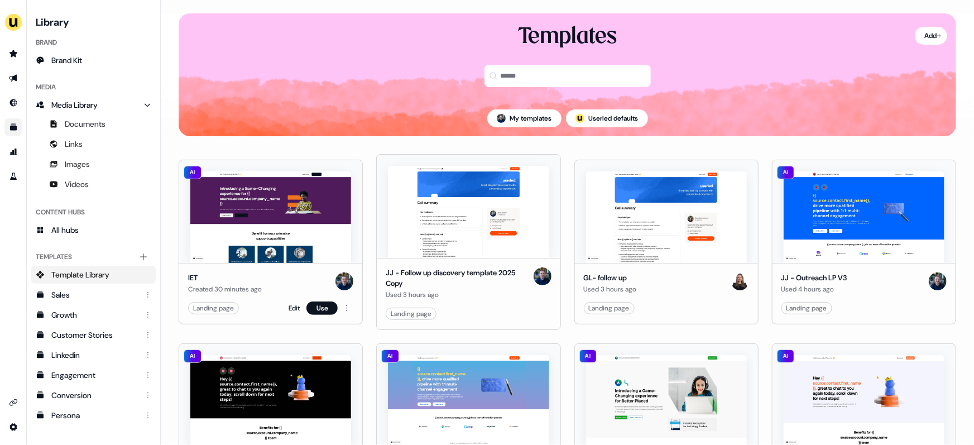
click at [247, 216] on img at bounding box center [270, 217] width 161 height 92
click at [291, 304] on link "Edit" at bounding box center [294, 308] width 11 height 11
click at [290, 306] on link "Edit" at bounding box center [294, 308] width 11 height 11
click at [15, 71] on link "Go to outbound experience" at bounding box center [13, 78] width 18 height 18
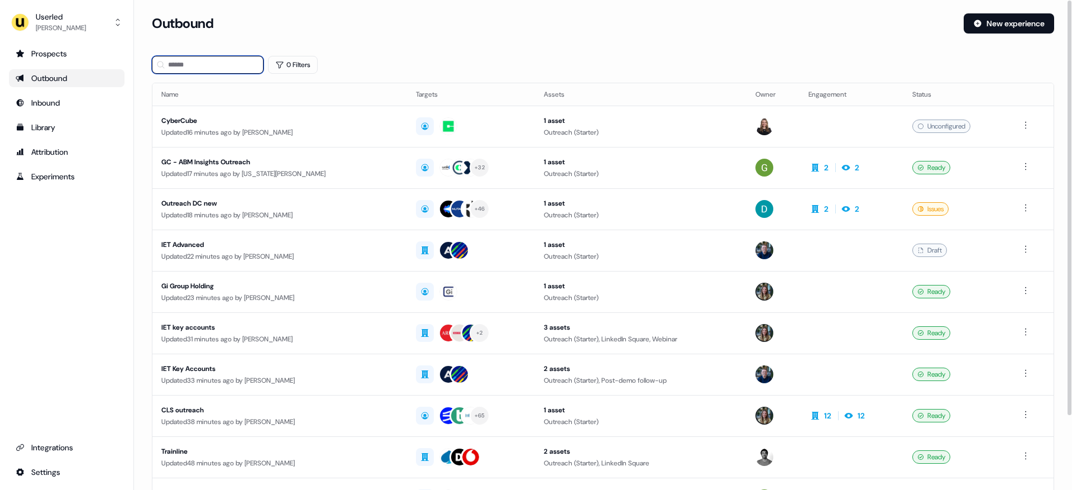
click at [183, 60] on input at bounding box center [208, 65] width 112 height 18
type input "*"
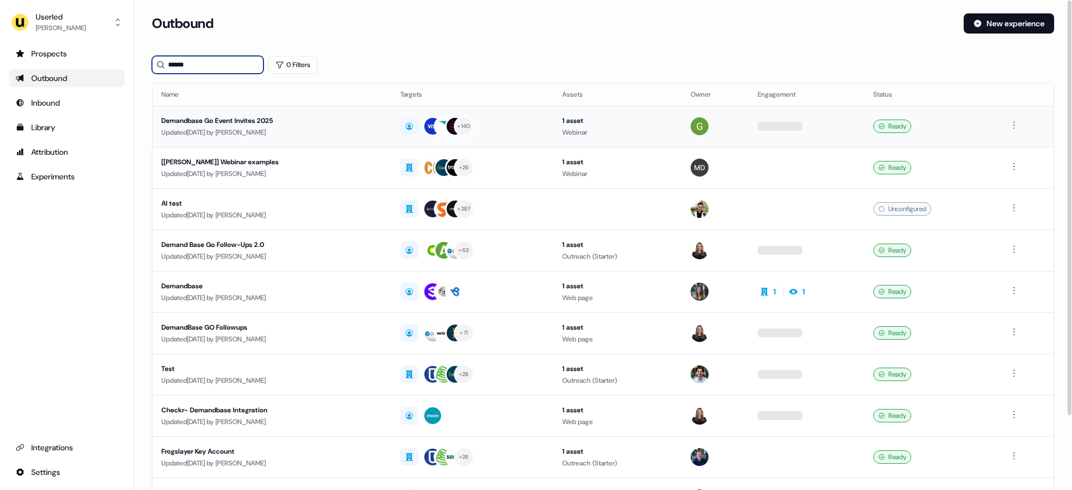
type input "******"
click at [332, 119] on div "Demandbase Go Event Invites 2025" at bounding box center [271, 120] width 221 height 11
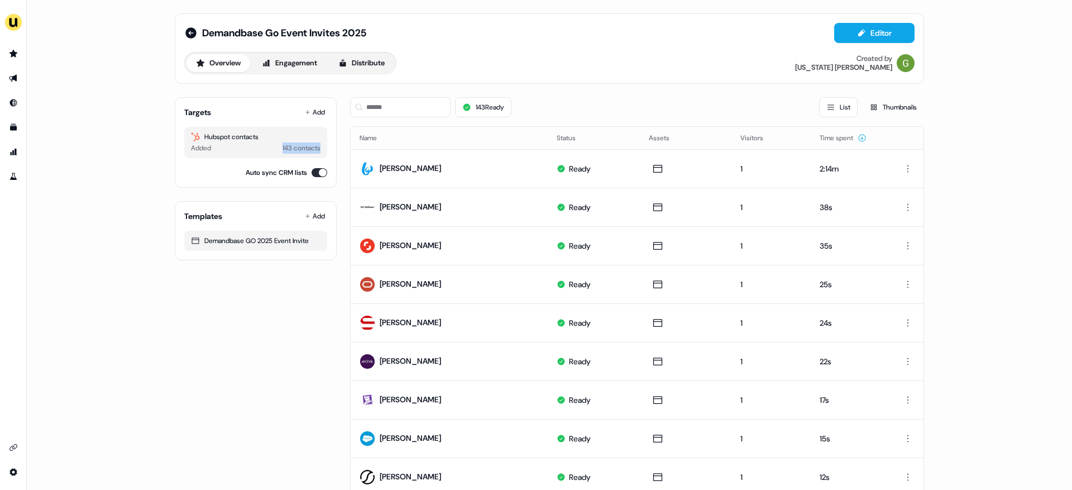
drag, startPoint x: 272, startPoint y: 150, endPoint x: 331, endPoint y: 150, distance: 58.6
click at [331, 150] on div "Targets Add Hubspot contacts Added 143 contacts Auto sync CRM lists" at bounding box center [256, 142] width 162 height 90
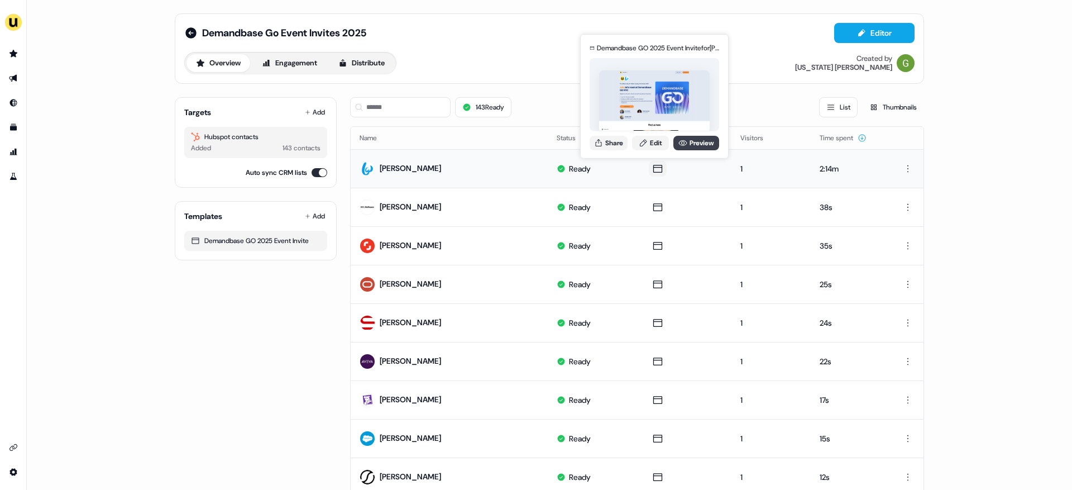
click at [685, 143] on icon at bounding box center [683, 143] width 8 height 6
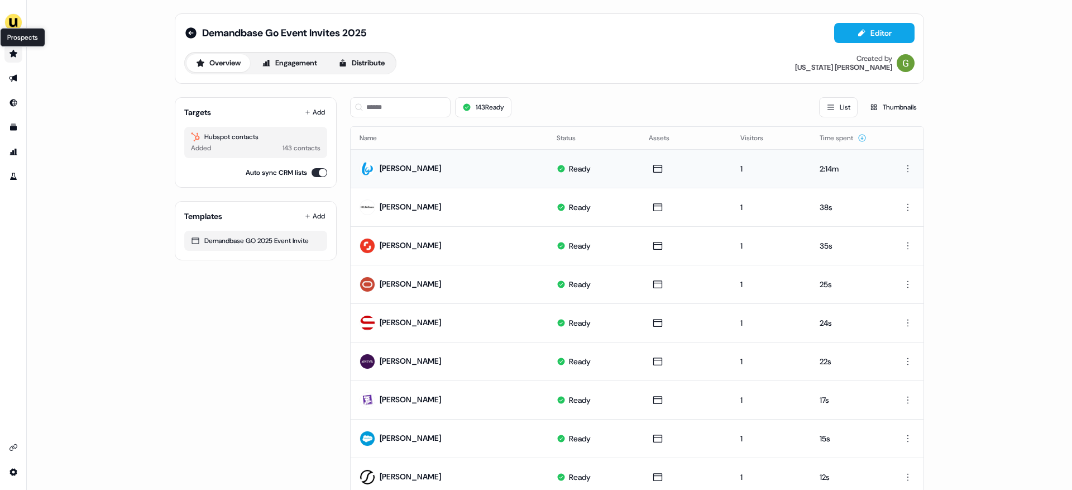
click at [16, 57] on icon "Go to prospects" at bounding box center [13, 53] width 9 height 9
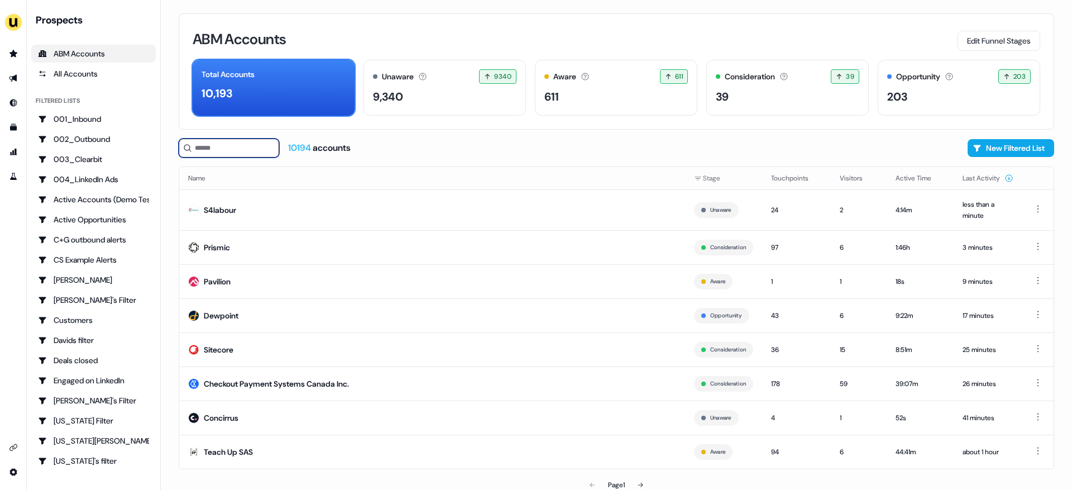
click at [209, 151] on input at bounding box center [229, 147] width 101 height 19
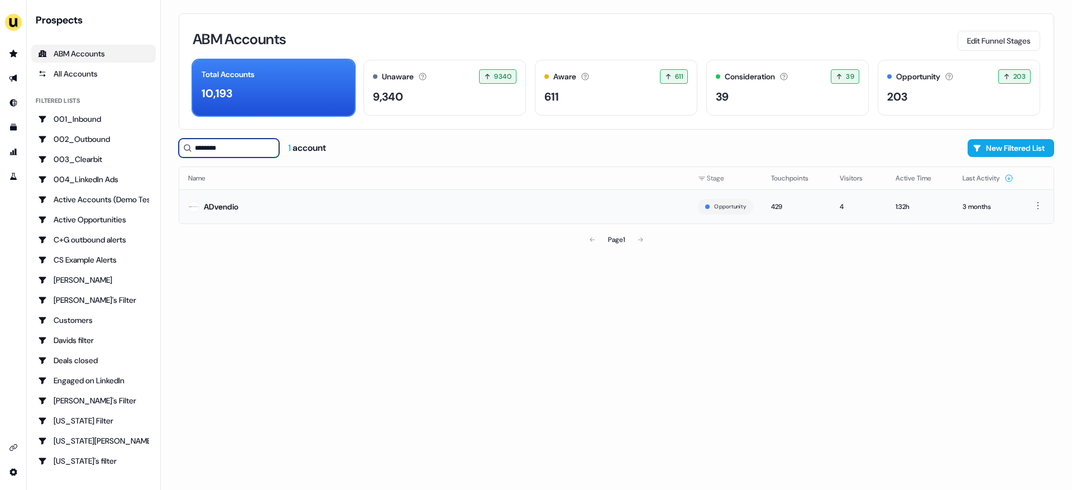
type input "********"
click at [248, 207] on td "ADvendio" at bounding box center [434, 206] width 510 height 34
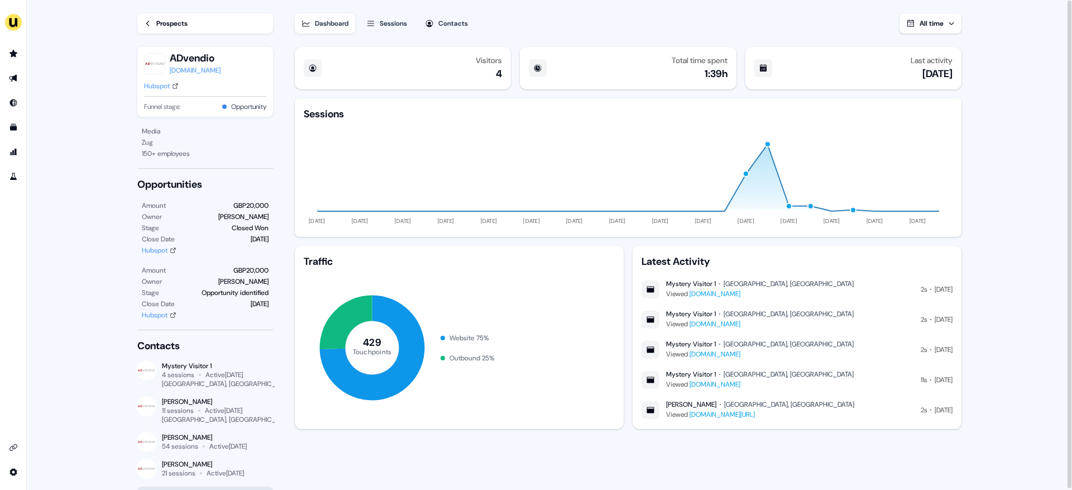
click at [393, 25] on div "Sessions" at bounding box center [393, 23] width 27 height 11
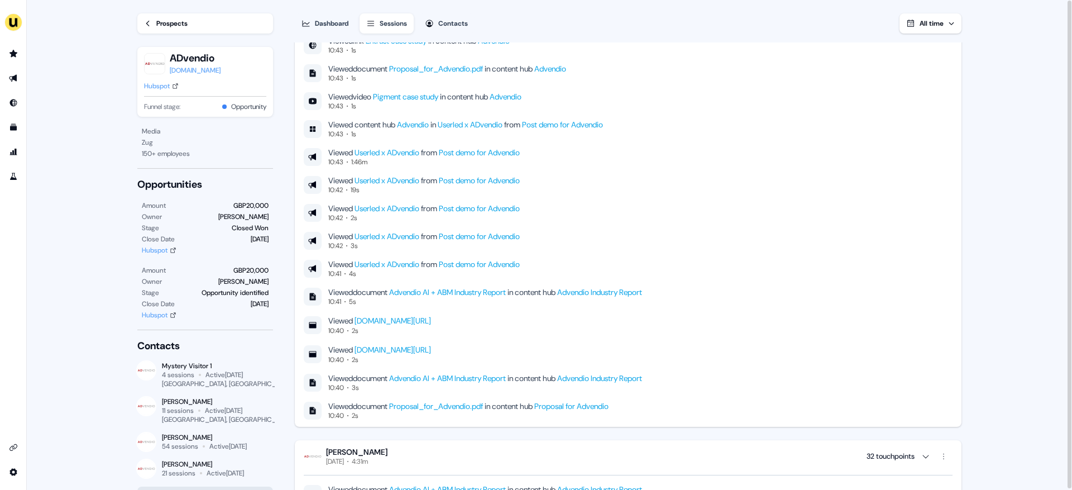
scroll to position [2747, 0]
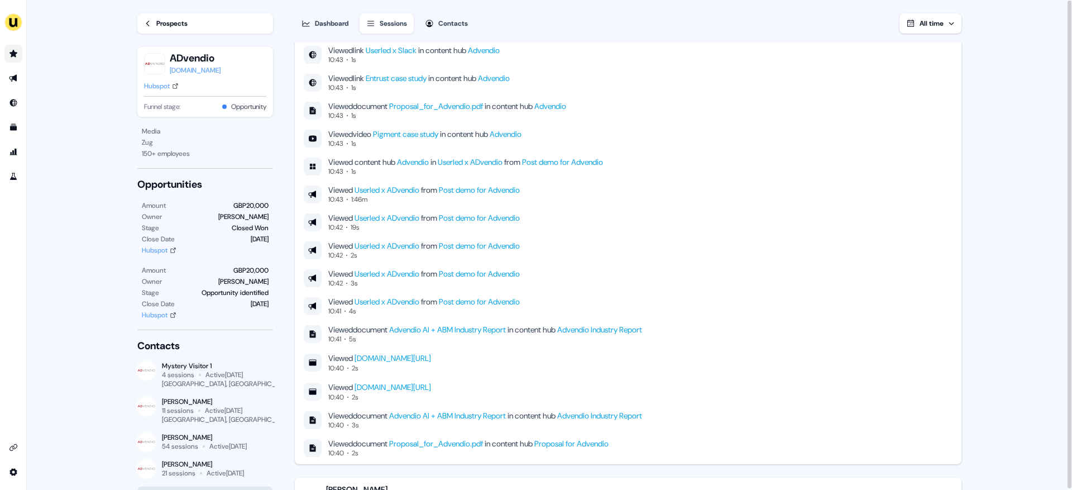
click at [15, 56] on icon "Go to prospects" at bounding box center [13, 53] width 8 height 7
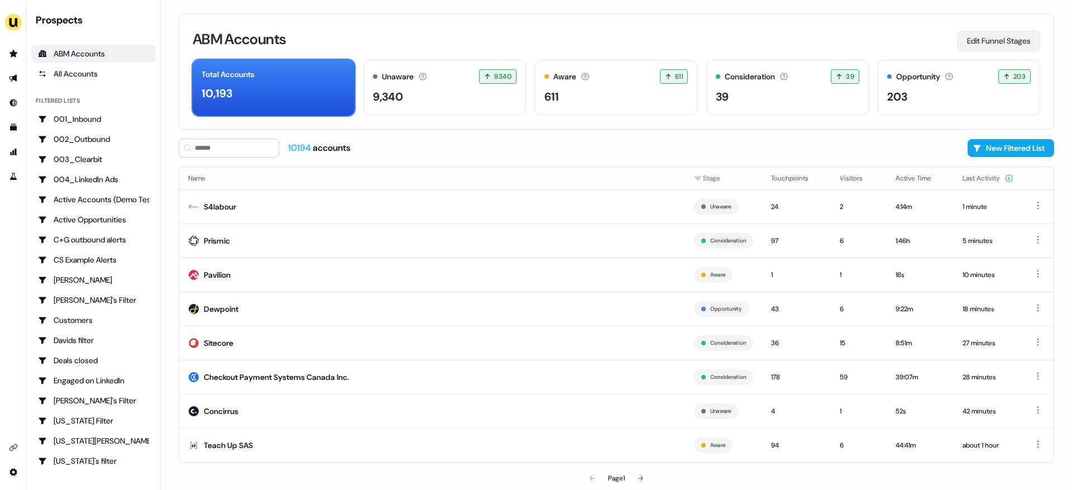
click at [994, 38] on button "Edit Funnel Stages" at bounding box center [999, 41] width 83 height 20
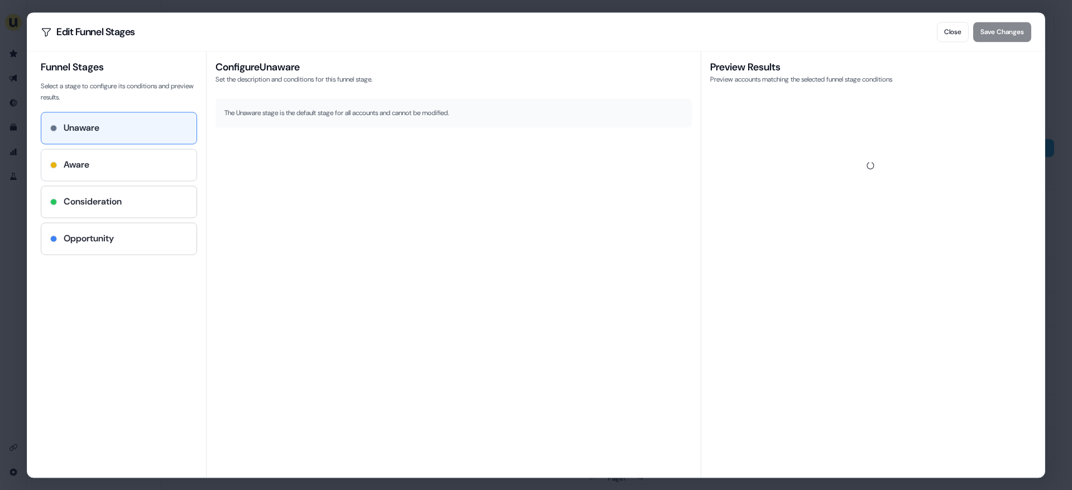
click at [94, 158] on div "Aware" at bounding box center [118, 164] width 137 height 13
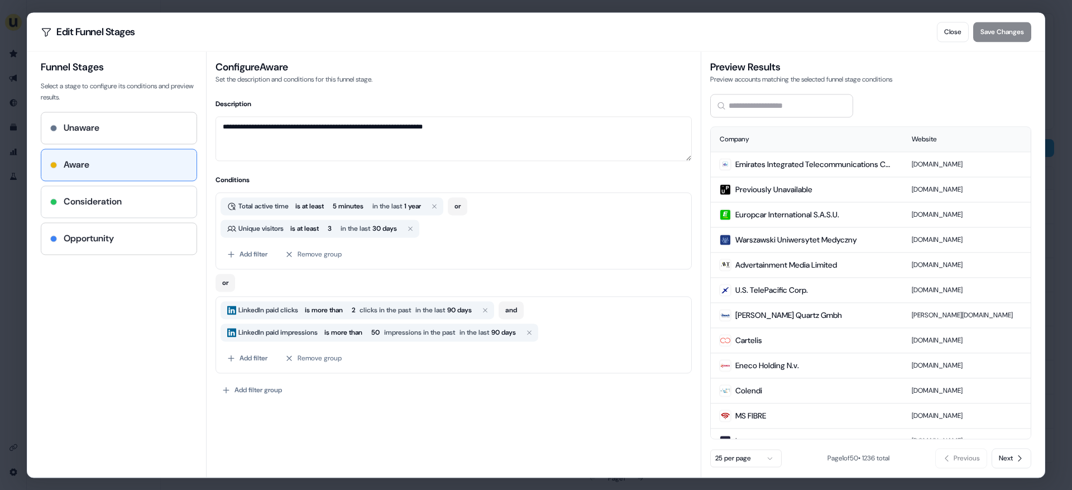
click at [118, 201] on h4 "Consideration" at bounding box center [93, 201] width 58 height 13
type textarea "**********"
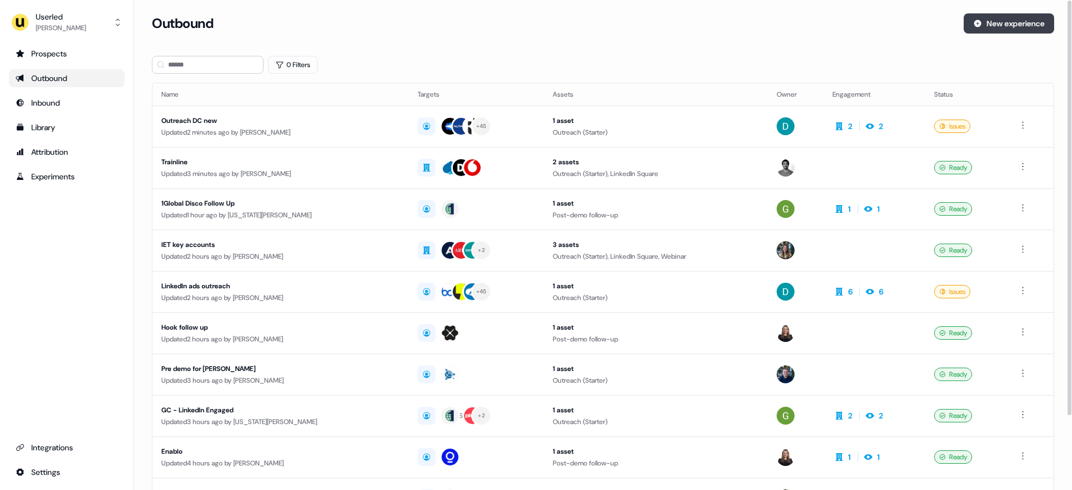
click at [1010, 25] on button "New experience" at bounding box center [1009, 23] width 90 height 20
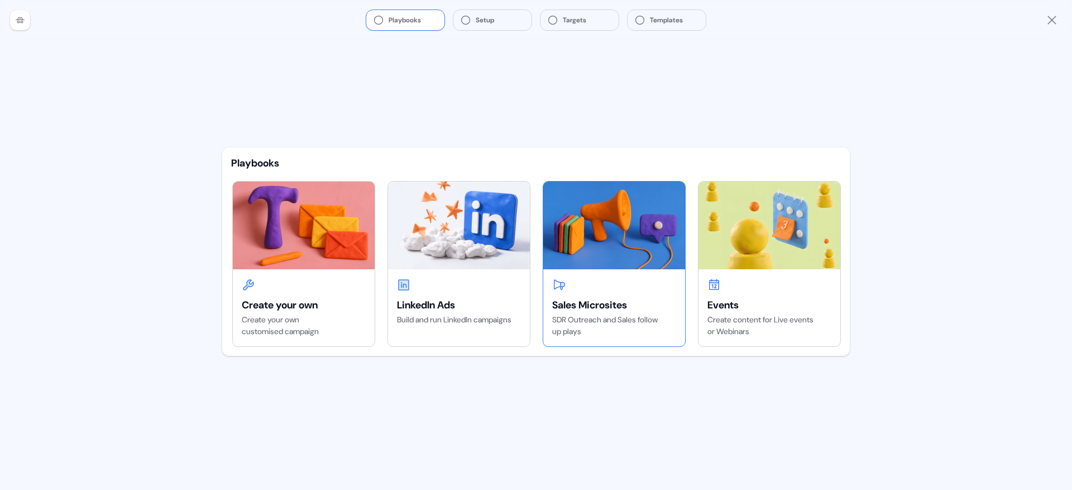
click at [624, 241] on img at bounding box center [614, 224] width 142 height 87
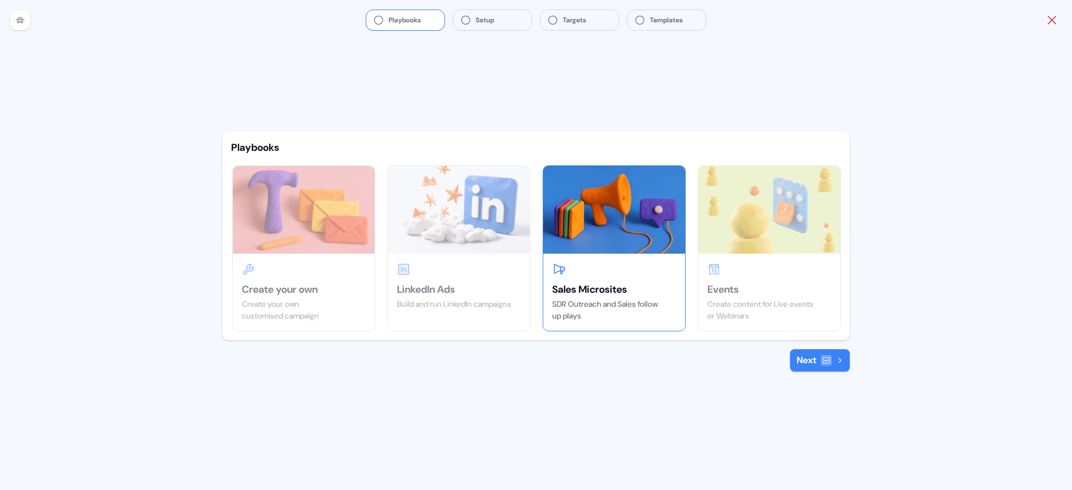
click at [1053, 18] on icon "Close" at bounding box center [1051, 20] width 8 height 8
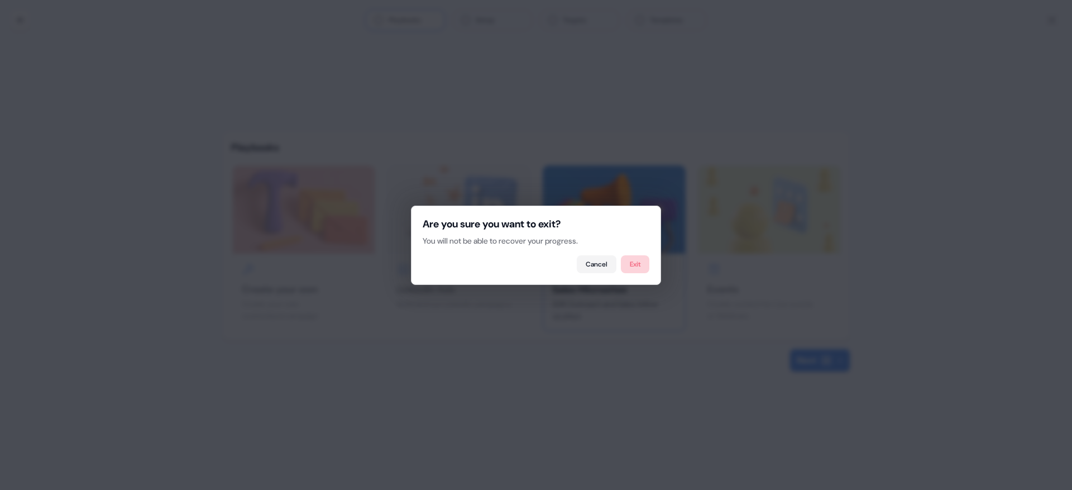
click at [631, 260] on button "Exit" at bounding box center [635, 264] width 28 height 18
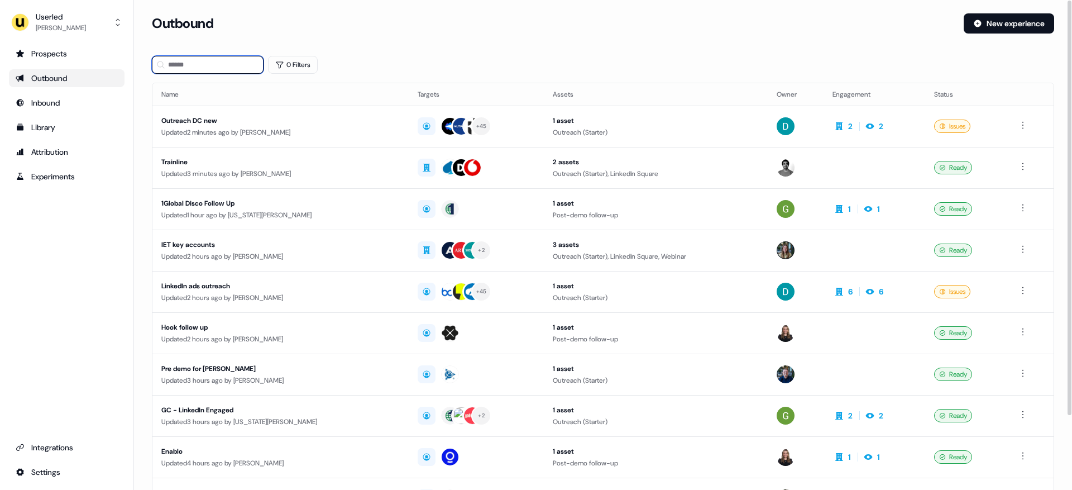
click at [199, 66] on input at bounding box center [208, 65] width 112 height 18
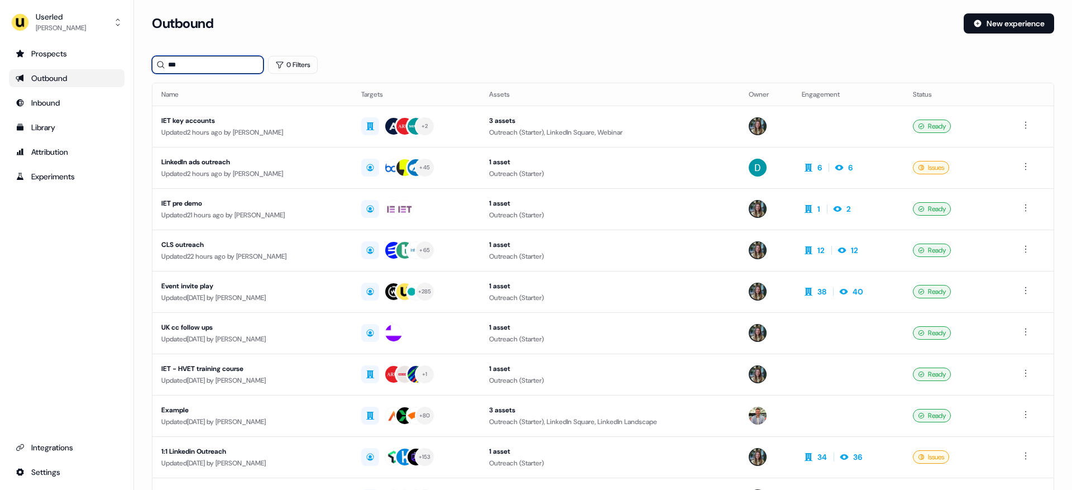
type input "***"
click at [309, 371] on div "IET - HVET training course" at bounding box center [252, 368] width 182 height 11
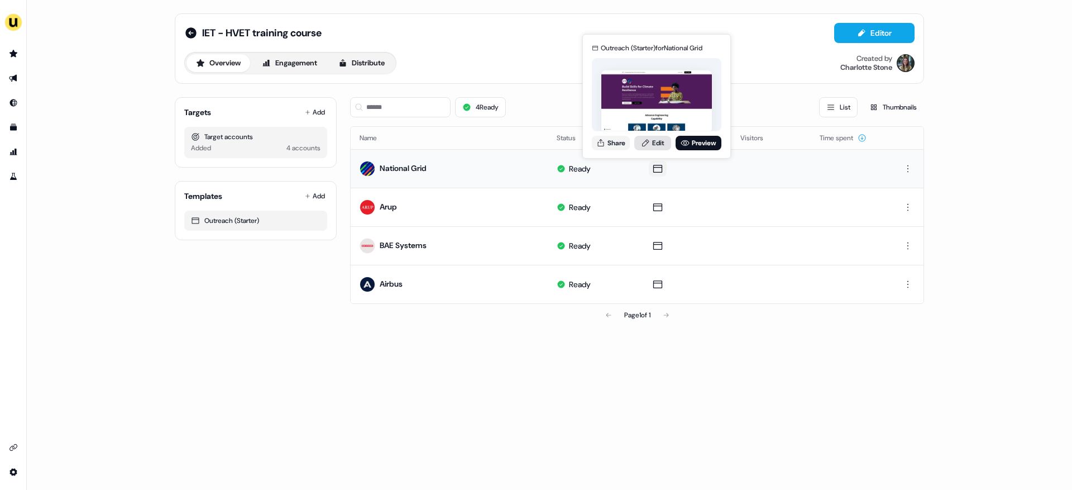
click at [653, 143] on link "Edit" at bounding box center [652, 143] width 37 height 15
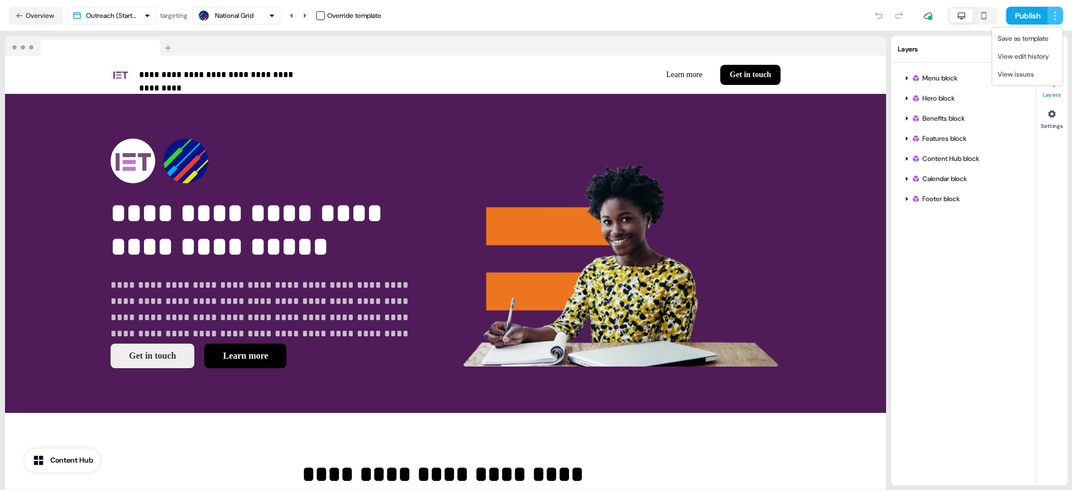
click at [1055, 16] on html "**********" at bounding box center [536, 245] width 1072 height 490
click at [1026, 39] on span "Save as template" at bounding box center [1023, 38] width 51 height 9
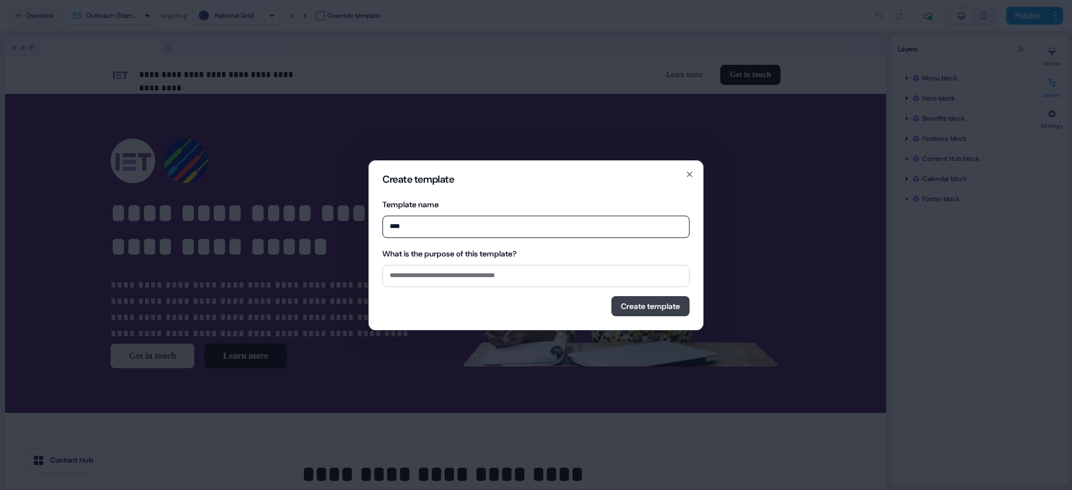
type input "***"
click at [657, 302] on button "Create template" at bounding box center [650, 306] width 78 height 20
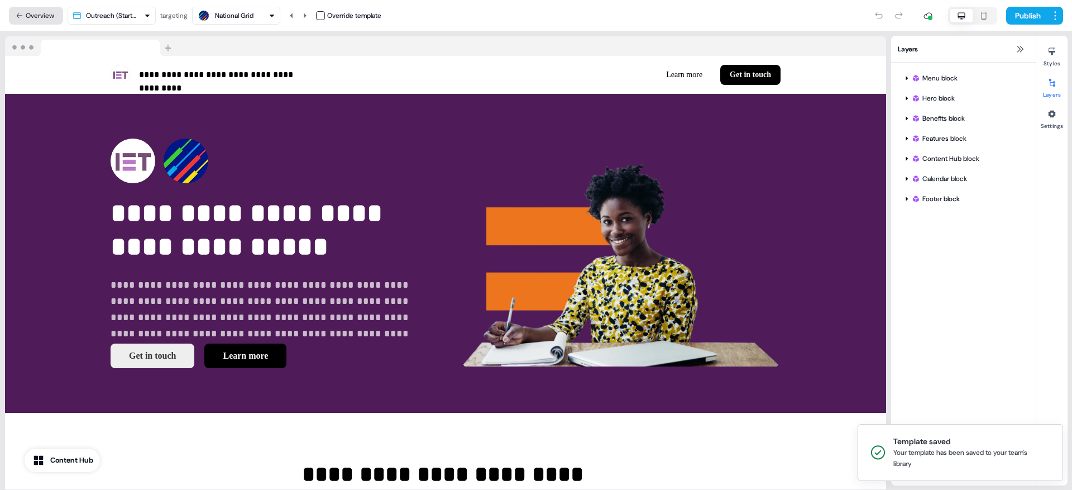
click at [36, 16] on button "Overview" at bounding box center [36, 16] width 54 height 18
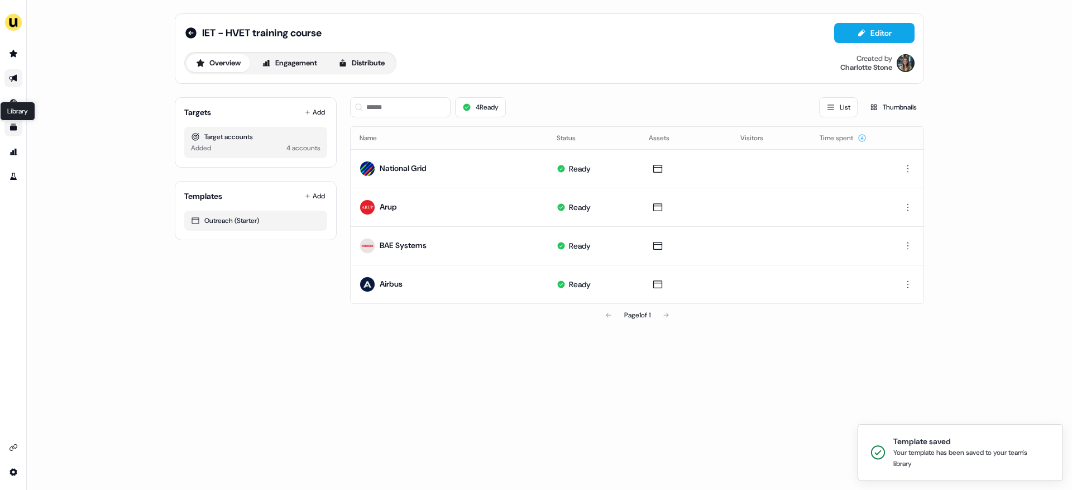
click at [10, 128] on icon "Go to templates" at bounding box center [13, 127] width 7 height 7
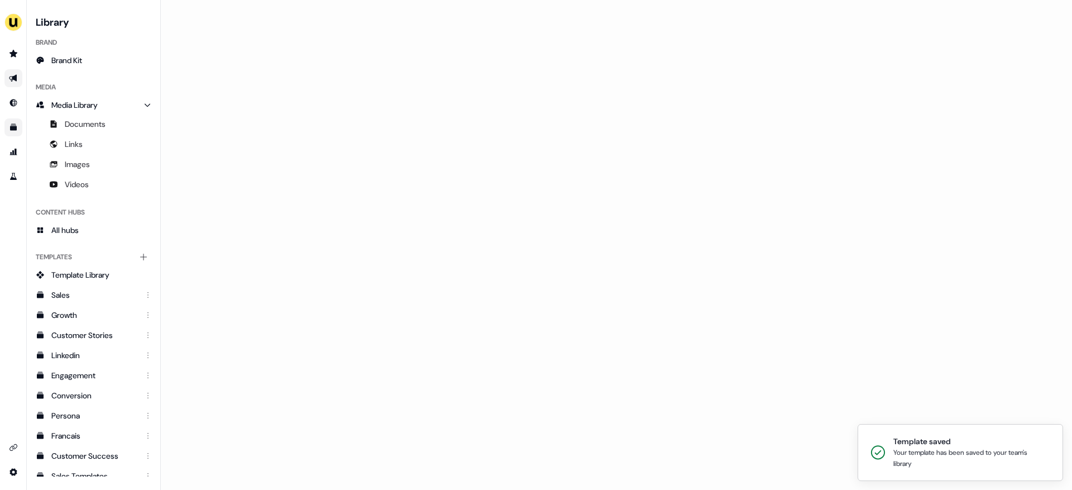
click at [16, 78] on icon "Go to outbound experience" at bounding box center [13, 78] width 8 height 7
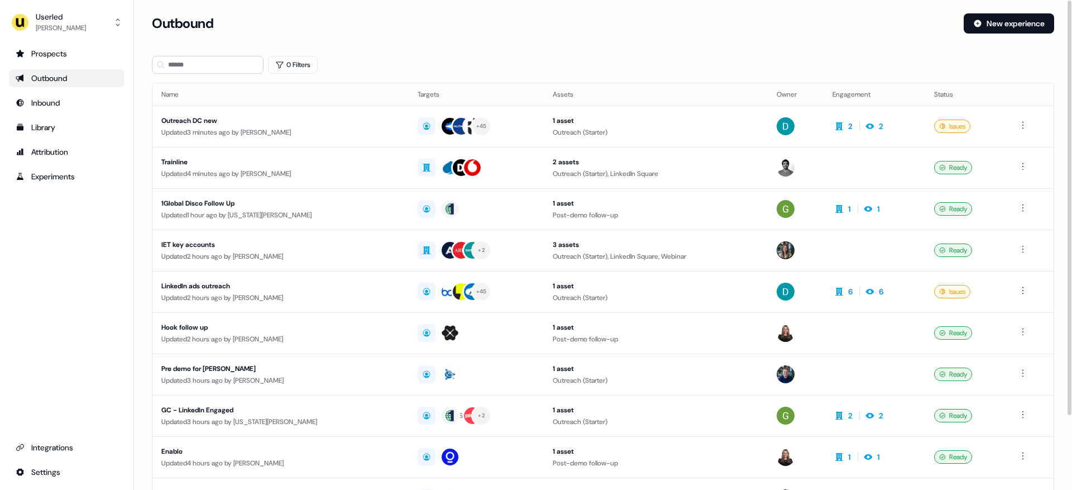
click at [991, 34] on div "Outbound New experience" at bounding box center [603, 30] width 902 height 34
click at [996, 28] on button "New experience" at bounding box center [1009, 23] width 90 height 20
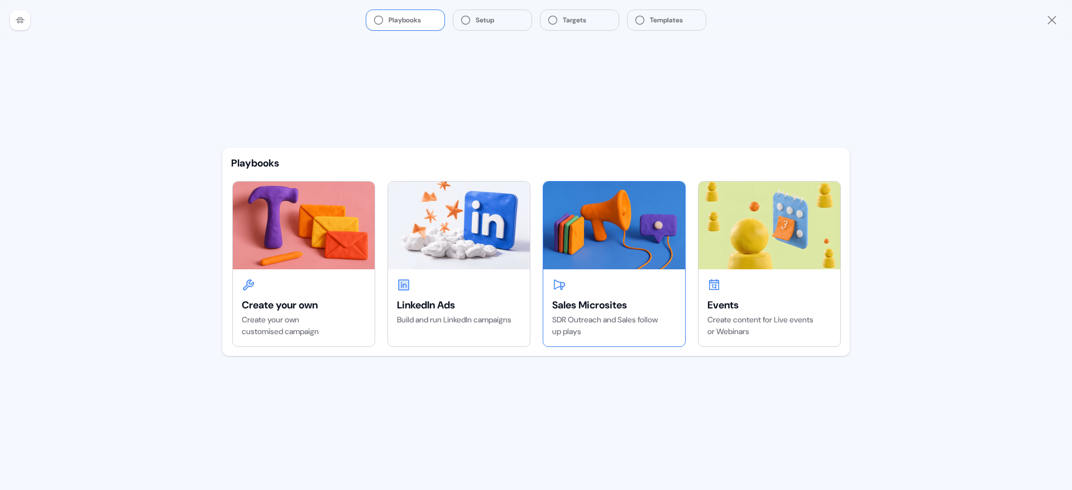
click at [629, 254] on img at bounding box center [614, 224] width 142 height 87
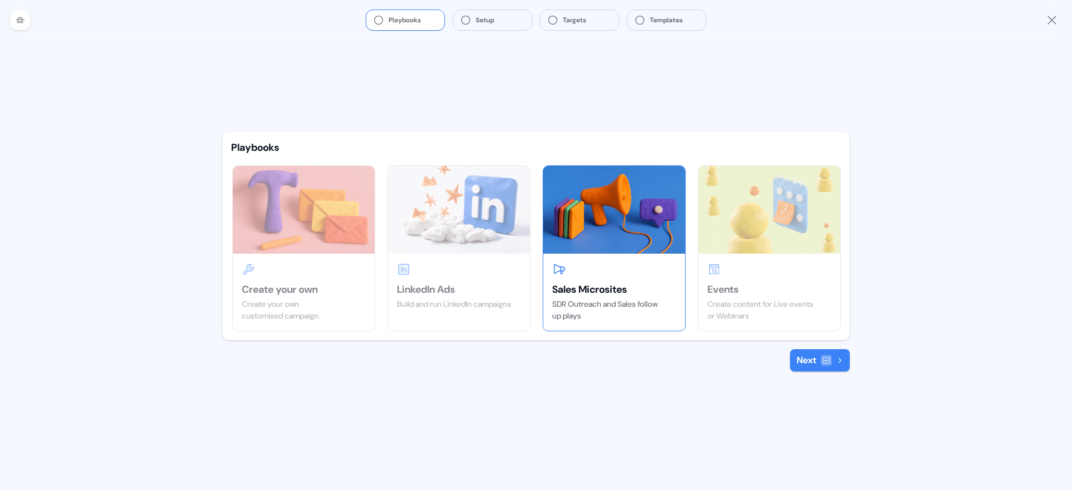
click at [14, 18] on div at bounding box center [20, 20] width 20 height 20
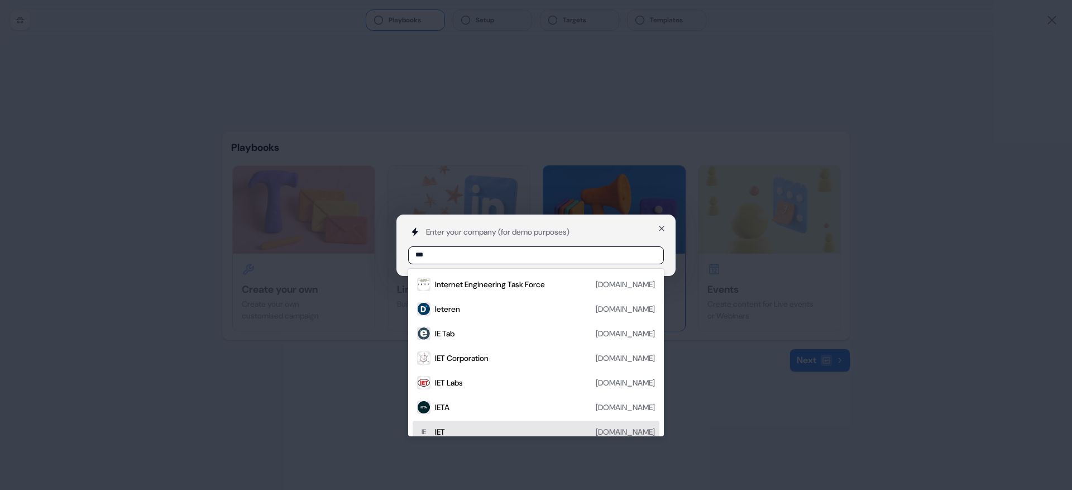
scroll to position [83, 0]
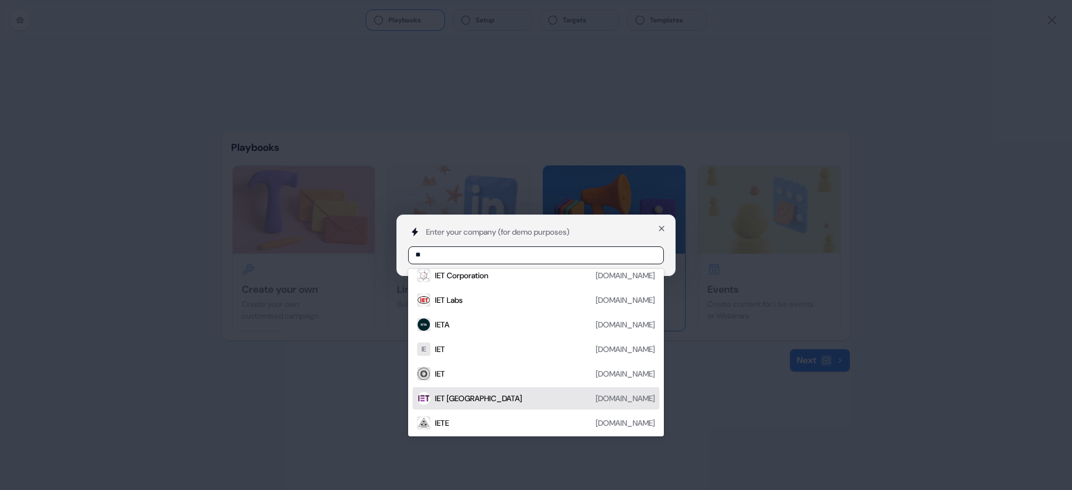
type input "*"
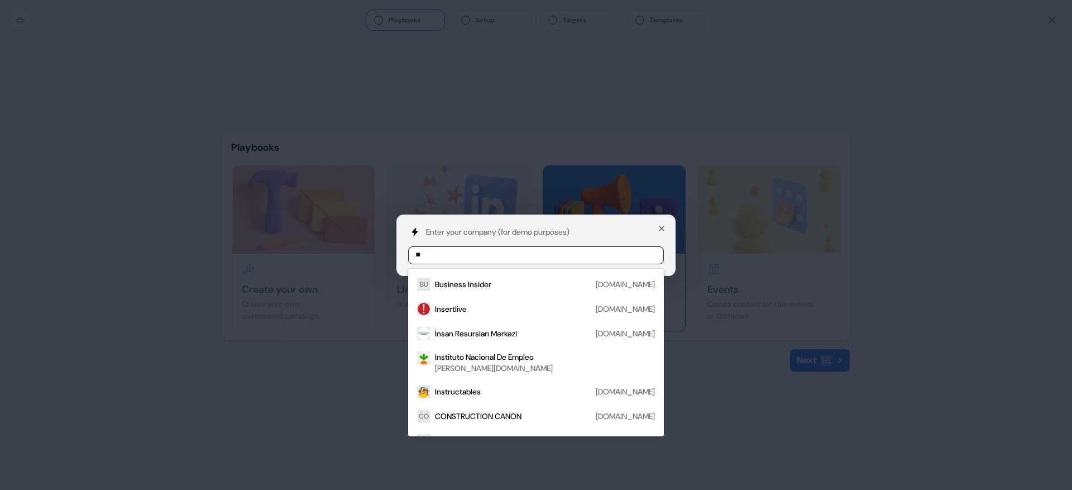
type input "*"
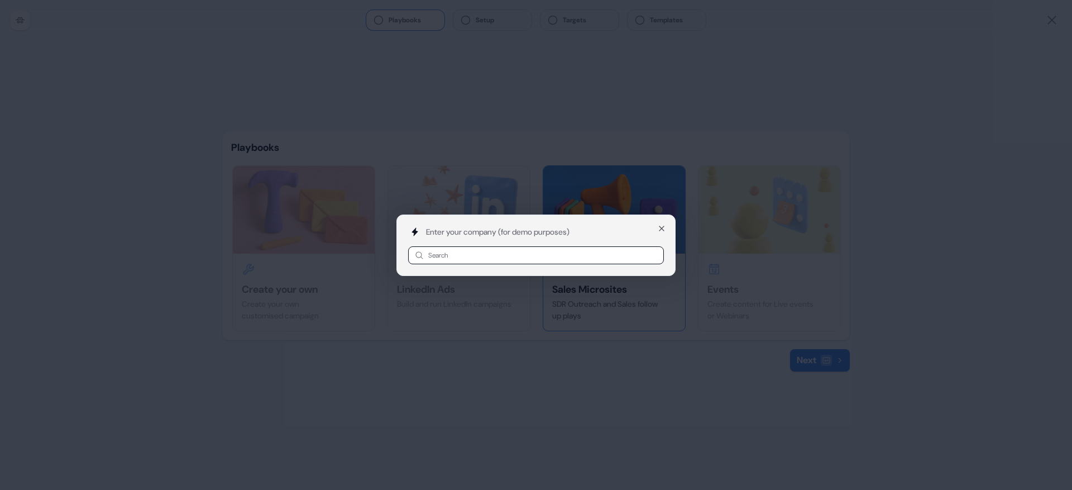
click at [134, 274] on div "Enter your company (for demo purposes) Search No options Close" at bounding box center [536, 245] width 1072 height 490
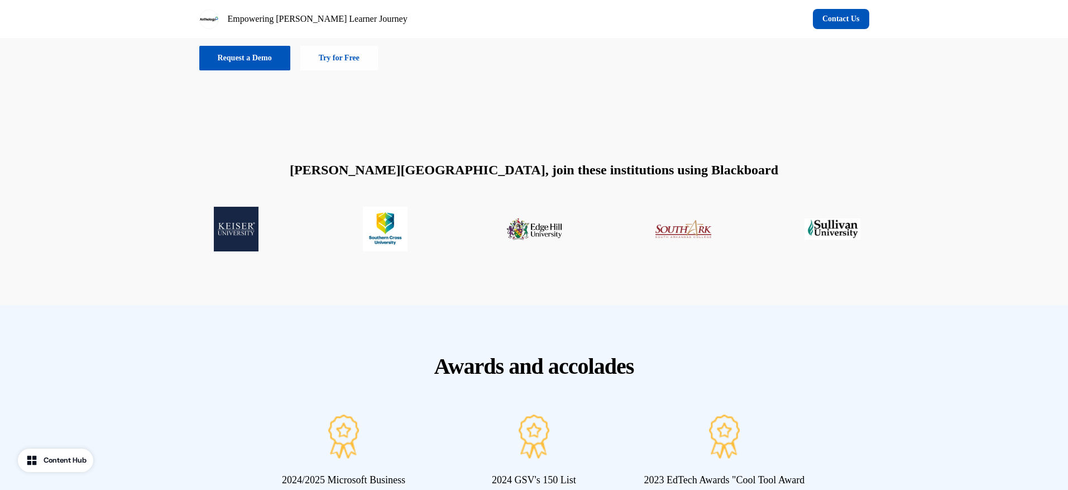
scroll to position [328, 0]
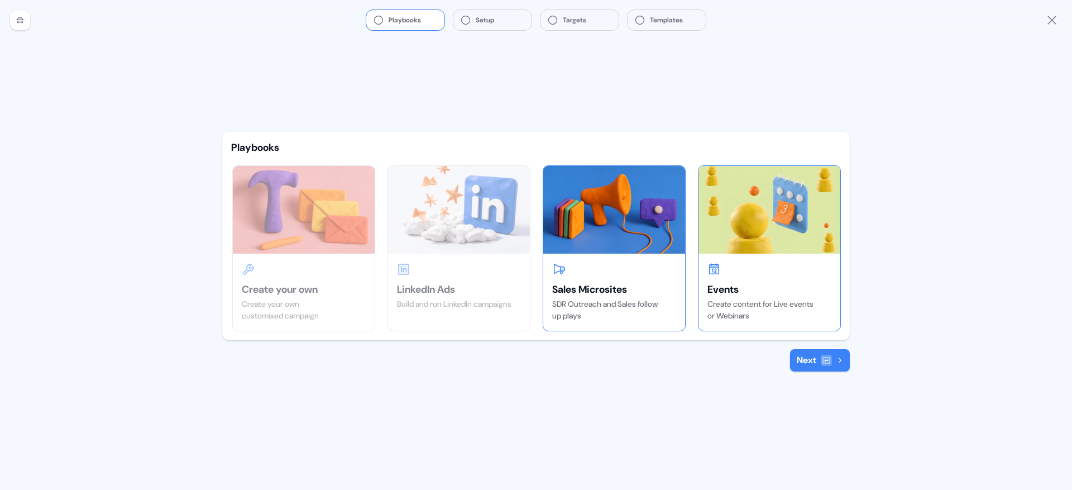
click at [768, 240] on img at bounding box center [770, 209] width 142 height 87
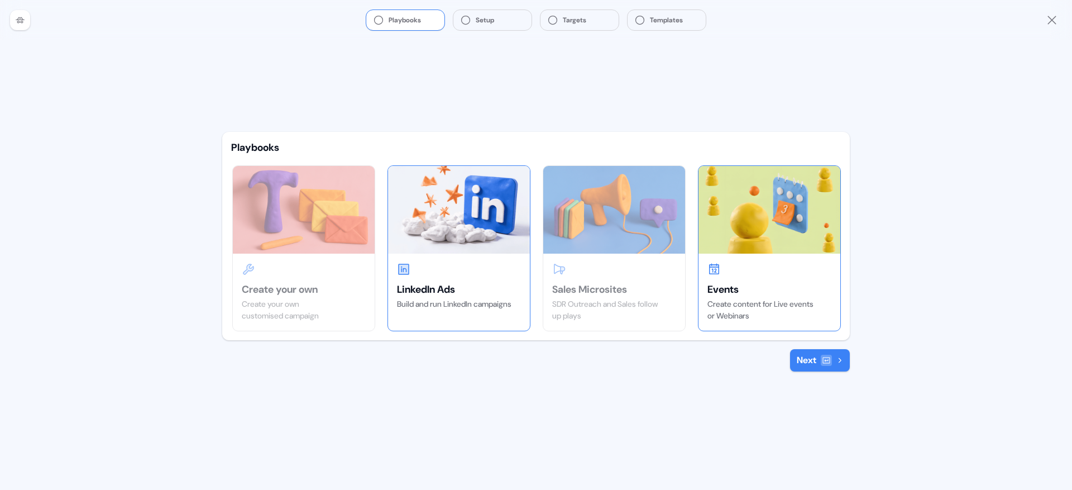
click at [420, 242] on img at bounding box center [459, 209] width 142 height 87
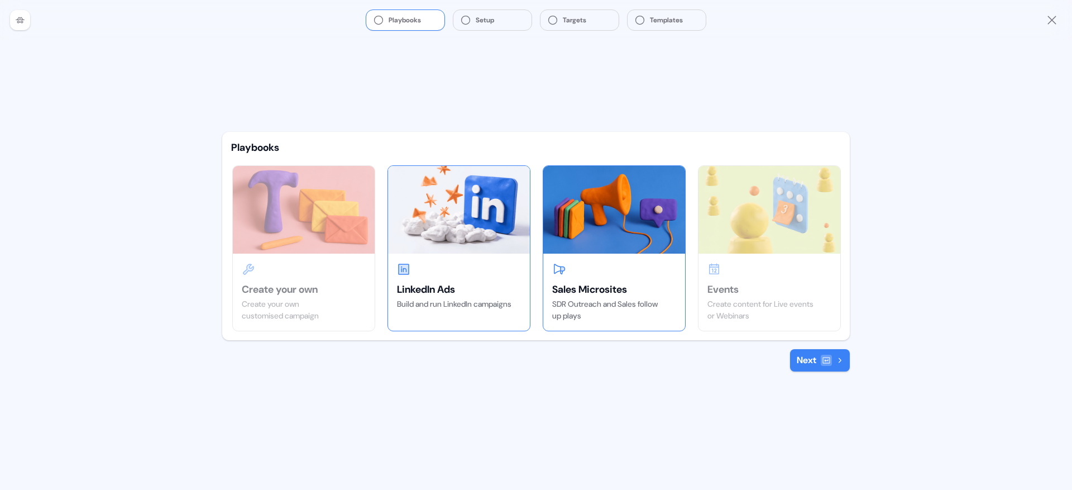
click at [603, 261] on div "Sales Microsites SDR Outreach and Sales follow up plays" at bounding box center [614, 291] width 142 height 77
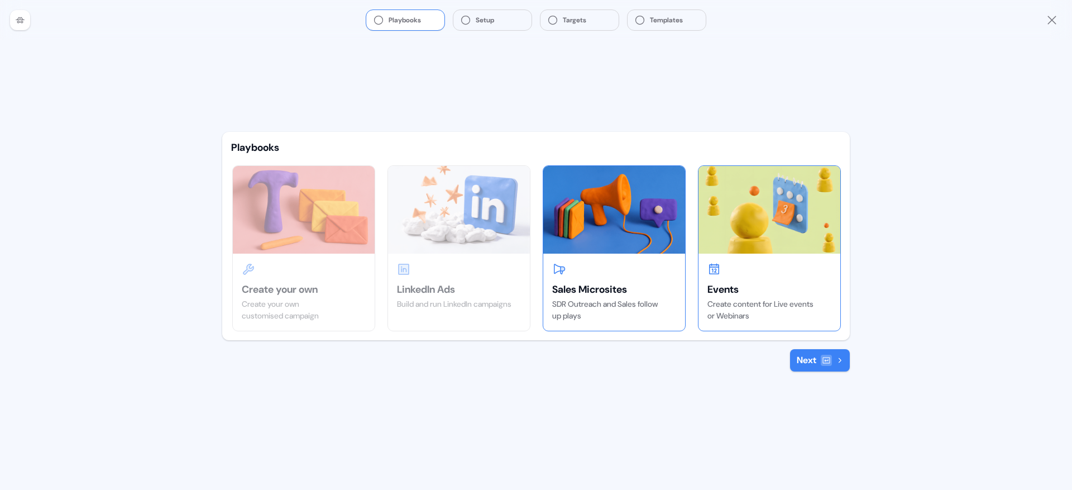
click at [772, 261] on div "Events Create content for Live events or Webinars" at bounding box center [770, 291] width 142 height 77
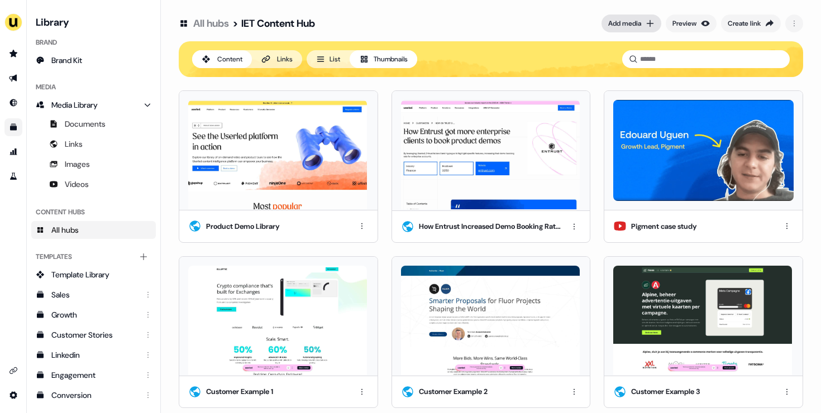
click at [628, 20] on div "Add media" at bounding box center [624, 23] width 33 height 11
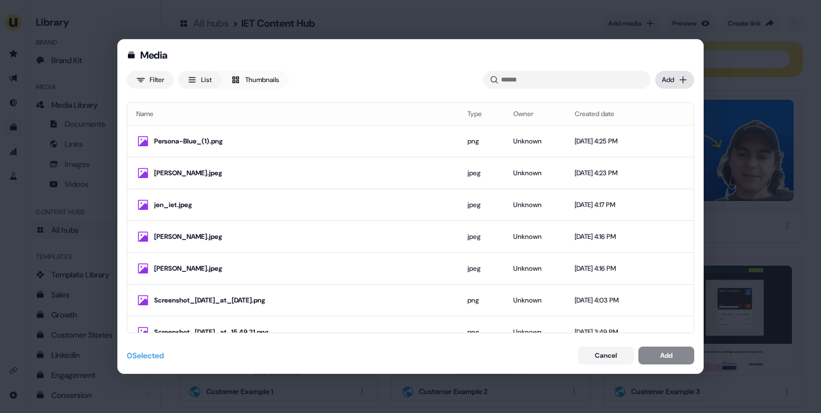
click at [678, 83] on div "Media Filter List Thumbnails Uploaded Add Name Type Owner Created date Persona-…" at bounding box center [410, 206] width 821 height 413
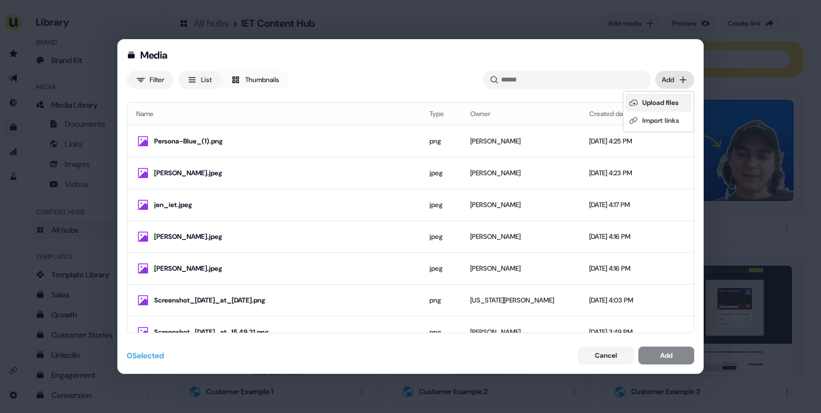
click at [663, 103] on div "Upload files" at bounding box center [658, 103] width 66 height 18
click at [671, 79] on div "Media Filter List Thumbnails Uploaded Add Name Type Owner Created date Persona-…" at bounding box center [410, 206] width 821 height 413
click at [663, 101] on div "Upload files" at bounding box center [658, 103] width 66 height 18
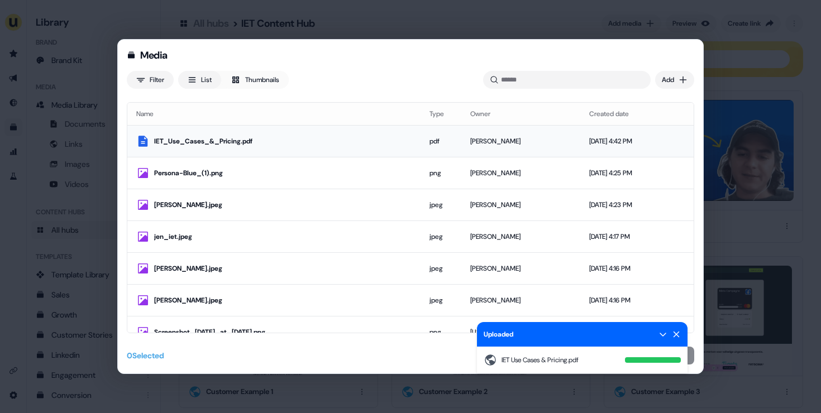
click at [300, 139] on div "IET_Use_Cases_&_Pricing.pdf" at bounding box center [282, 141] width 257 height 11
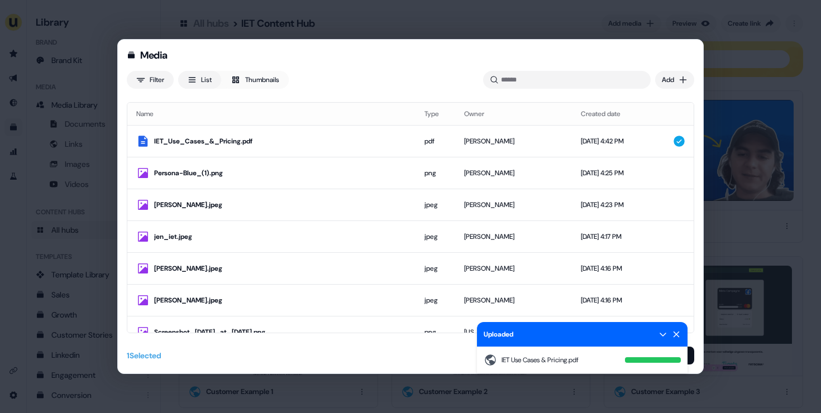
click at [680, 337] on icon at bounding box center [676, 334] width 9 height 9
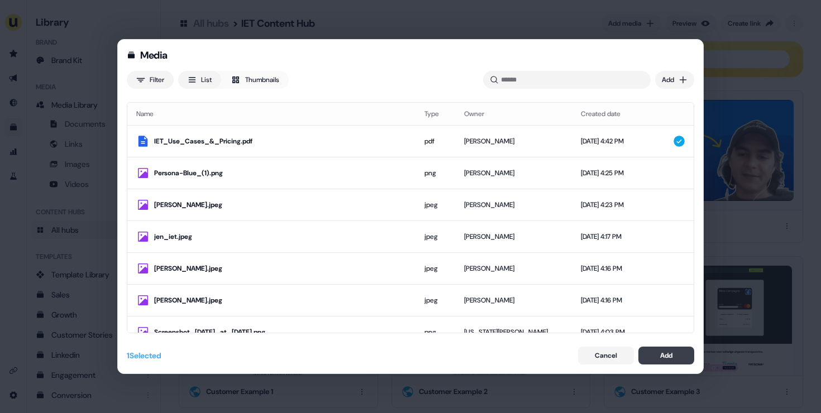
click at [670, 357] on div "Add" at bounding box center [666, 355] width 12 height 11
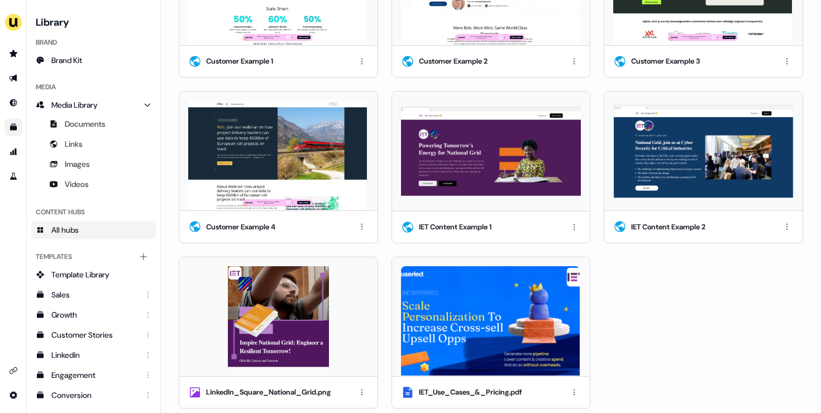
scroll to position [337, 0]
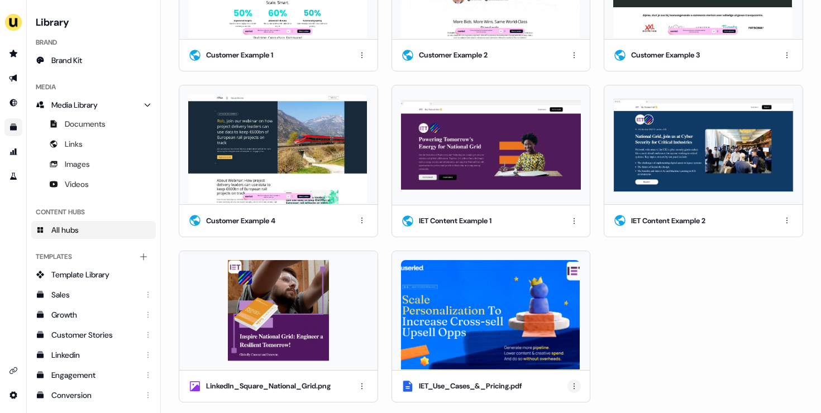
click at [572, 385] on html "For the best experience switch devices to a bigger screen. Go to [DOMAIN_NAME] …" at bounding box center [410, 206] width 821 height 413
click at [570, 324] on div "Edit thumbnail" at bounding box center [572, 327] width 66 height 18
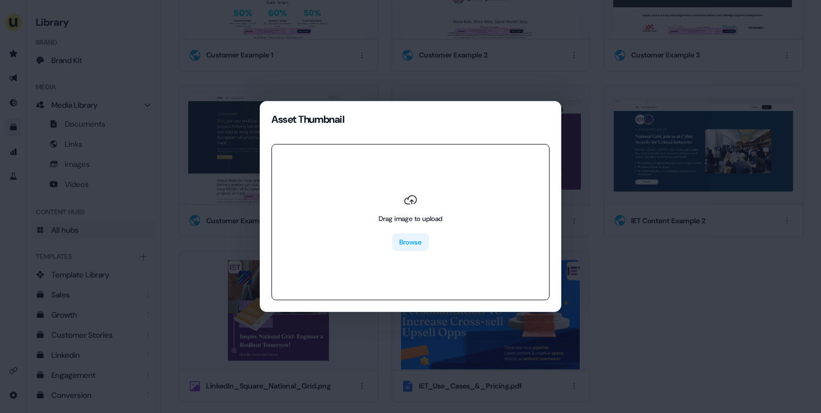
click at [418, 238] on button "Browse" at bounding box center [410, 242] width 37 height 18
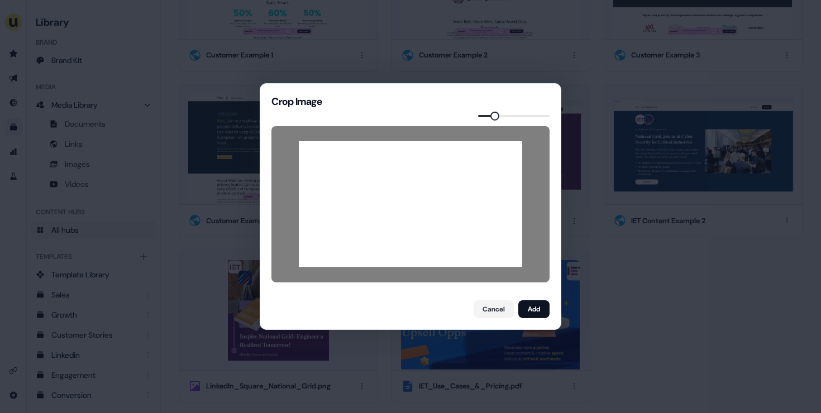
click at [493, 115] on span at bounding box center [494, 116] width 9 height 9
click at [530, 309] on button "Add" at bounding box center [533, 309] width 31 height 18
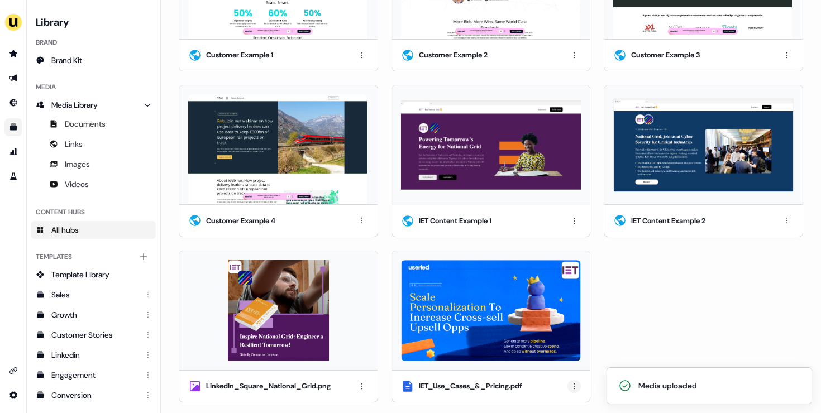
click at [570, 377] on html "Media uploaded For the best experience switch devices to a bigger screen. Go to…" at bounding box center [410, 206] width 821 height 413
click at [565, 344] on div "Rename" at bounding box center [572, 345] width 66 height 18
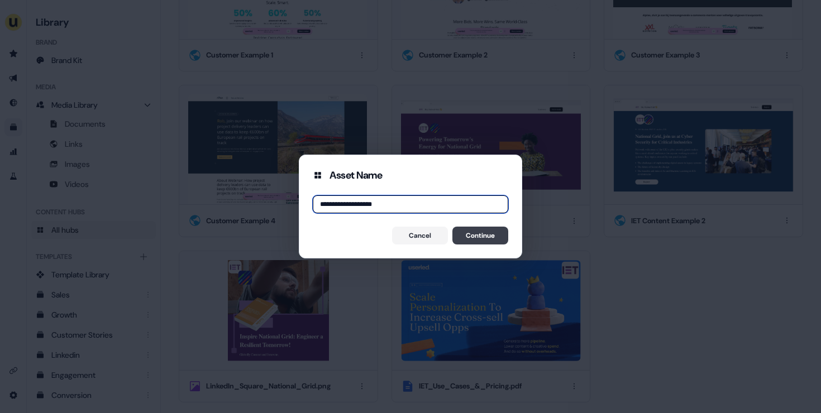
type input "**********"
click at [487, 237] on button "Continue" at bounding box center [480, 236] width 56 height 18
